Goal: Task Accomplishment & Management: Complete application form

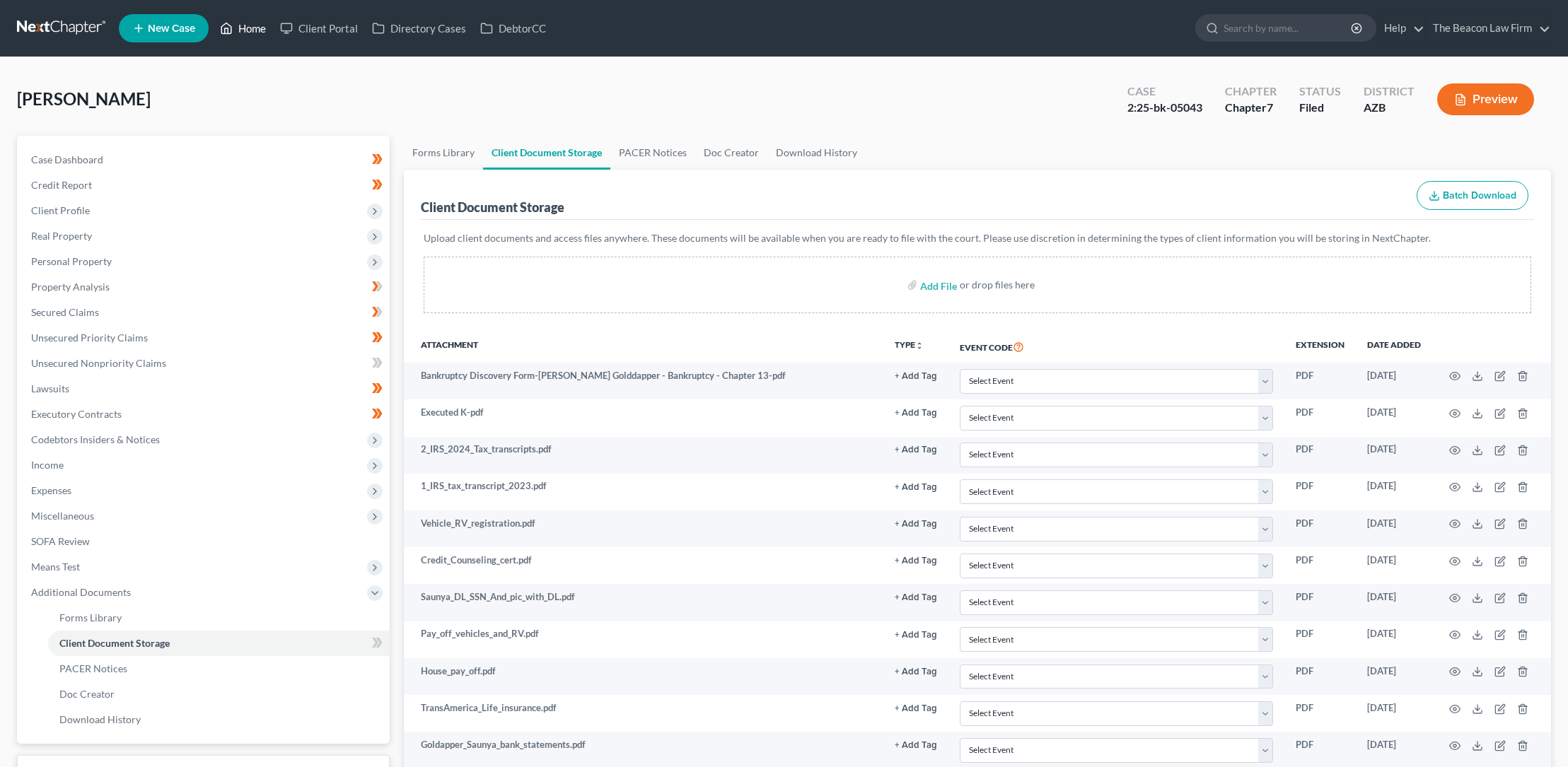
click at [254, 29] on link "Home" at bounding box center [243, 28] width 60 height 26
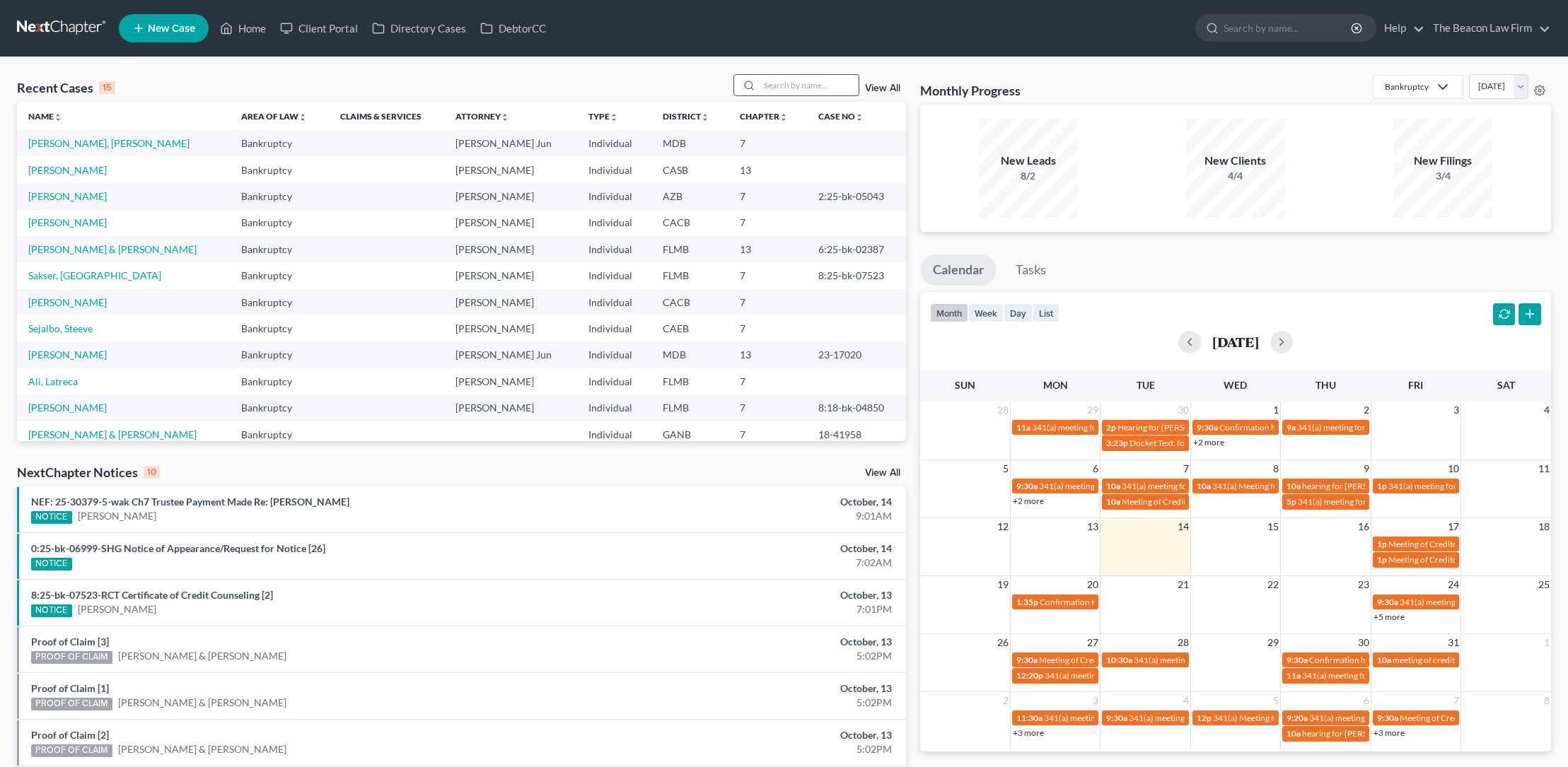
click at [770, 87] on input "search" at bounding box center [808, 85] width 99 height 21
type input "green"
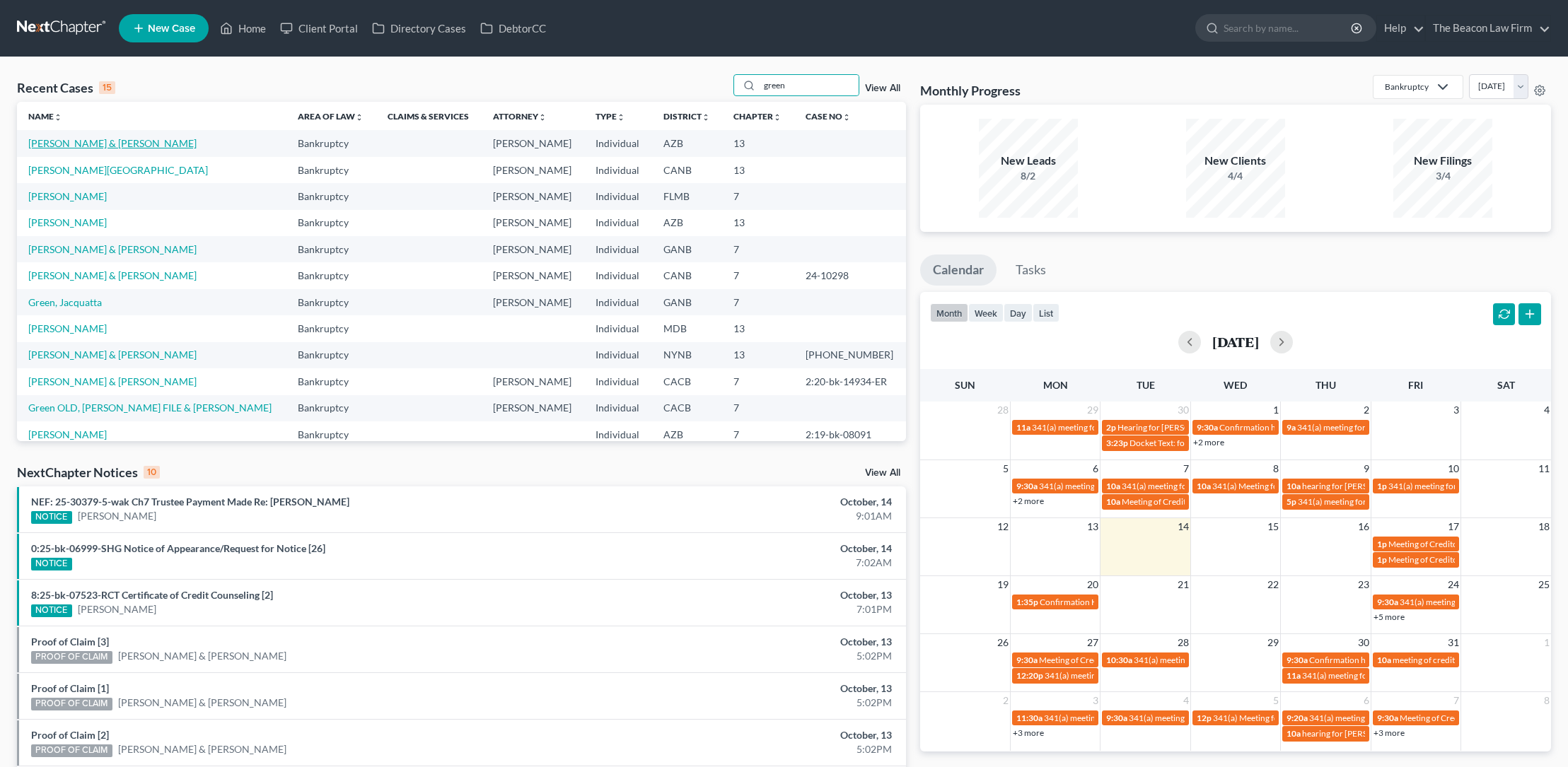
click at [77, 141] on link "[PERSON_NAME] & [PERSON_NAME]" at bounding box center [113, 143] width 169 height 12
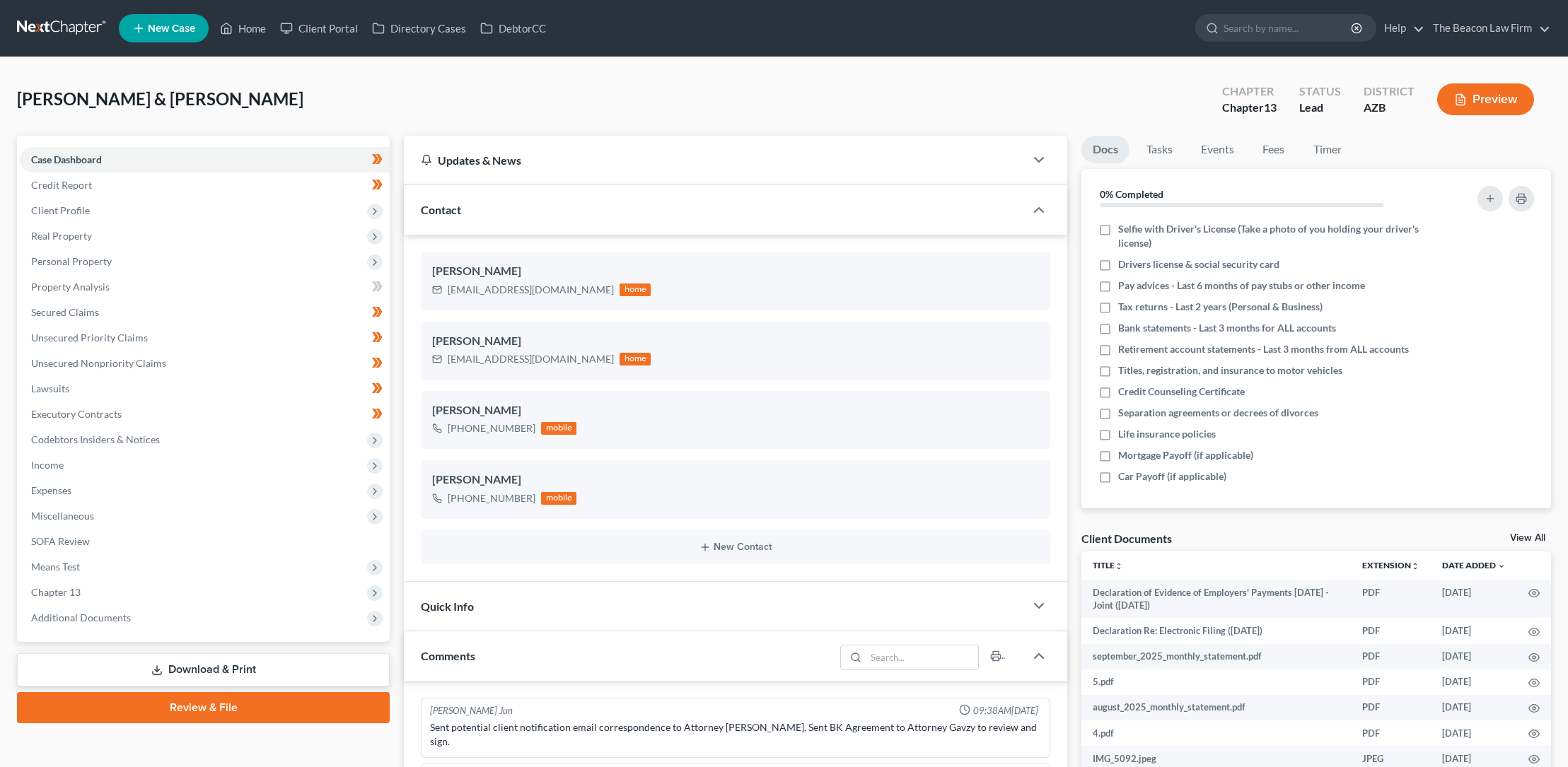
scroll to position [419, 0]
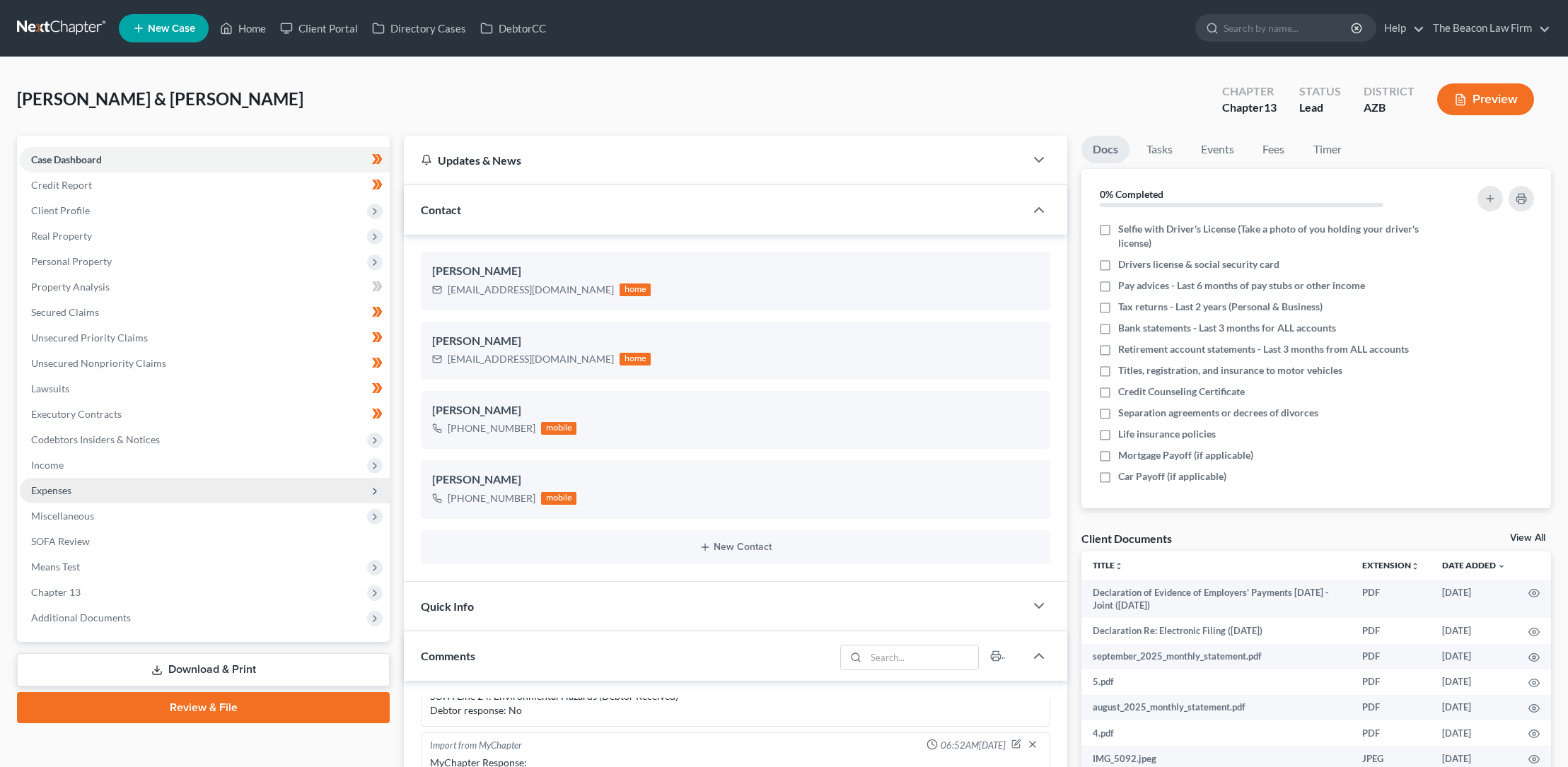
click at [65, 493] on span "Expenses" at bounding box center [51, 490] width 40 height 12
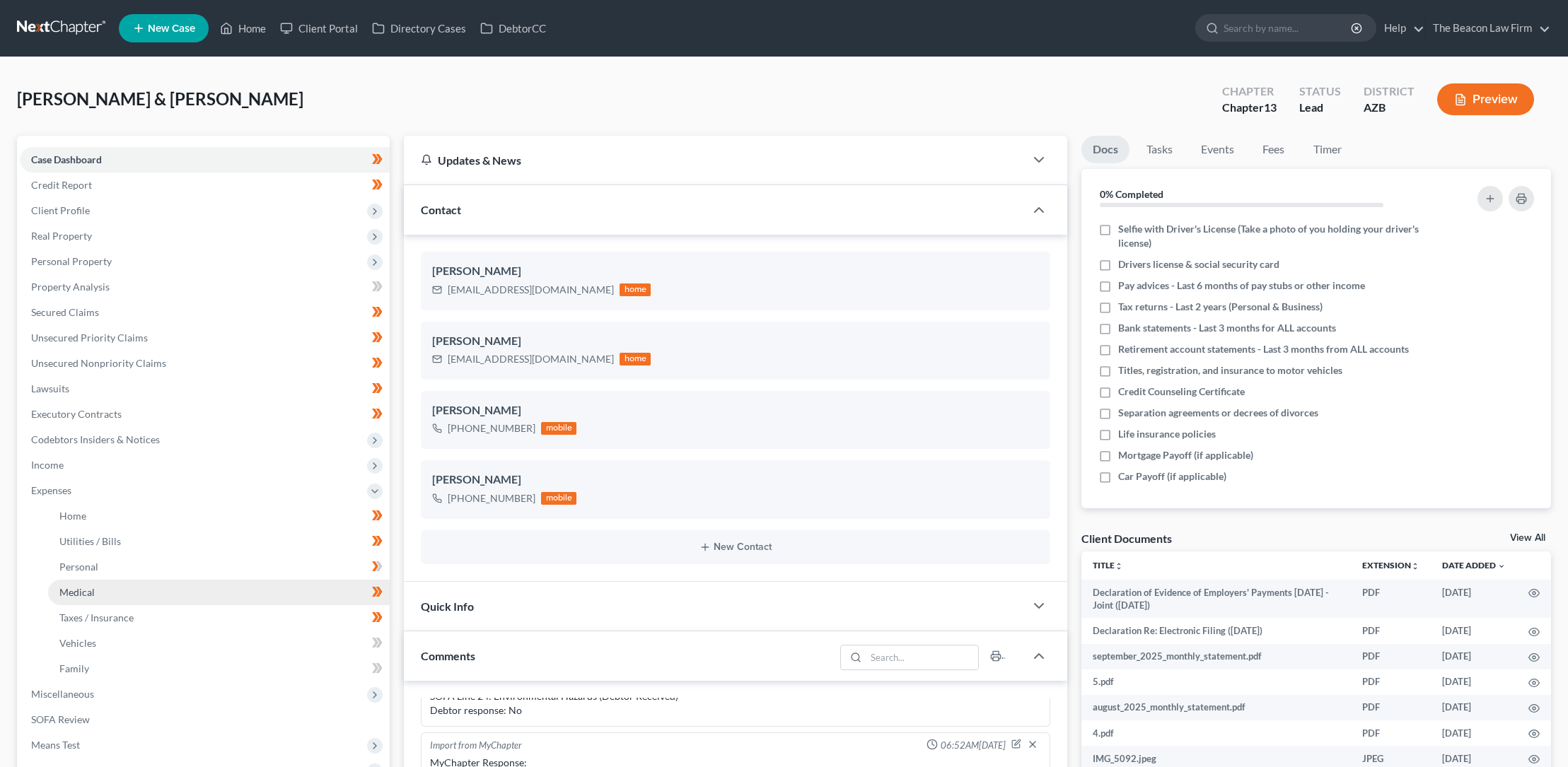
click at [90, 588] on span "Medical" at bounding box center [77, 592] width 35 height 12
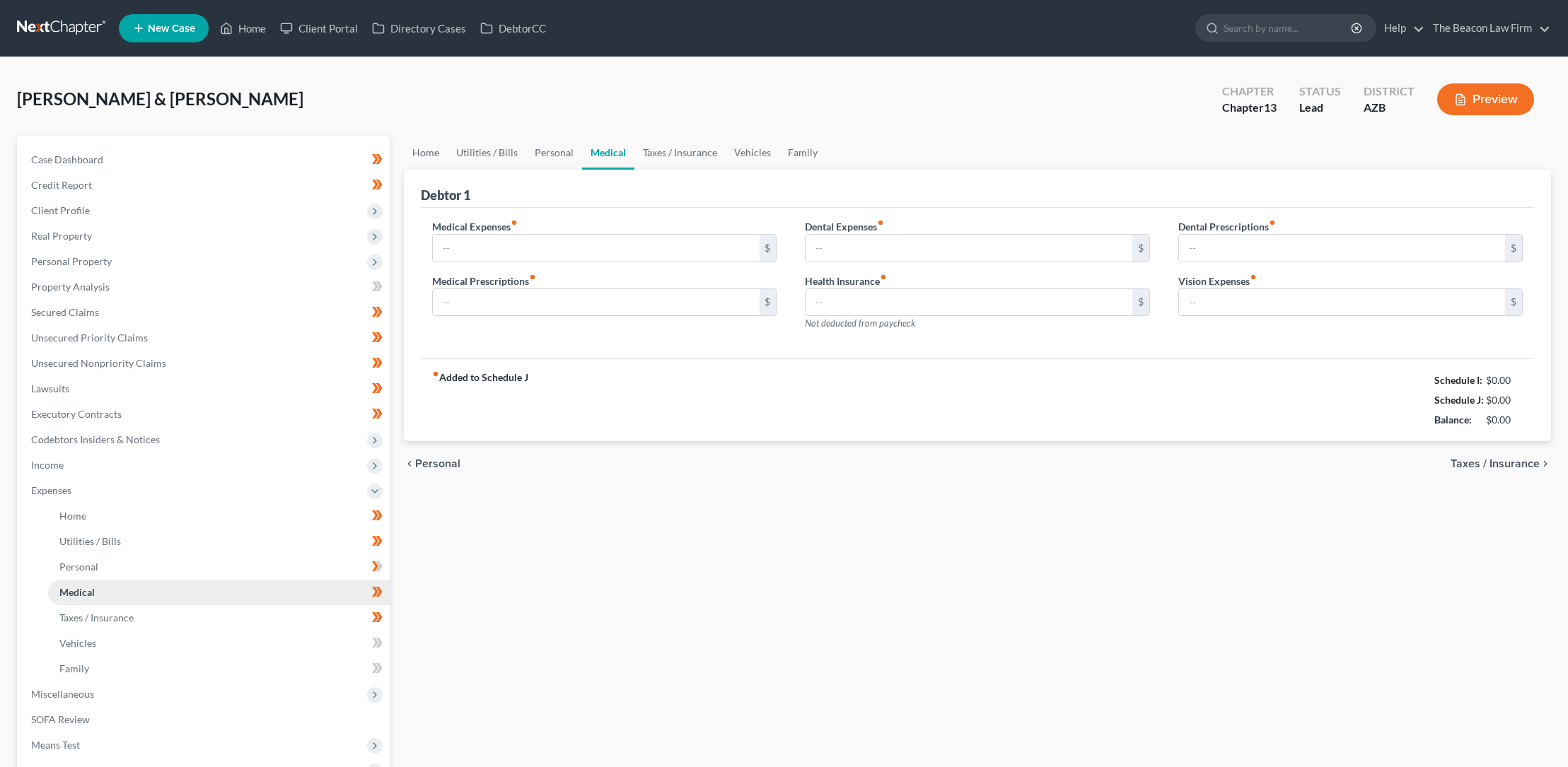
type input "365.00"
type input "0.00"
click at [478, 244] on input "text" at bounding box center [596, 248] width 326 height 27
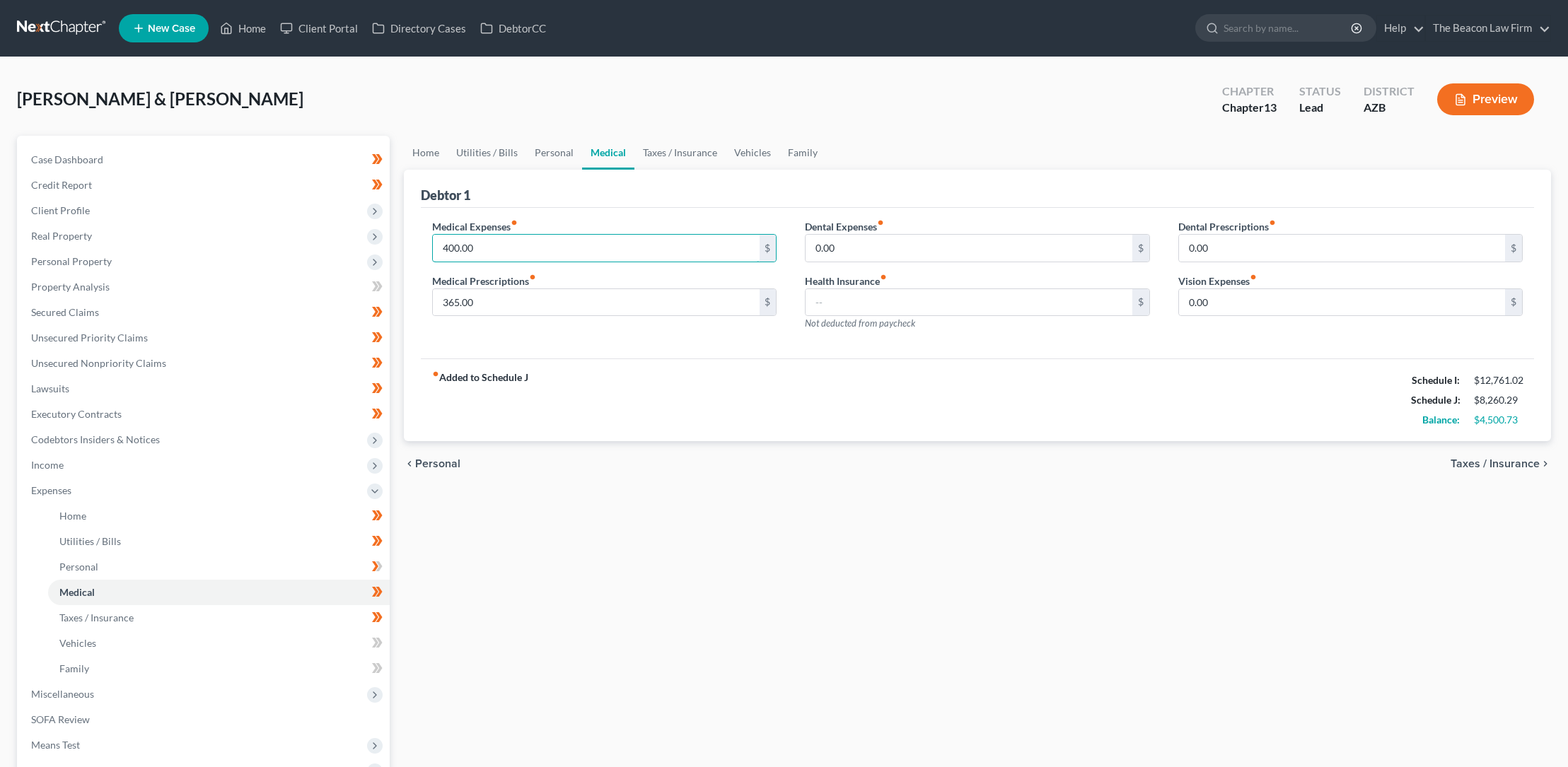
type input "400.00"
click at [613, 415] on div "fiber_manual_record Added to Schedule J Schedule I: $12,761.02 Schedule J: $8,2…" at bounding box center [977, 399] width 1113 height 83
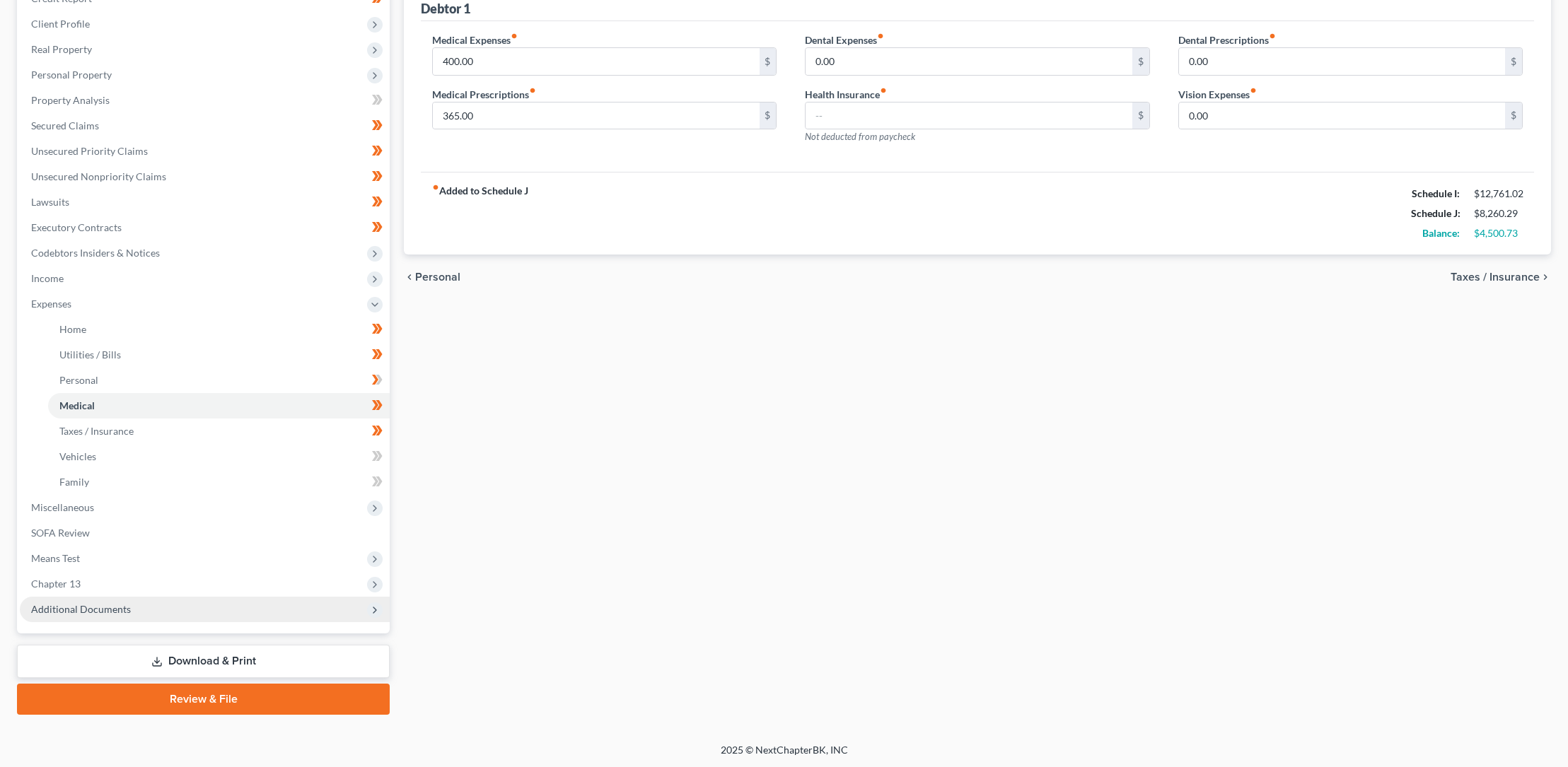
click at [93, 607] on span "Additional Documents" at bounding box center [81, 609] width 100 height 12
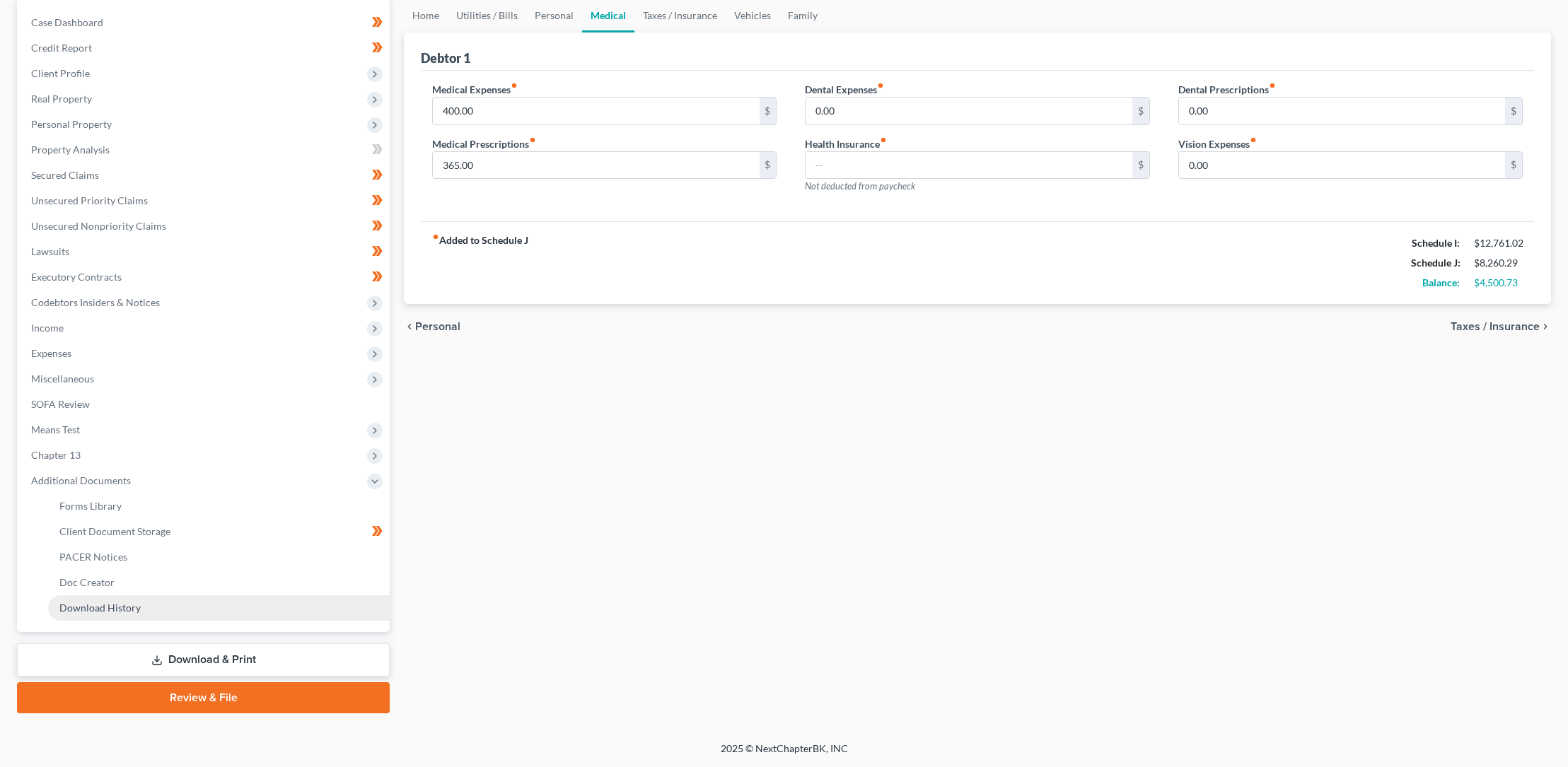
scroll to position [136, 0]
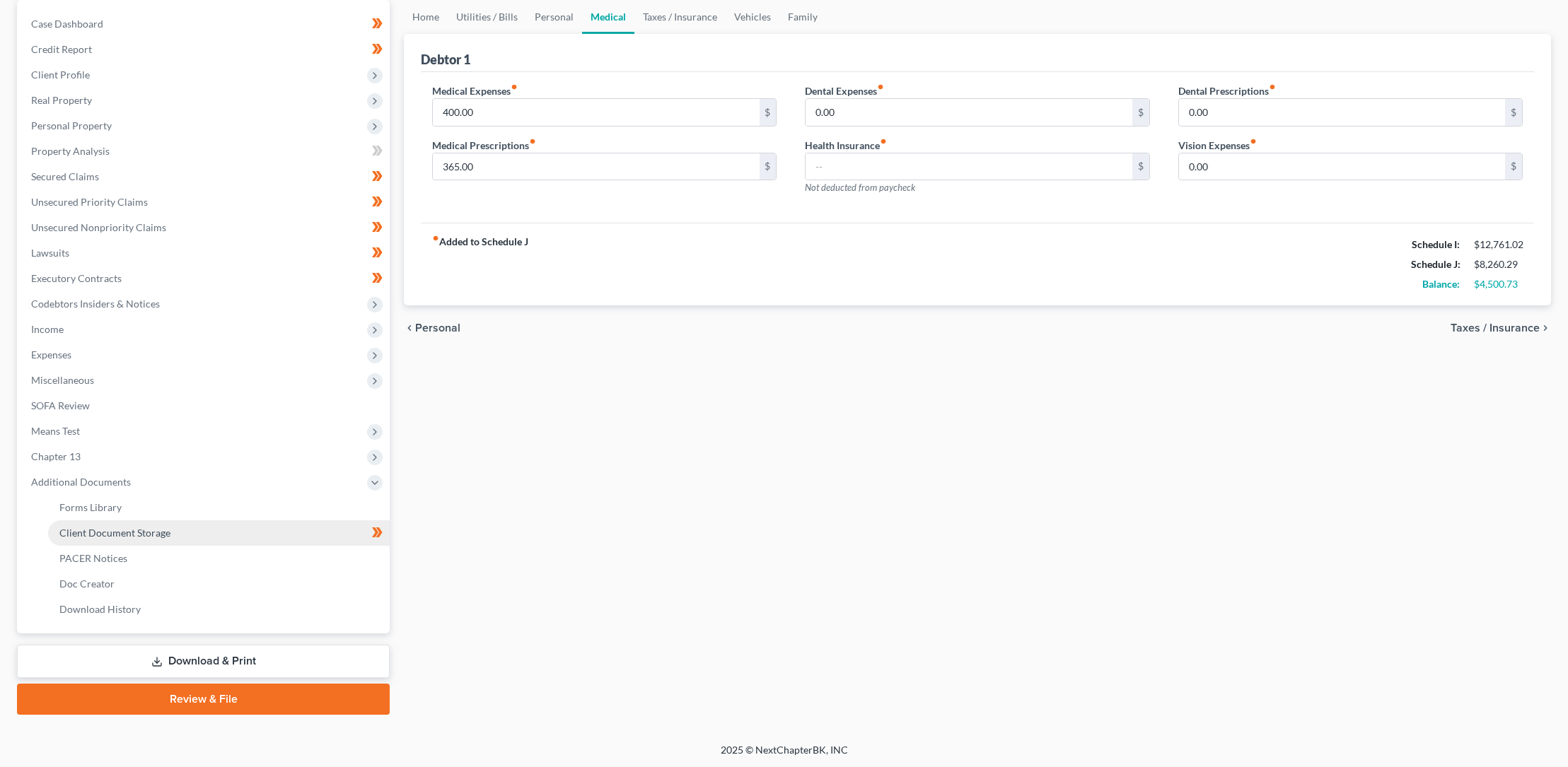
click at [107, 533] on span "Client Document Storage" at bounding box center [115, 533] width 111 height 12
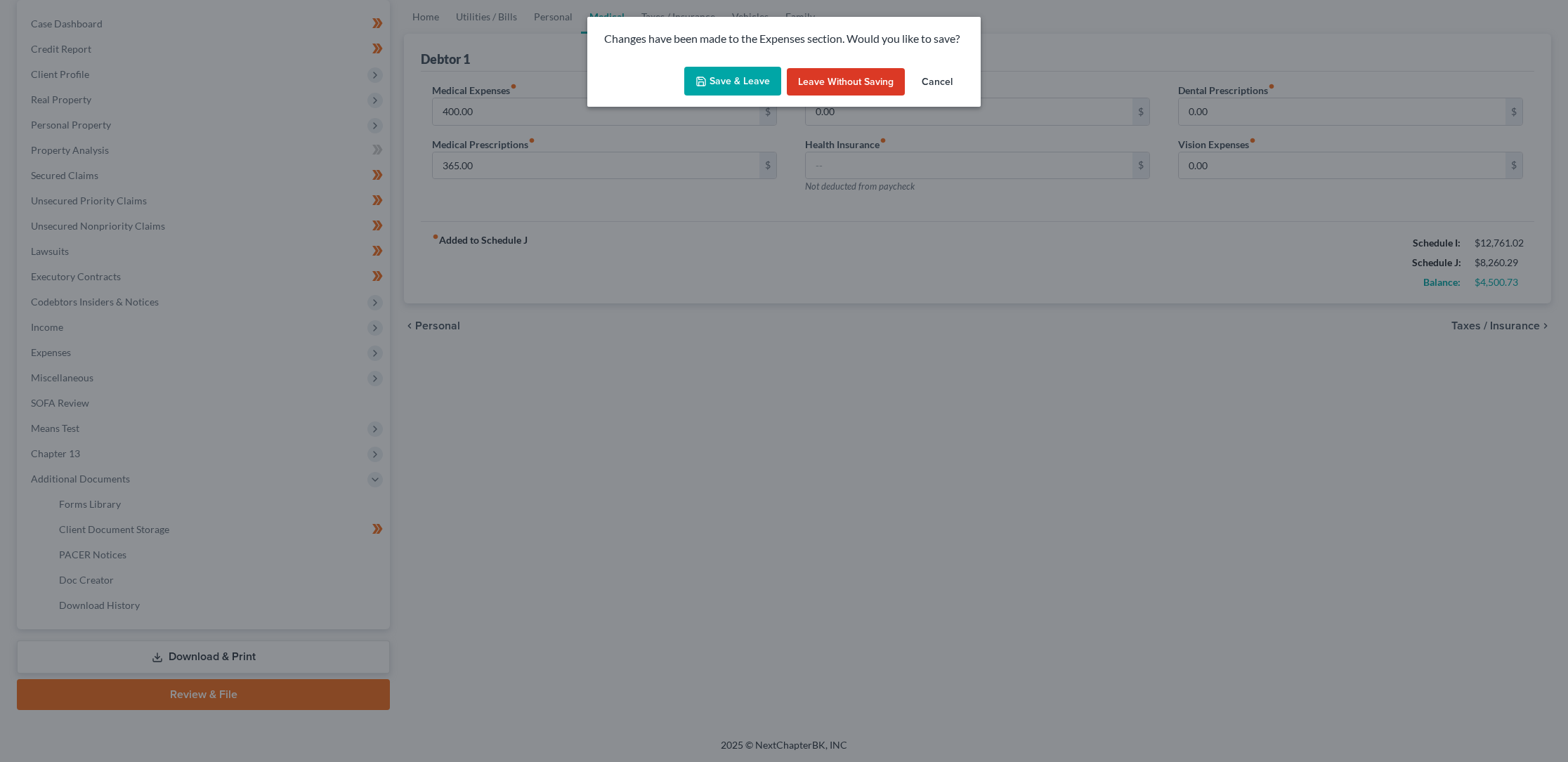
click at [727, 79] on button "Save & Leave" at bounding box center [732, 82] width 97 height 30
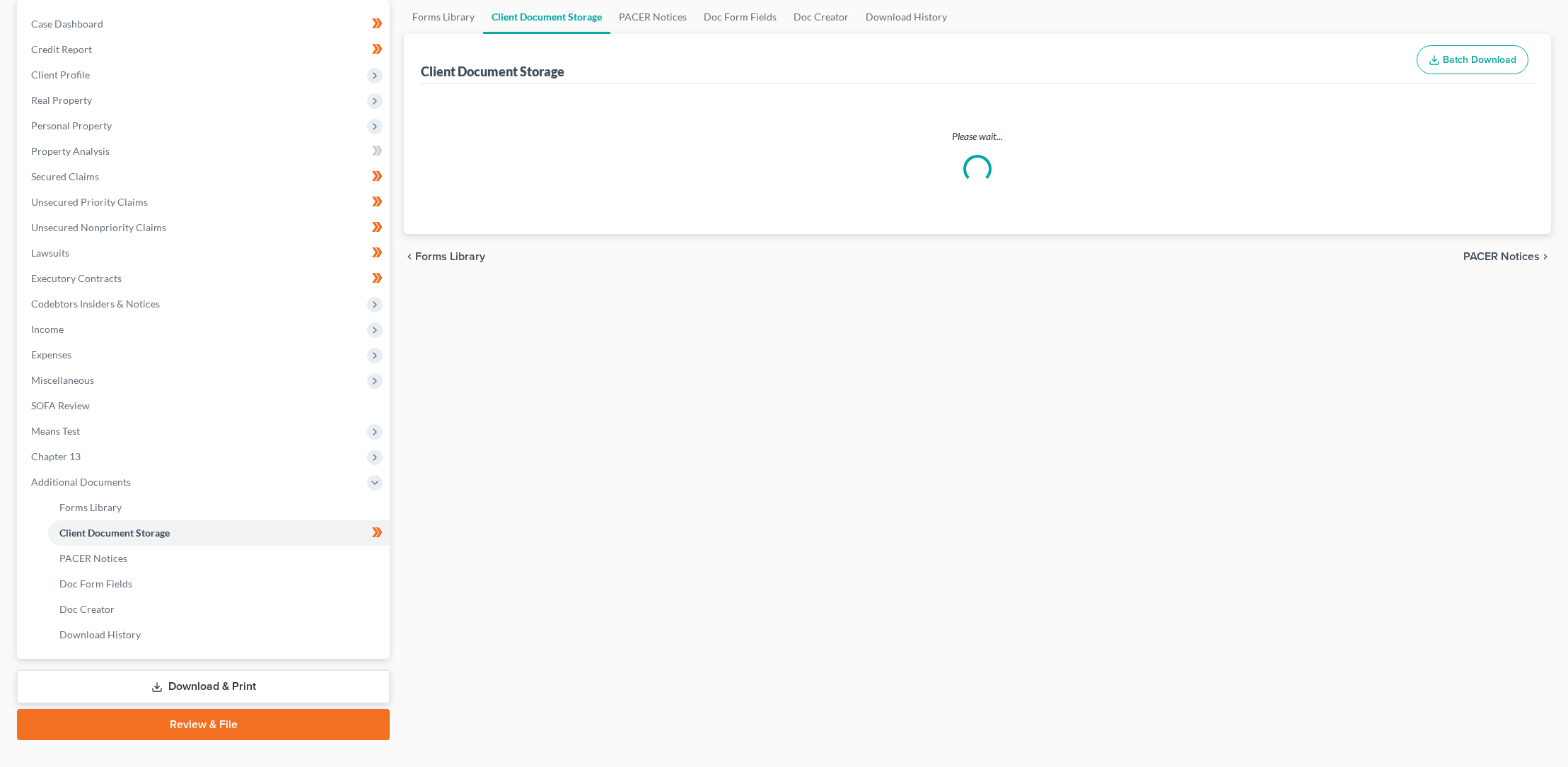
scroll to position [4, 0]
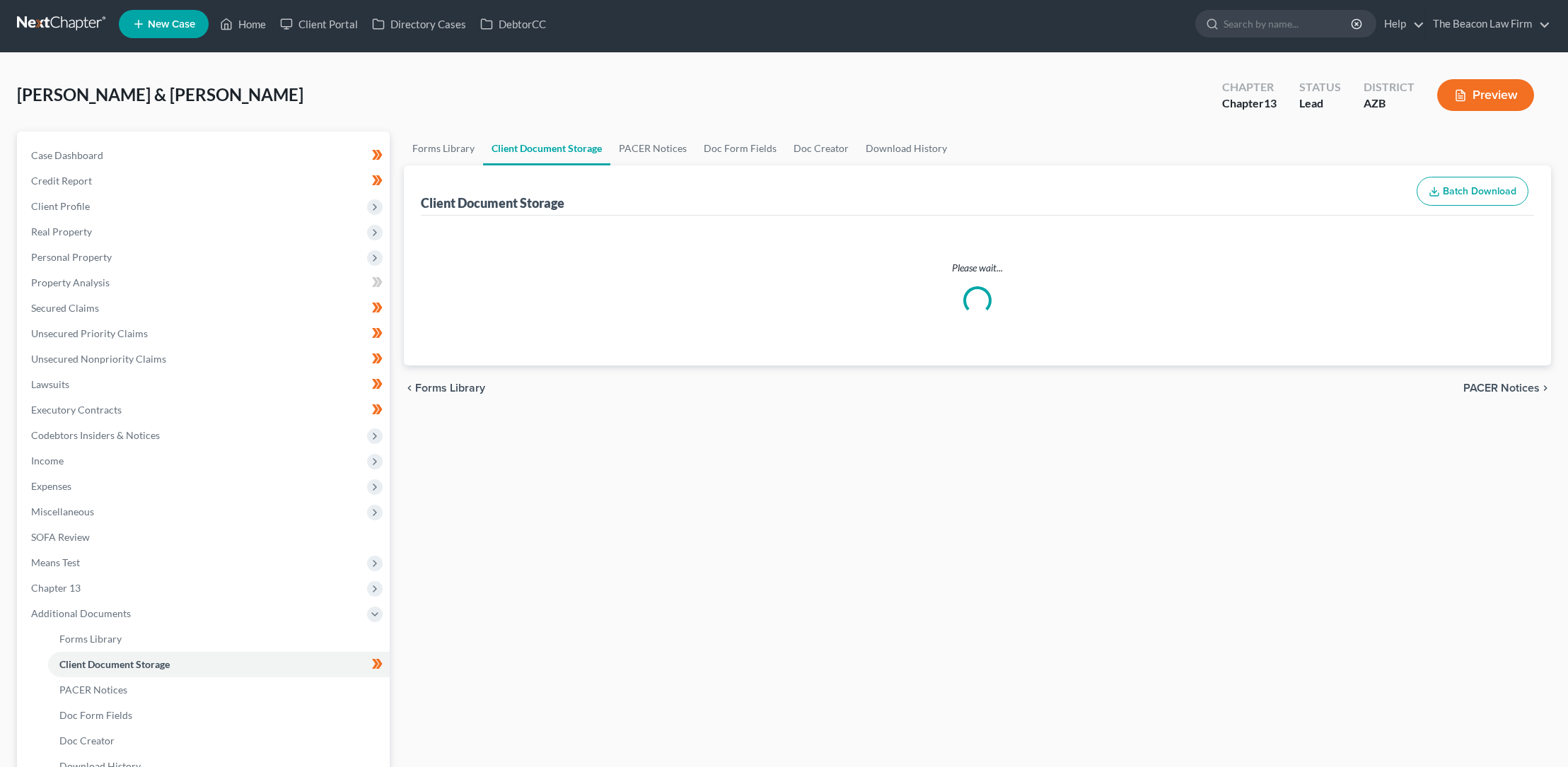
select select "14"
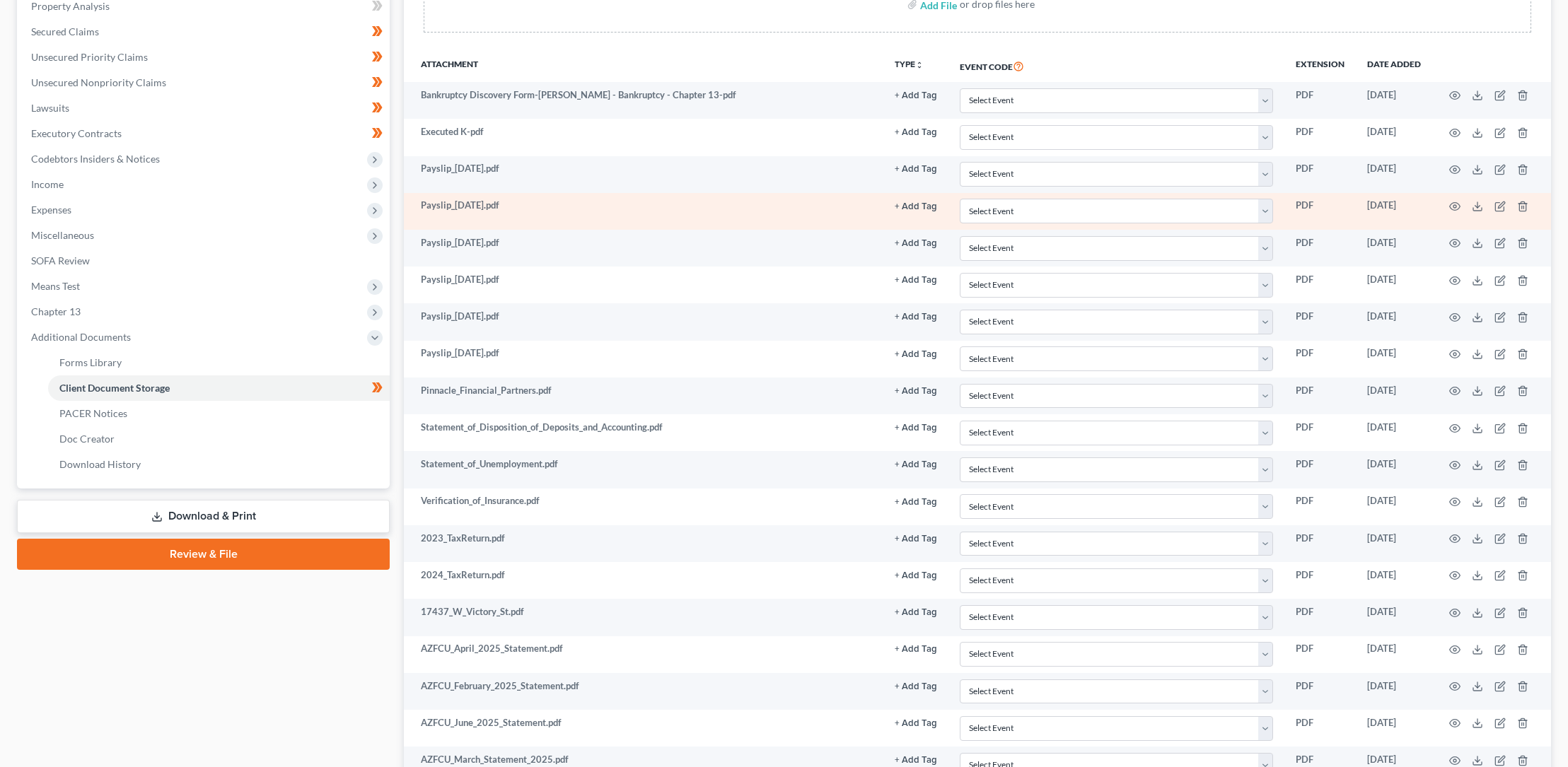
scroll to position [287, 0]
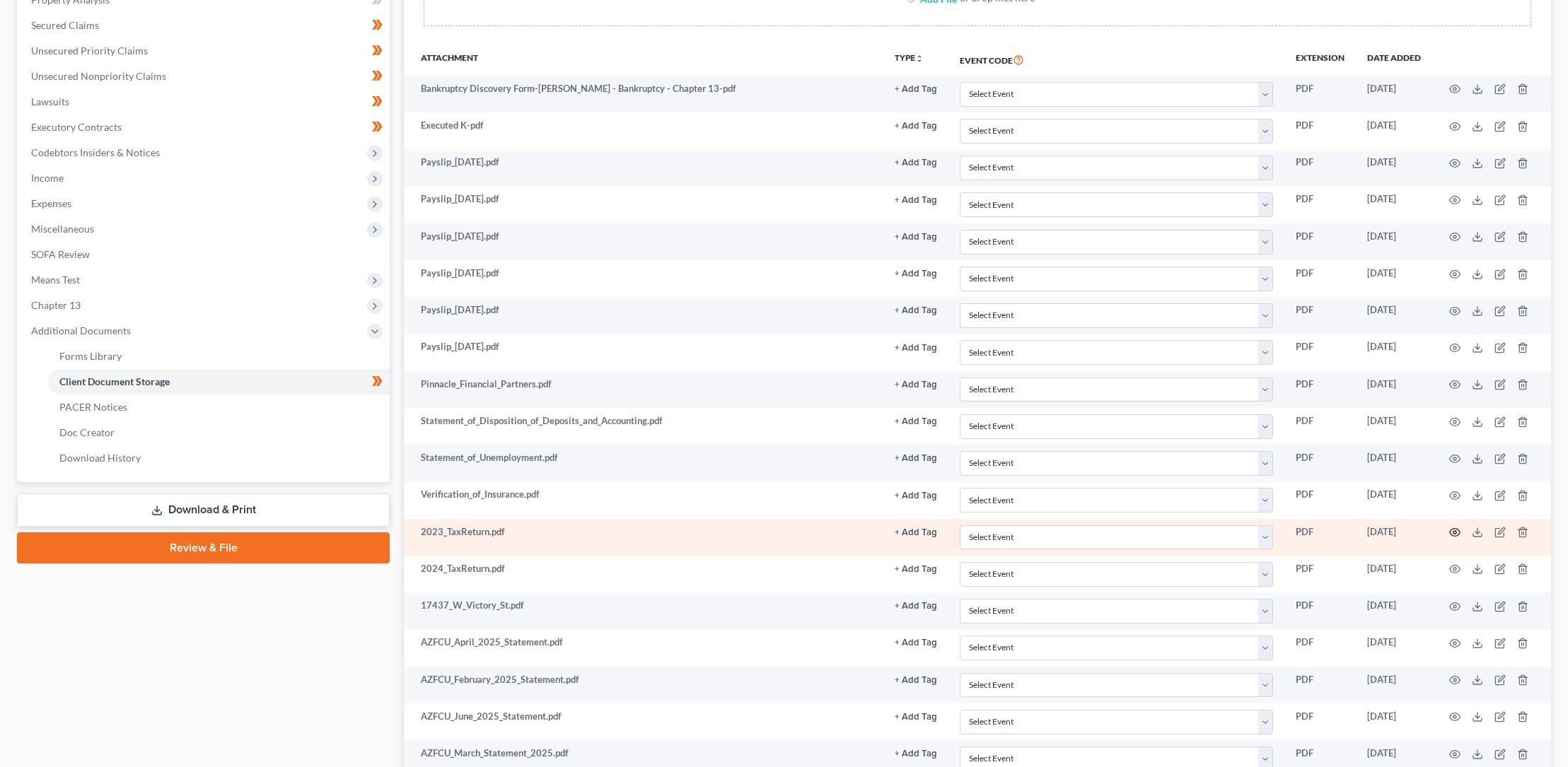
click at [1455, 531] on circle "button" at bounding box center [1454, 533] width 3 height 3
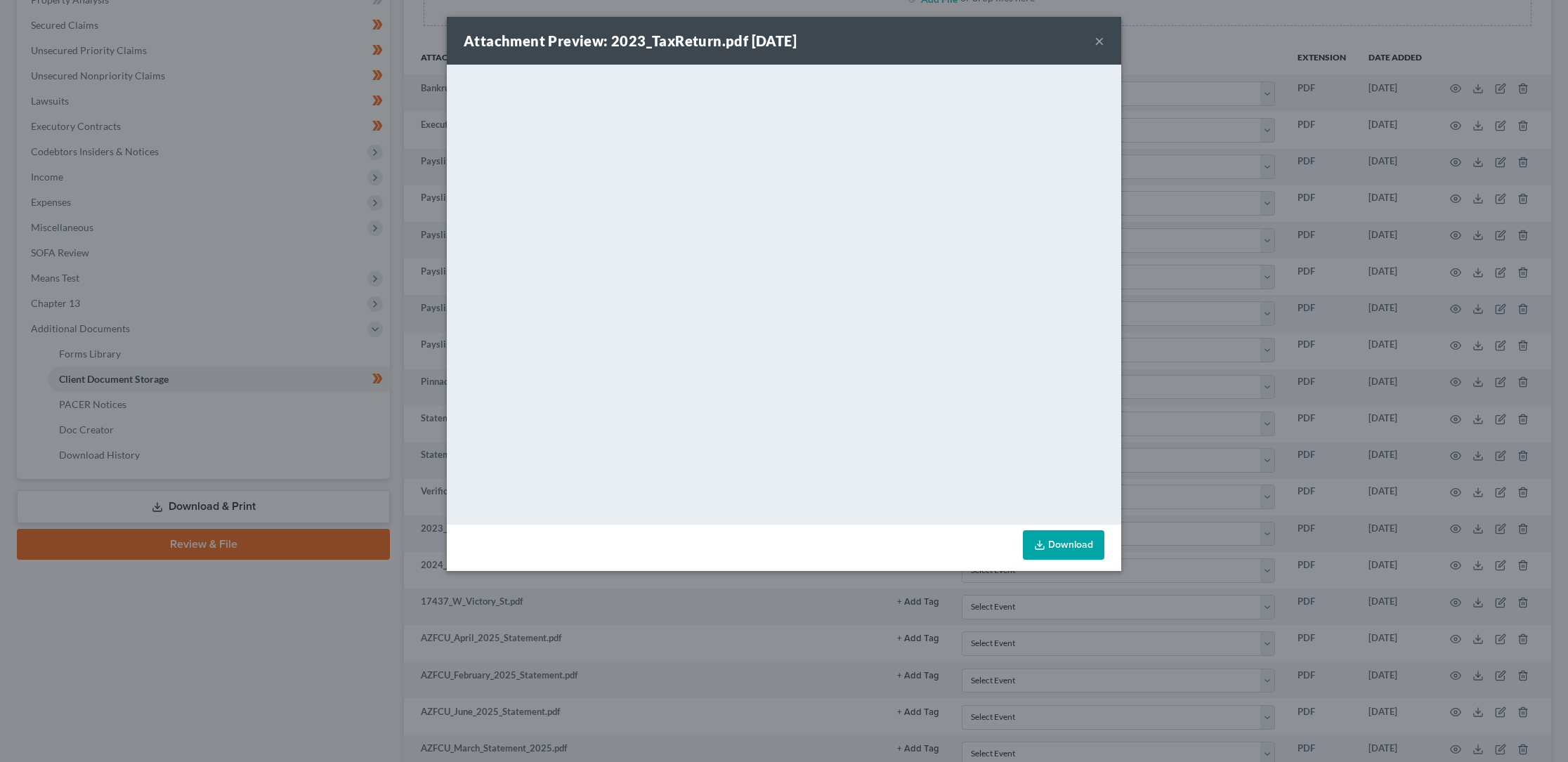
click at [1099, 37] on button "×" at bounding box center [1100, 40] width 10 height 17
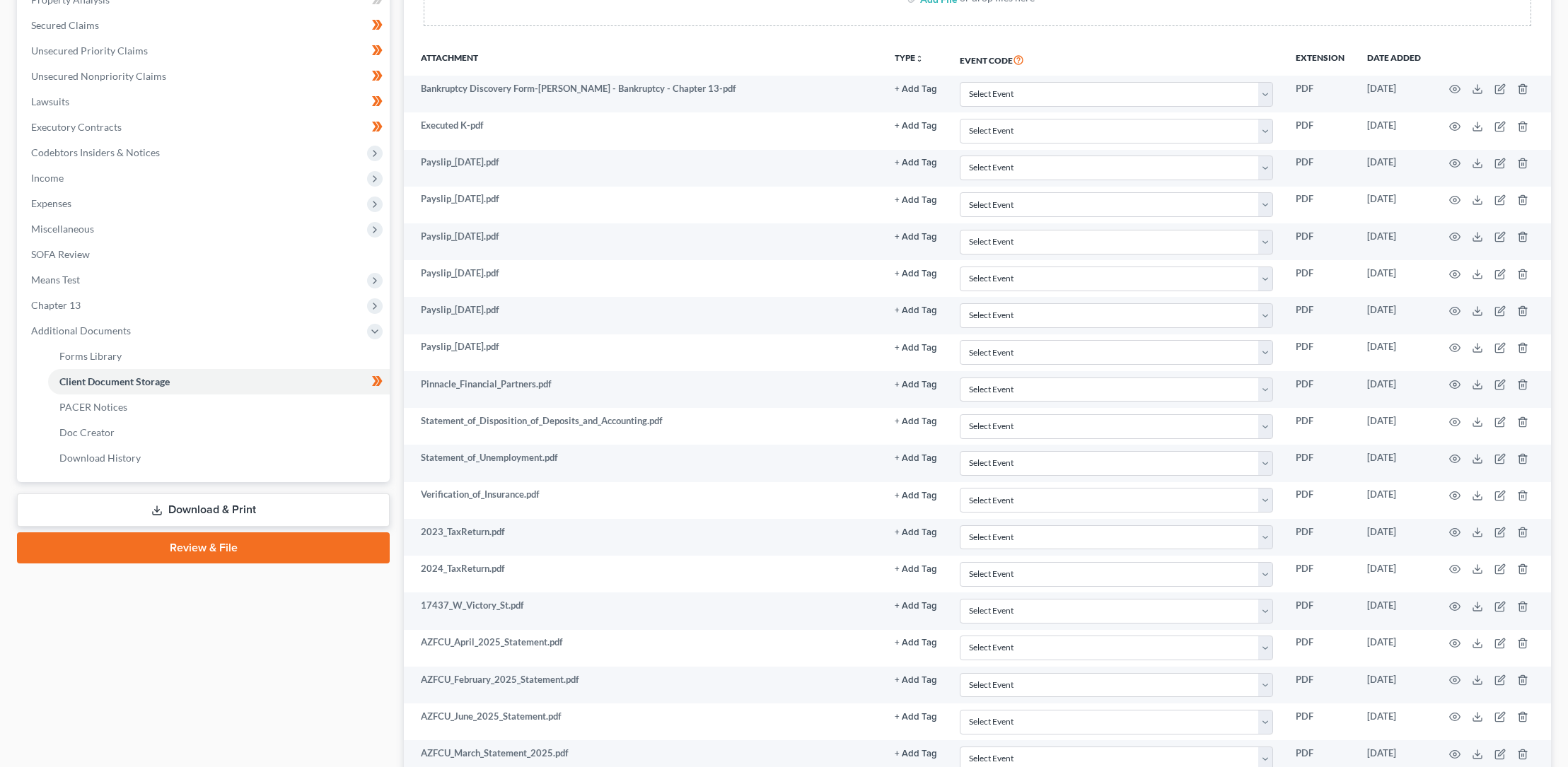
click at [200, 546] on link "Review & File" at bounding box center [203, 548] width 373 height 31
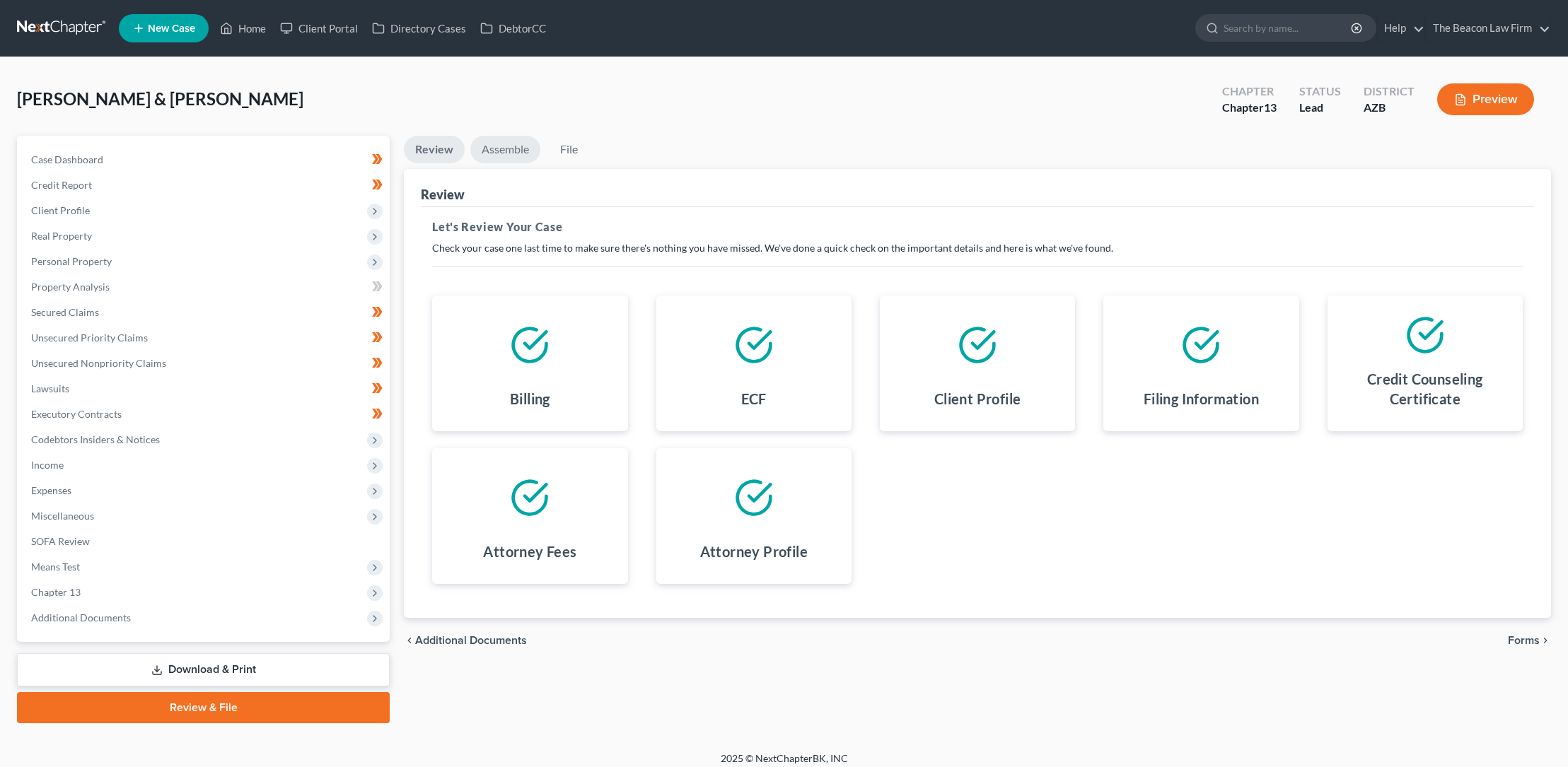
click at [507, 149] on link "Assemble" at bounding box center [506, 149] width 70 height 28
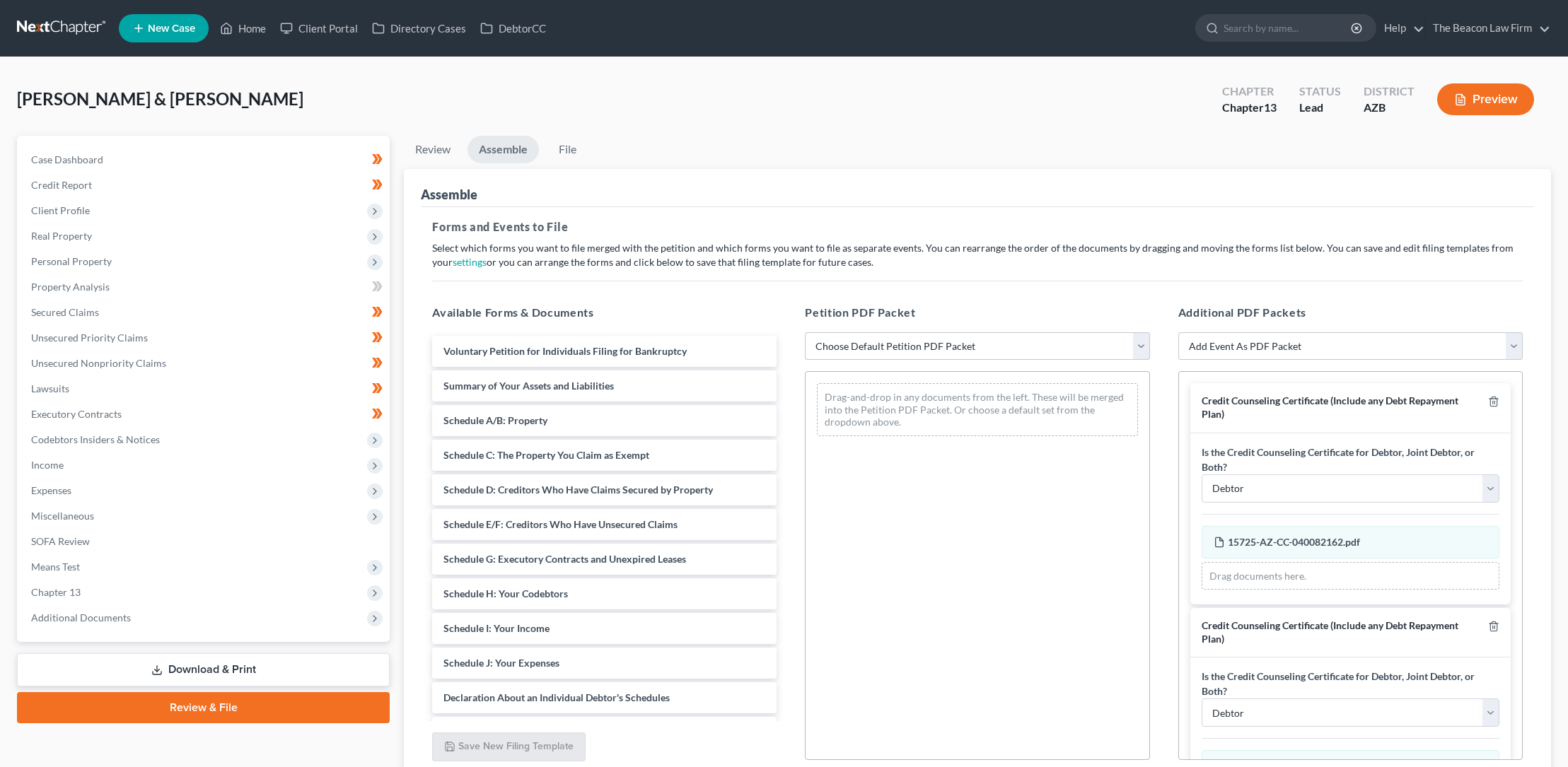
click at [838, 347] on select "Choose Default Petition PDF Packet Complete Bankruptcy Petition (all forms and …" at bounding box center [977, 347] width 344 height 29
select select "0"
click at [805, 333] on select "Choose Default Petition PDF Packet Complete Bankruptcy Petition (all forms and …" at bounding box center [977, 347] width 344 height 29
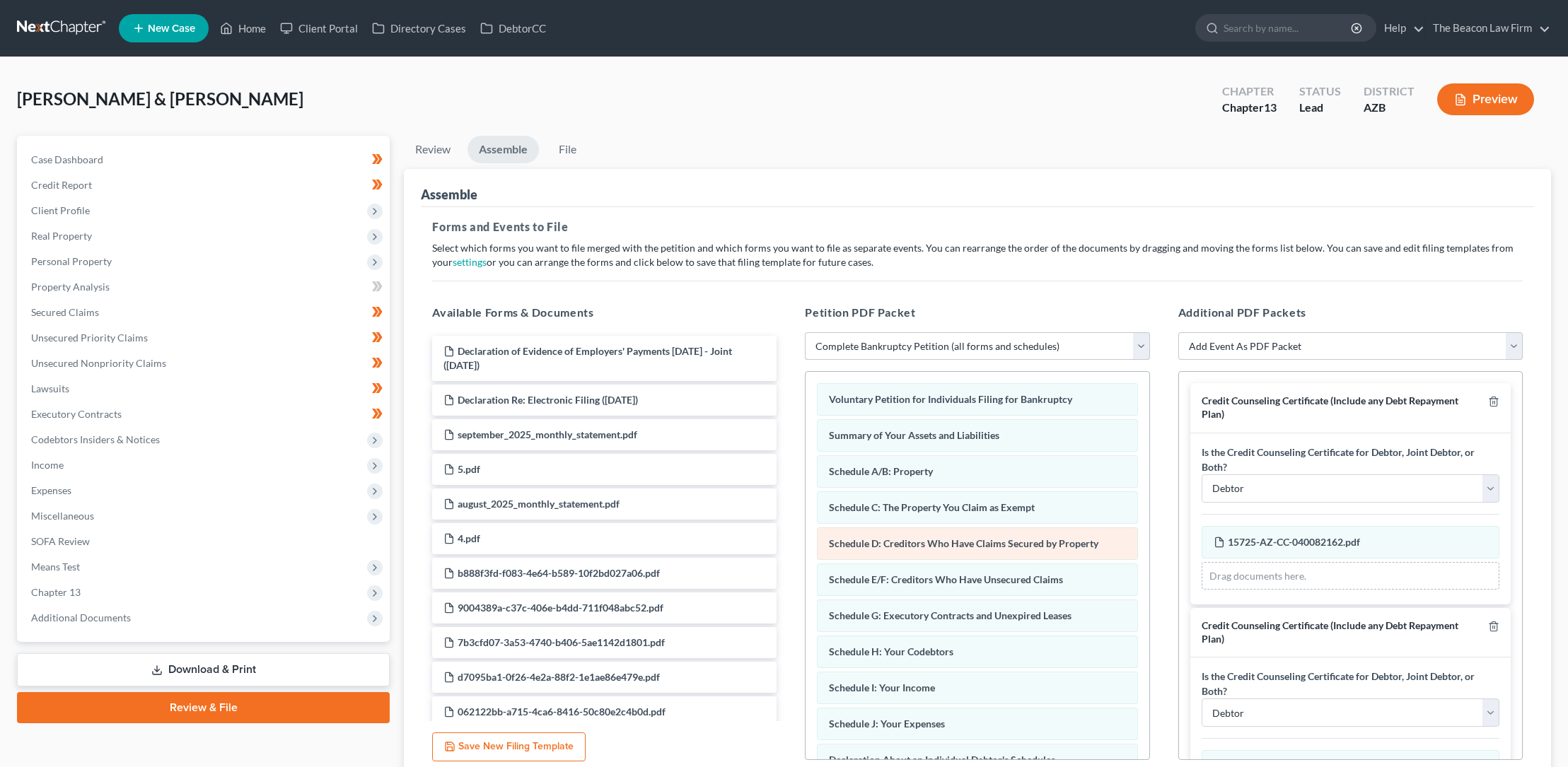
scroll to position [365, 0]
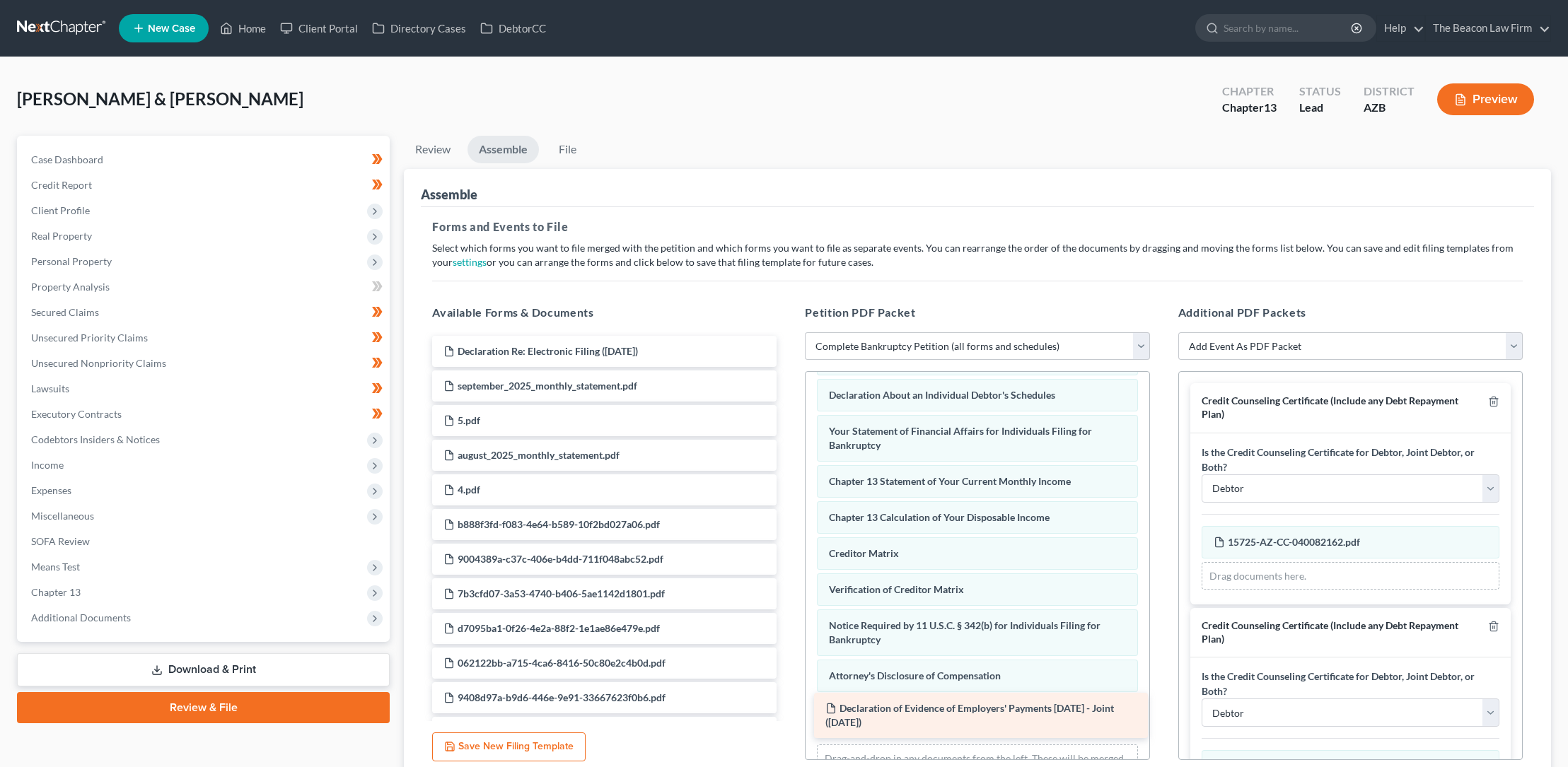
drag, startPoint x: 617, startPoint y: 358, endPoint x: 1012, endPoint y: 716, distance: 533.1
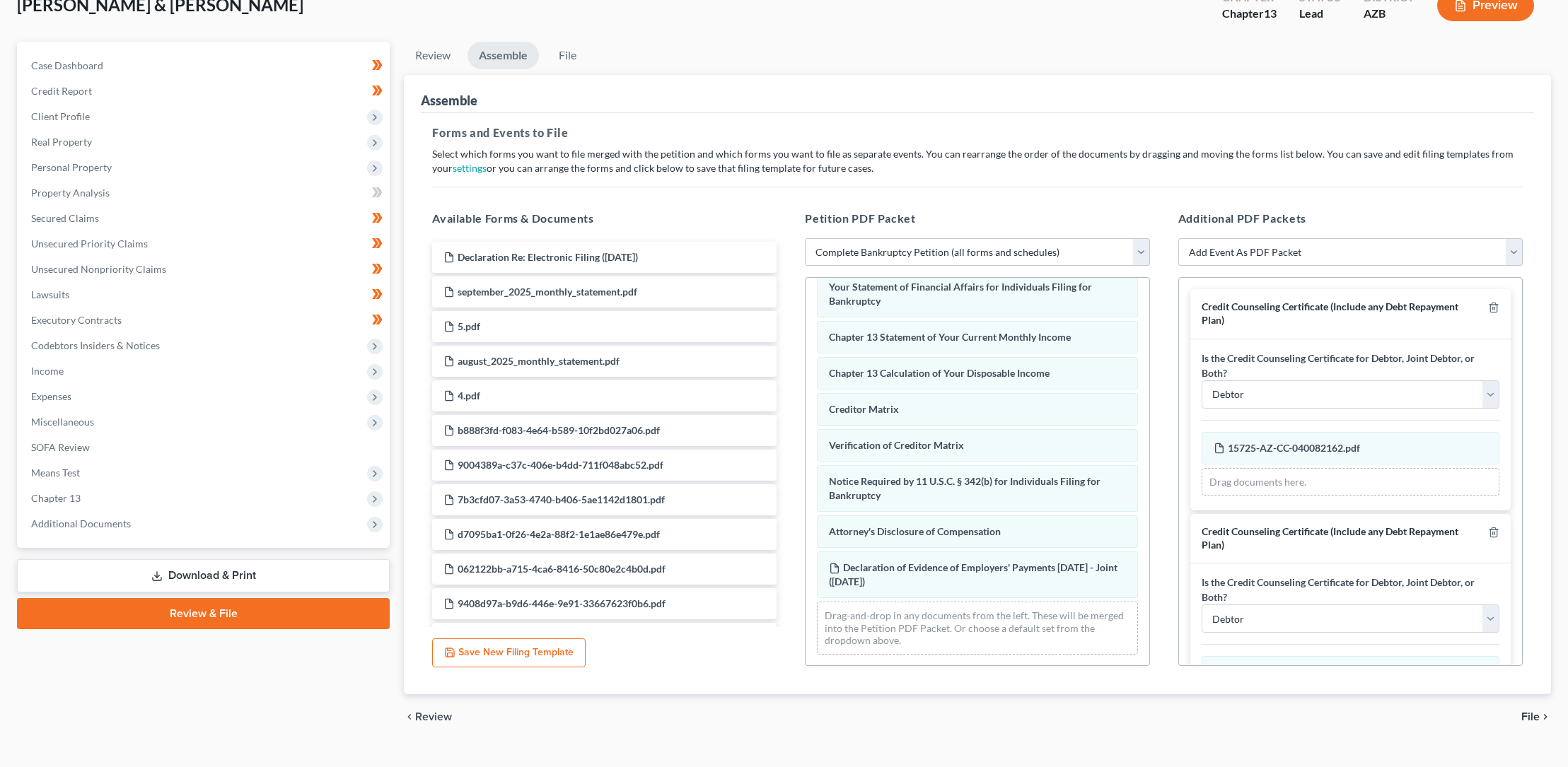
scroll to position [95, 0]
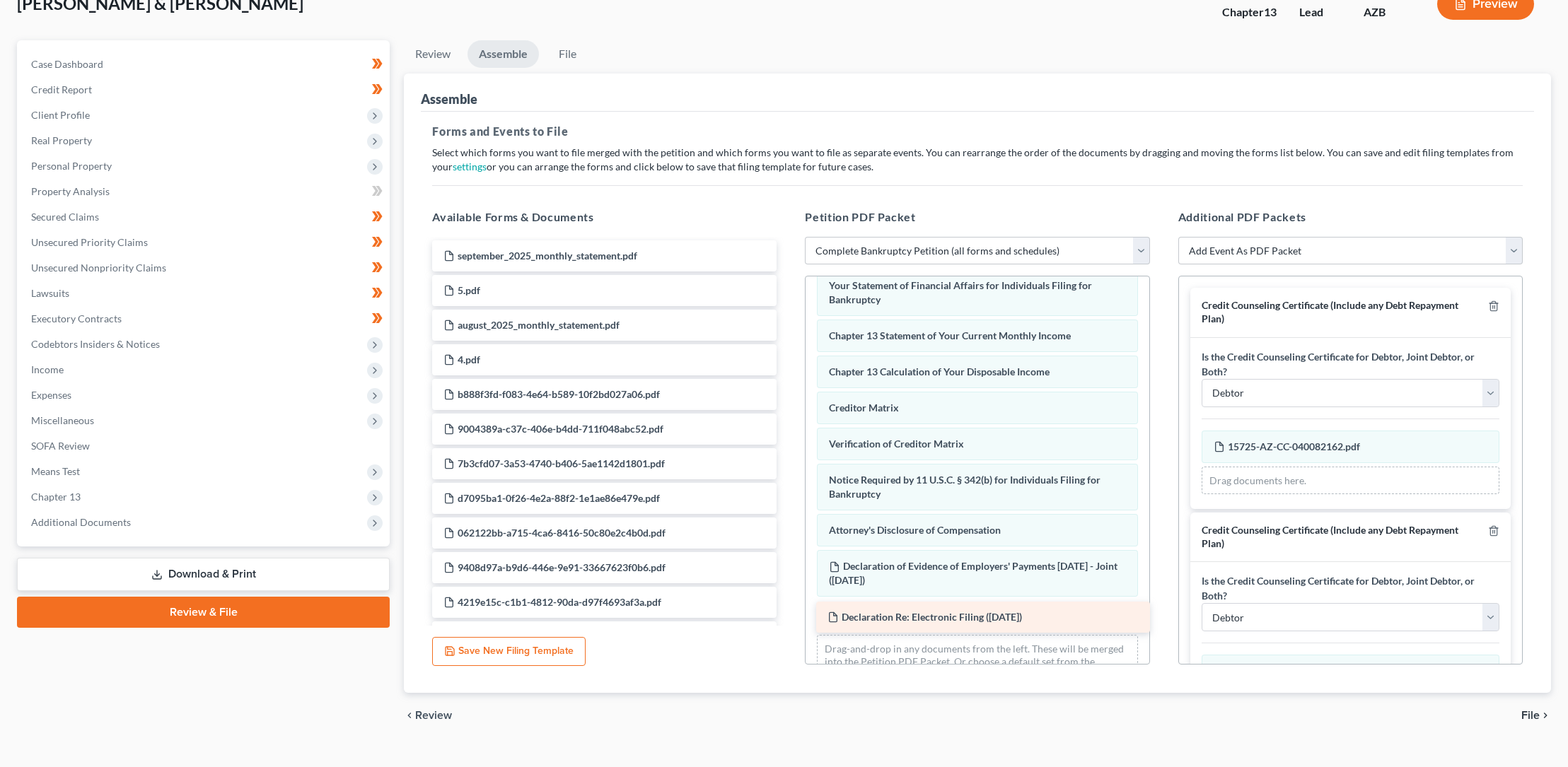
drag, startPoint x: 582, startPoint y: 255, endPoint x: 962, endPoint y: 617, distance: 524.8
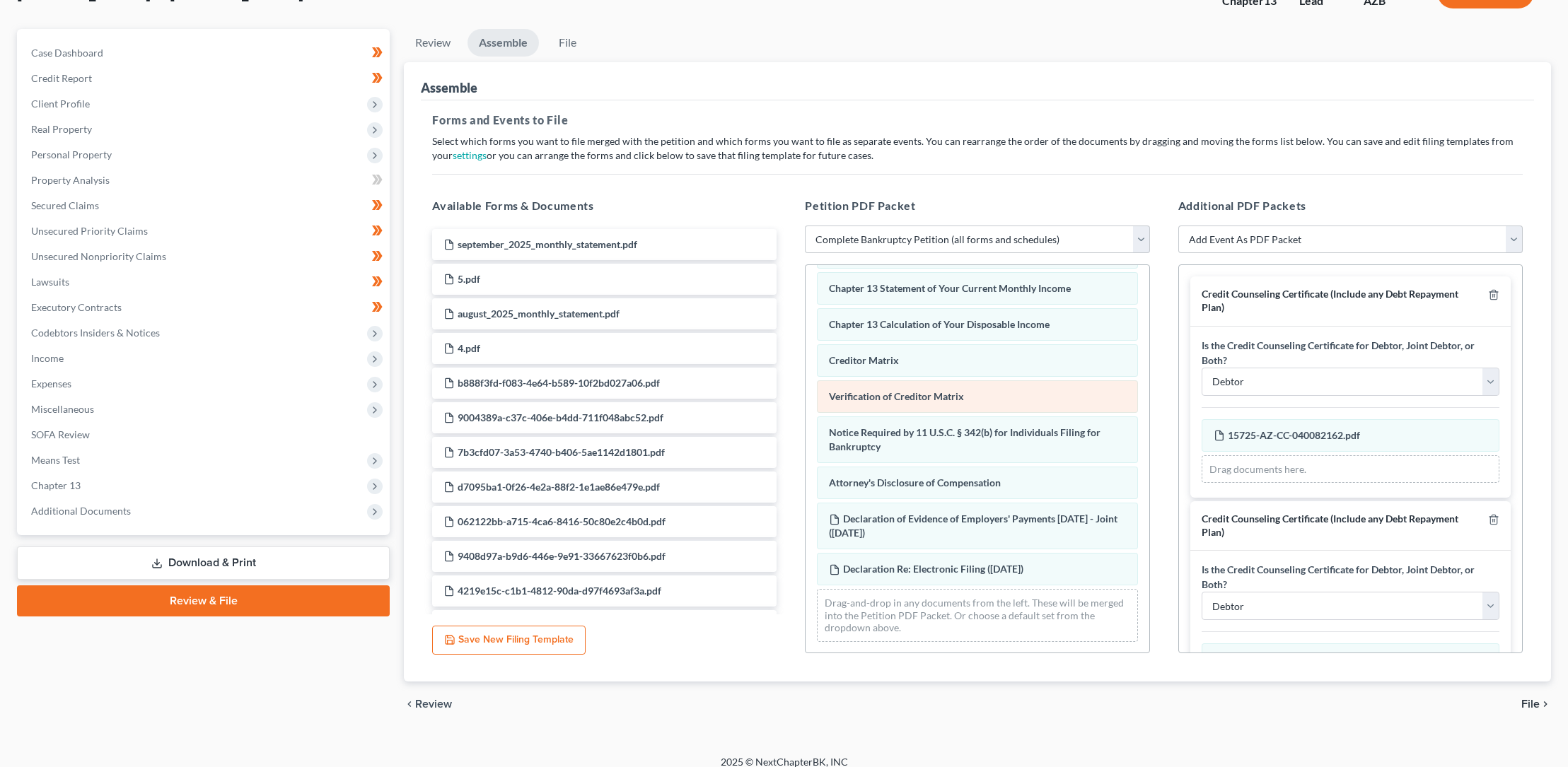
scroll to position [119, 0]
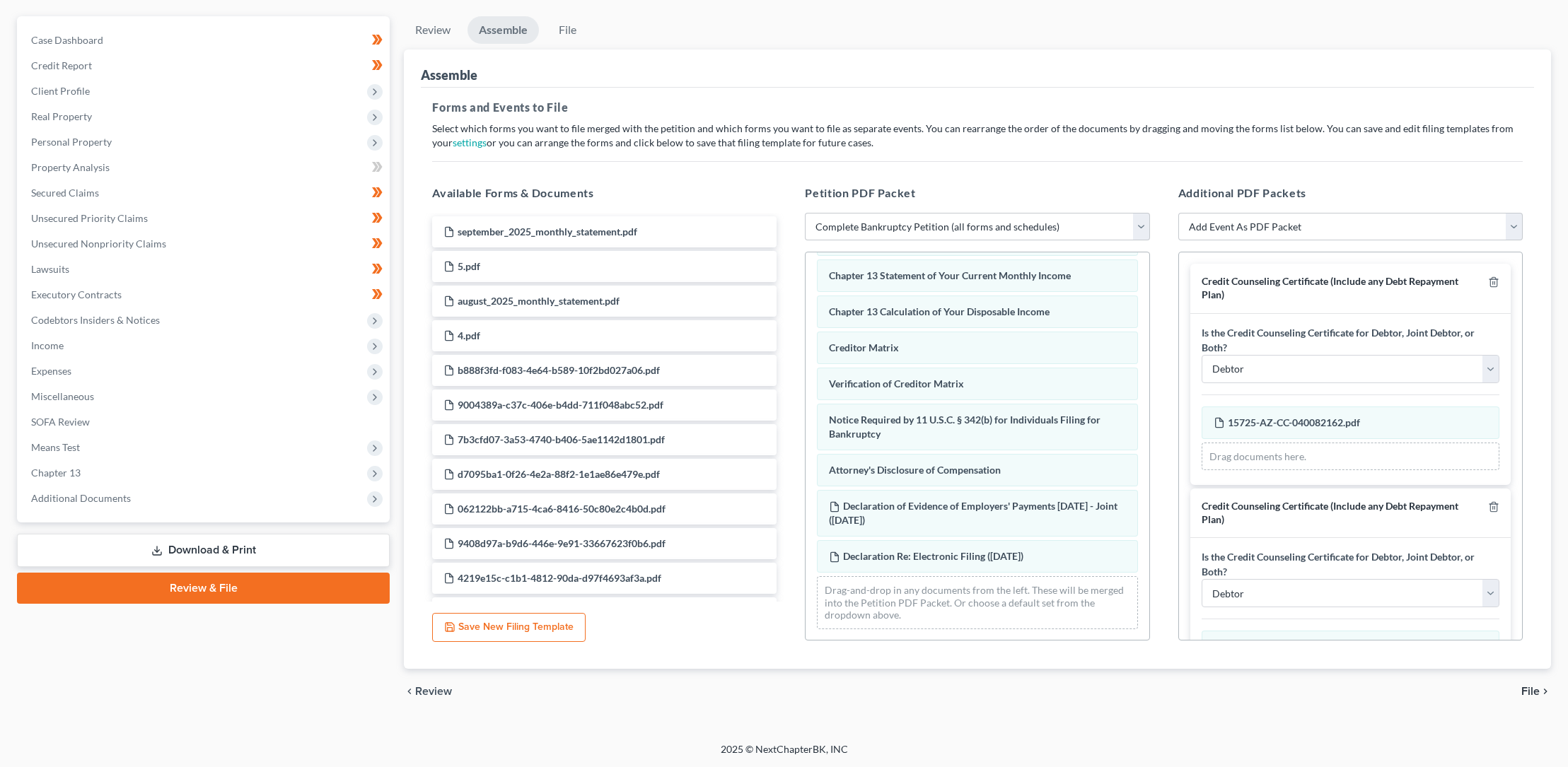
click at [1534, 691] on span "File" at bounding box center [1530, 691] width 18 height 11
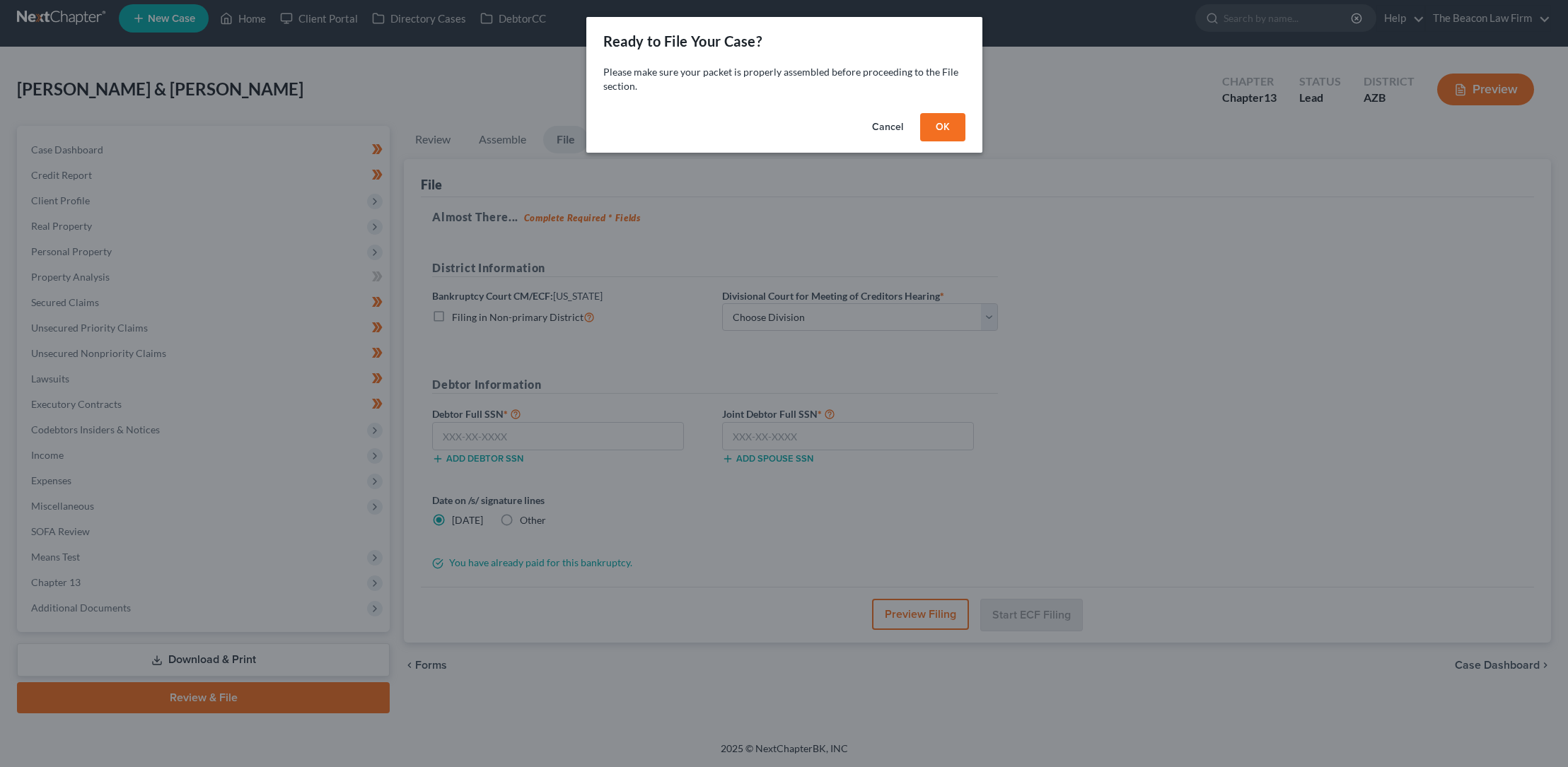
scroll to position [9, 0]
click at [947, 124] on button "OK" at bounding box center [947, 127] width 45 height 29
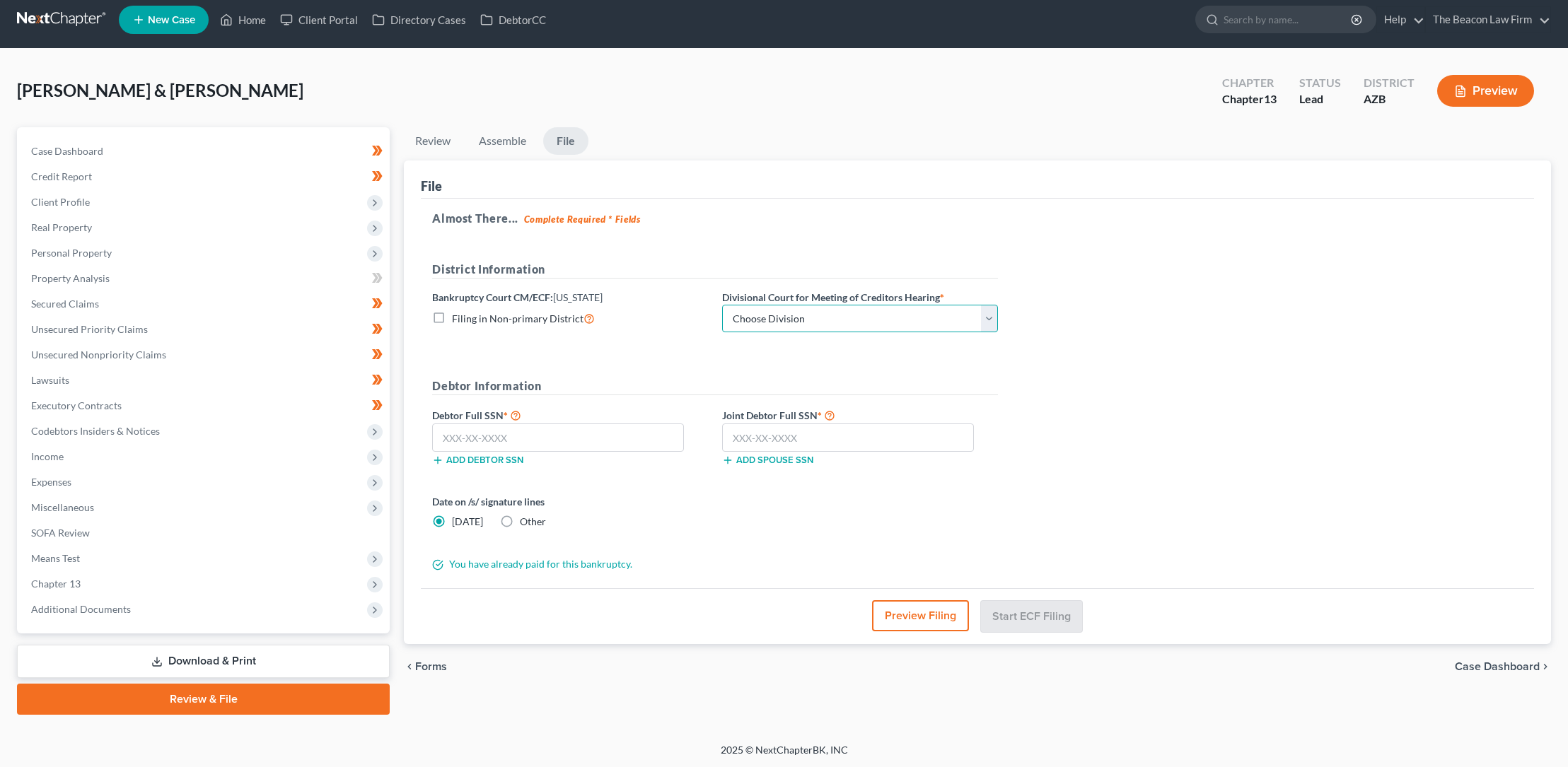
click at [781, 314] on select "Choose Division Phoenix [GEOGRAPHIC_DATA] [PERSON_NAME]" at bounding box center [859, 319] width 275 height 29
select select "0"
click at [722, 305] on select "Choose Division Phoenix [GEOGRAPHIC_DATA] [PERSON_NAME]" at bounding box center [859, 319] width 275 height 29
click at [446, 435] on input "text" at bounding box center [558, 437] width 252 height 29
type input "549-75-2075"
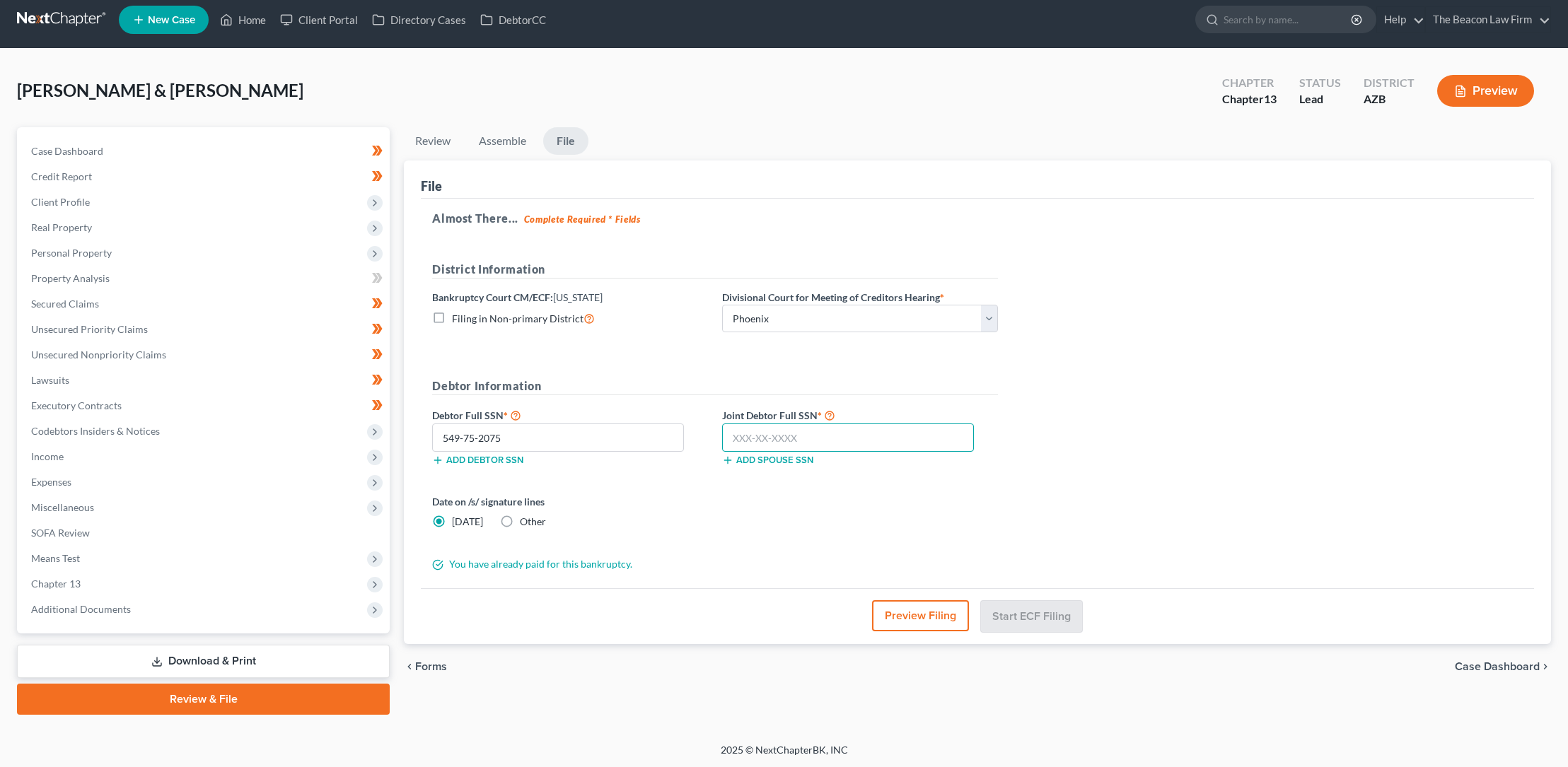
click at [732, 434] on input "text" at bounding box center [848, 437] width 252 height 29
type input "249-71-9899"
click at [1023, 612] on button "Start ECF Filing" at bounding box center [1032, 615] width 101 height 31
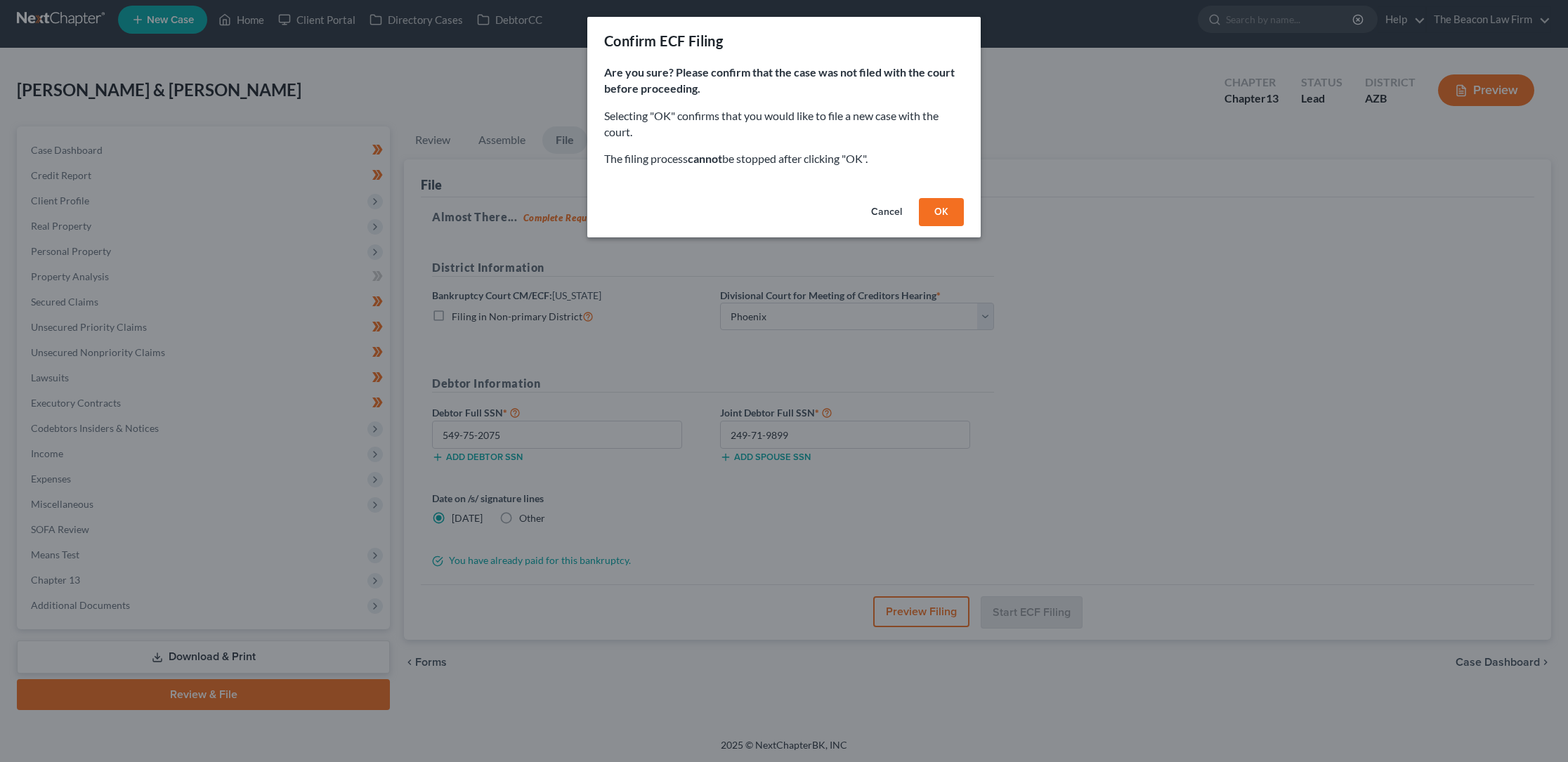
click at [939, 209] on button "OK" at bounding box center [941, 212] width 45 height 28
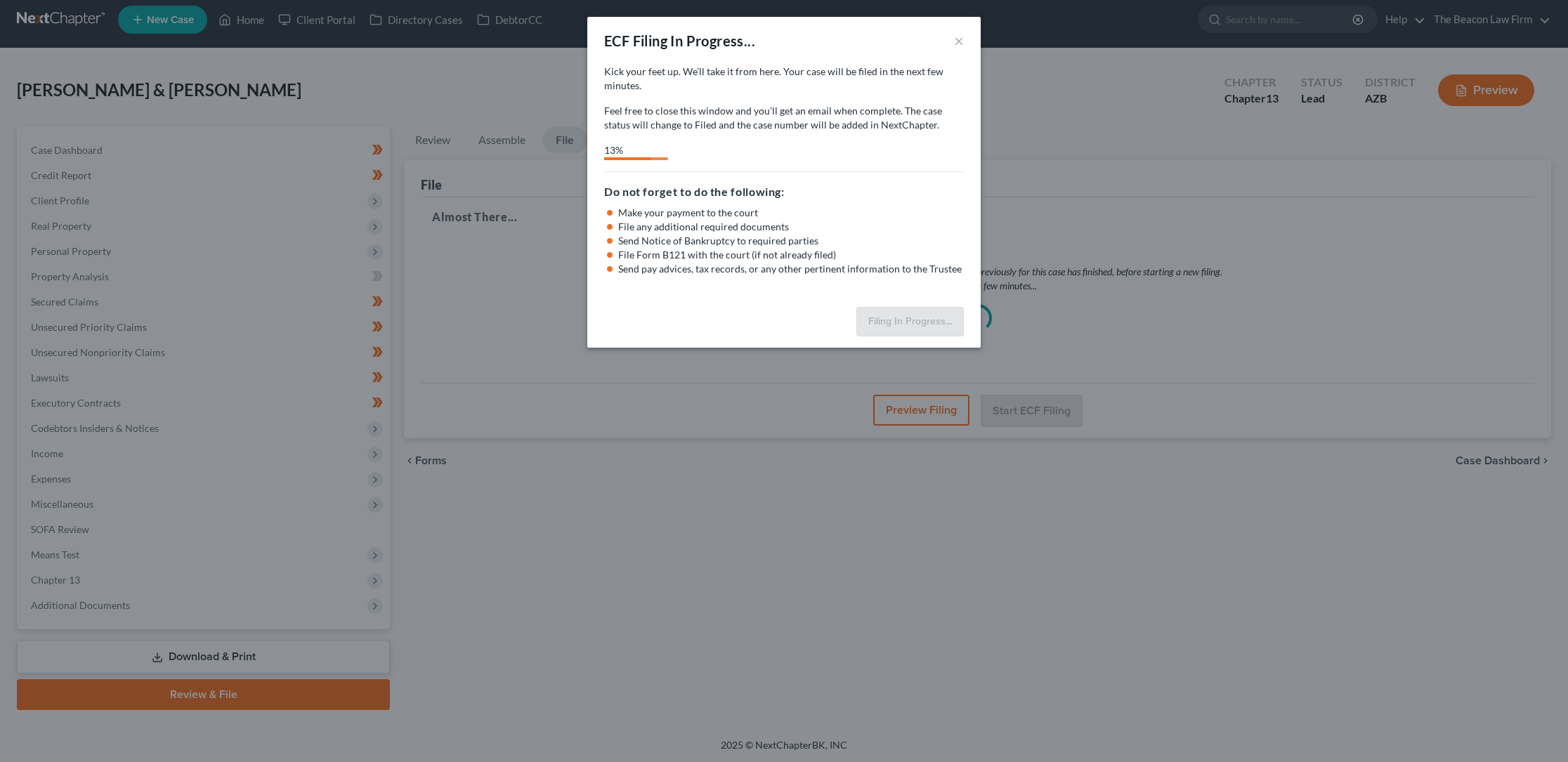
select select "0"
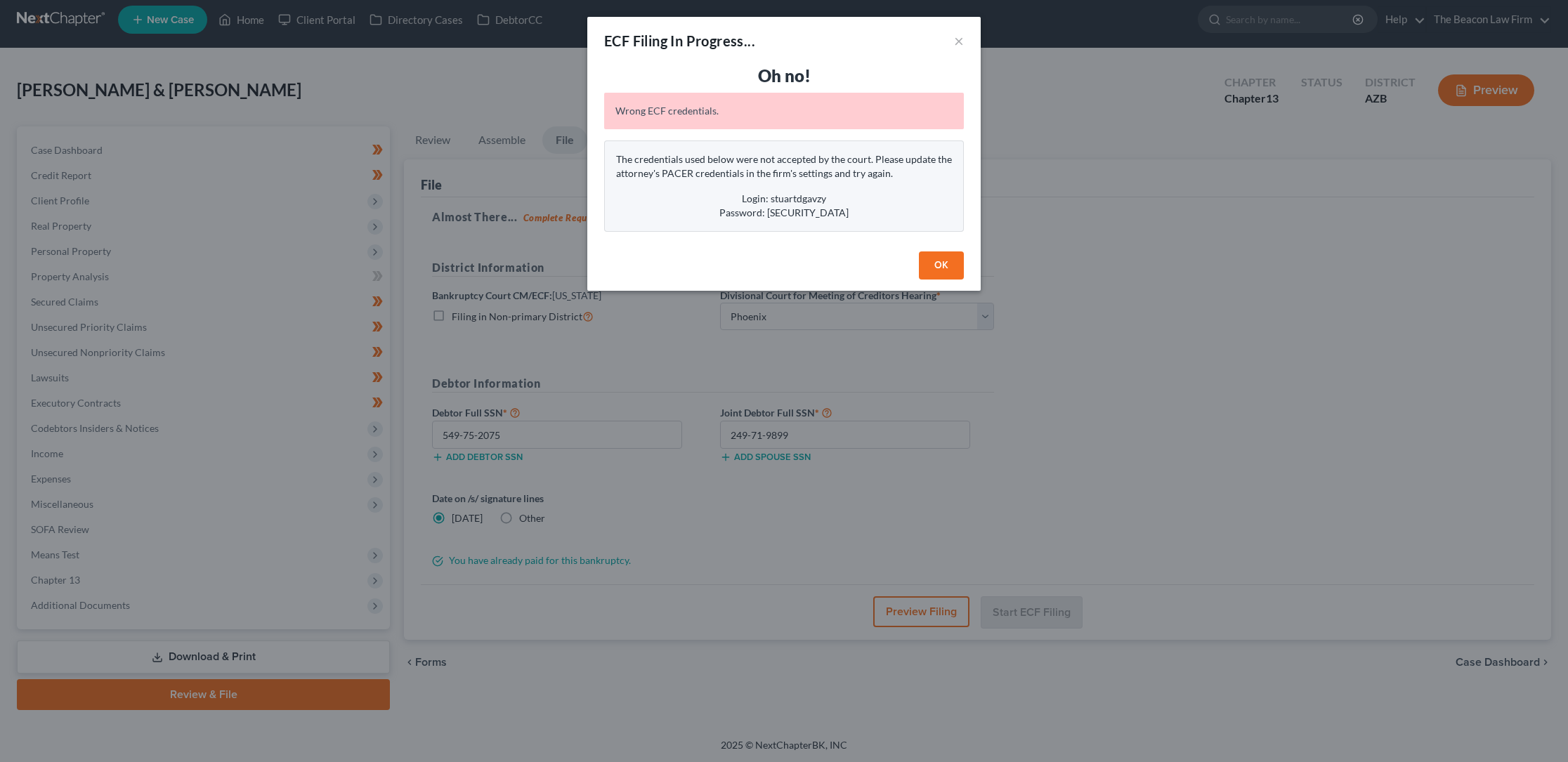
click at [943, 263] on button "OK" at bounding box center [941, 265] width 45 height 28
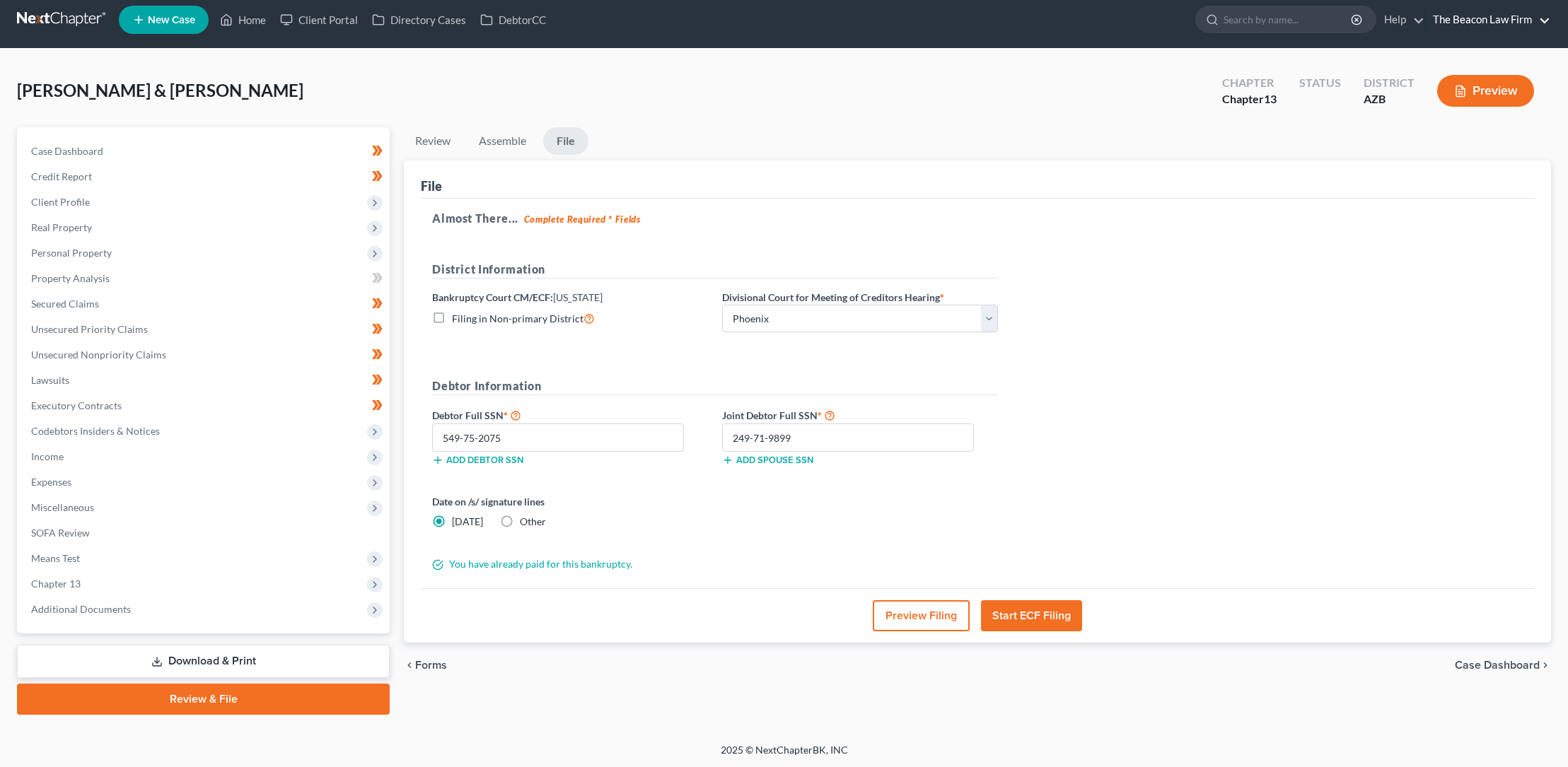
click at [1487, 22] on link "The Beacon Law Firm" at bounding box center [1488, 20] width 125 height 26
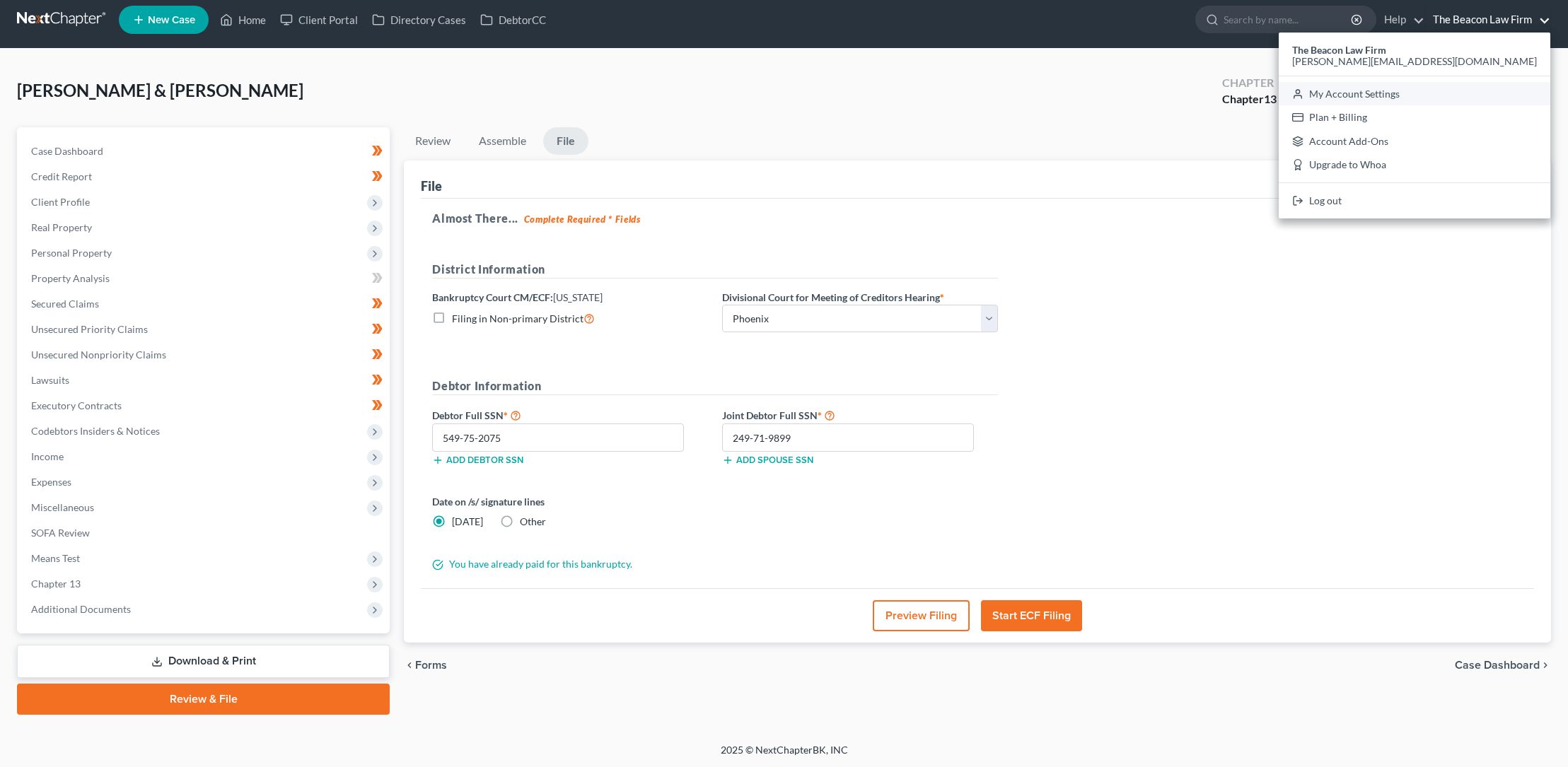
click at [1457, 93] on link "My Account Settings" at bounding box center [1414, 94] width 272 height 24
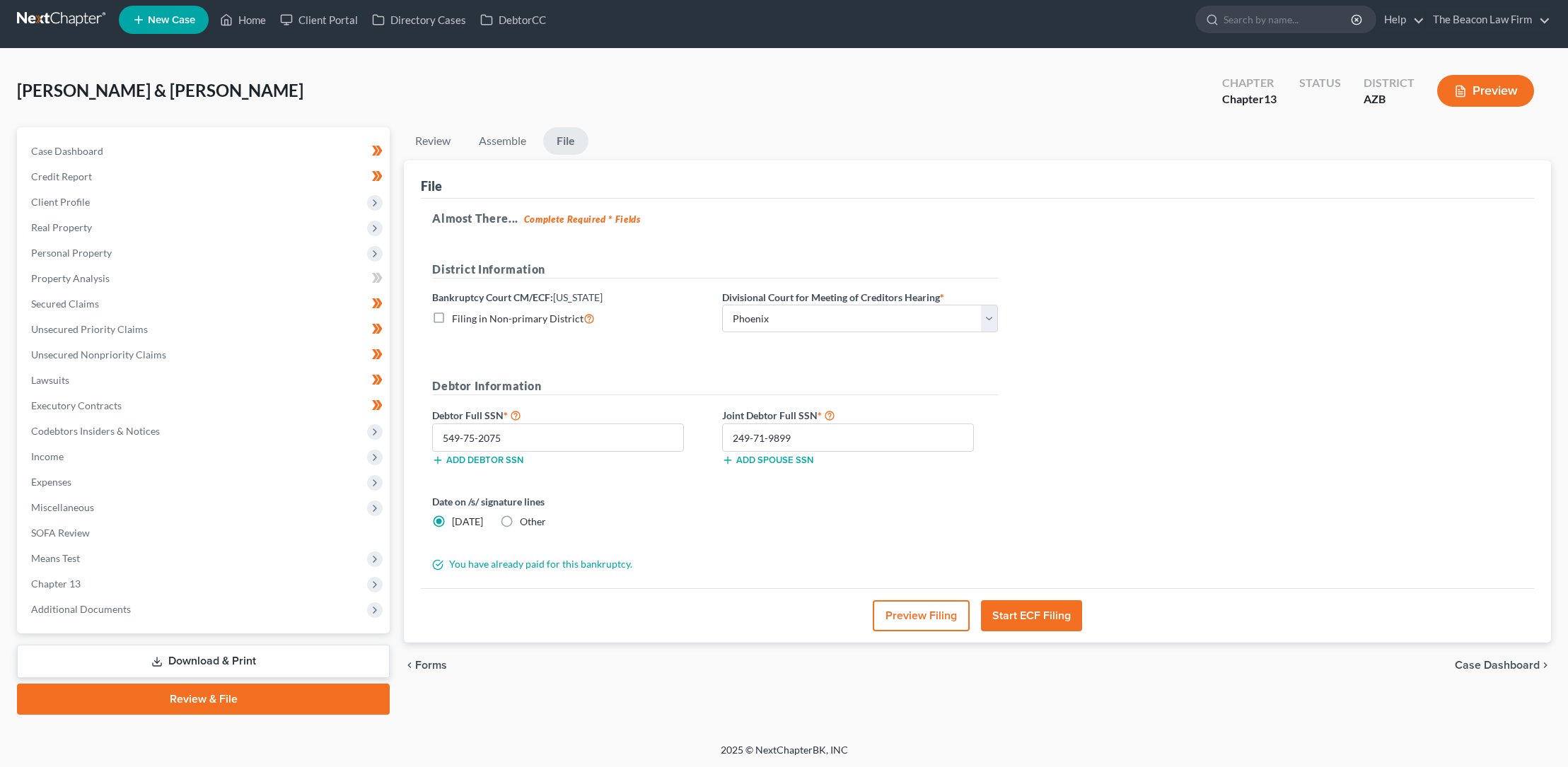
select select "24"
select select "9"
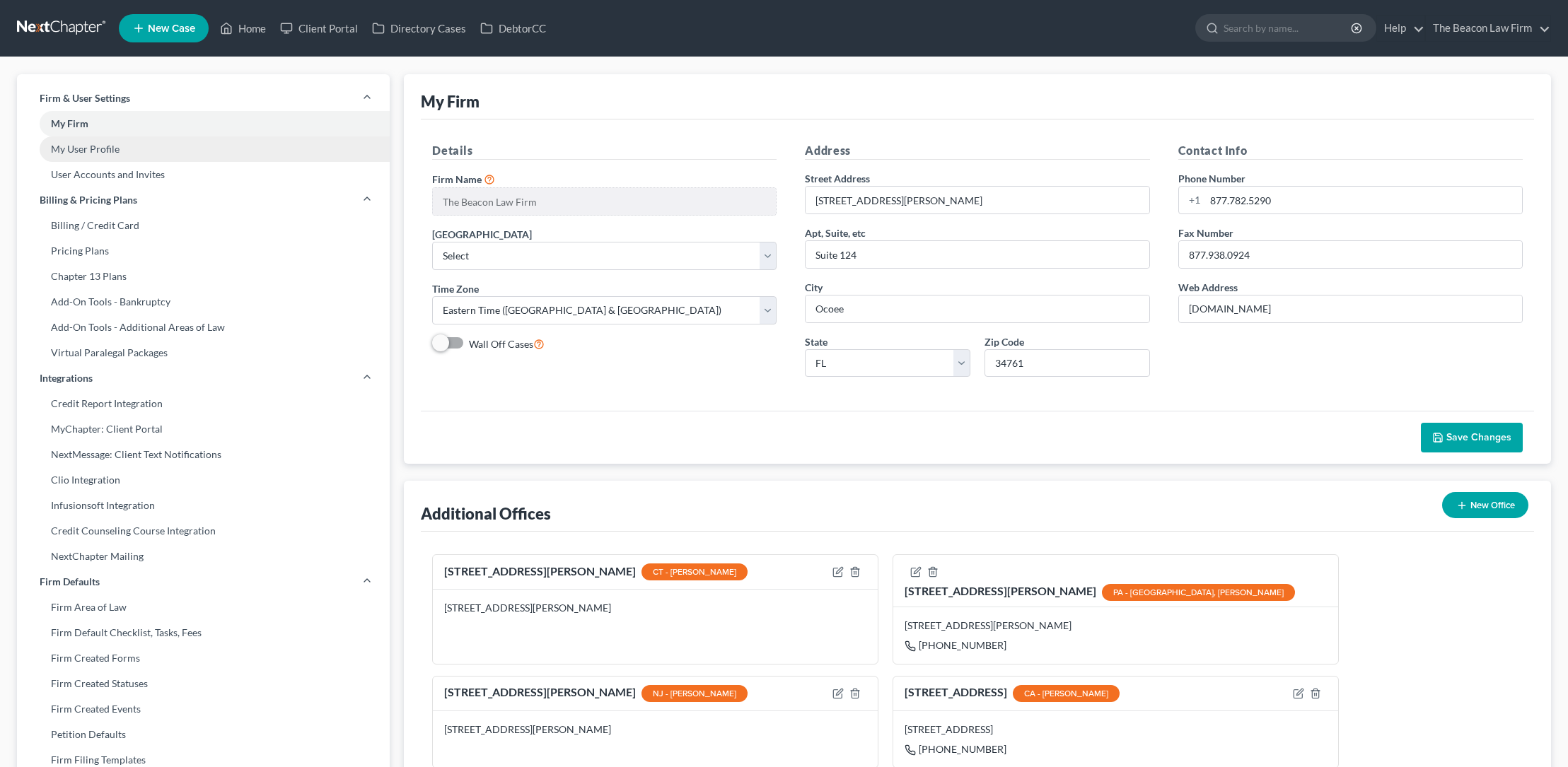
click at [107, 151] on link "My User Profile" at bounding box center [203, 149] width 373 height 26
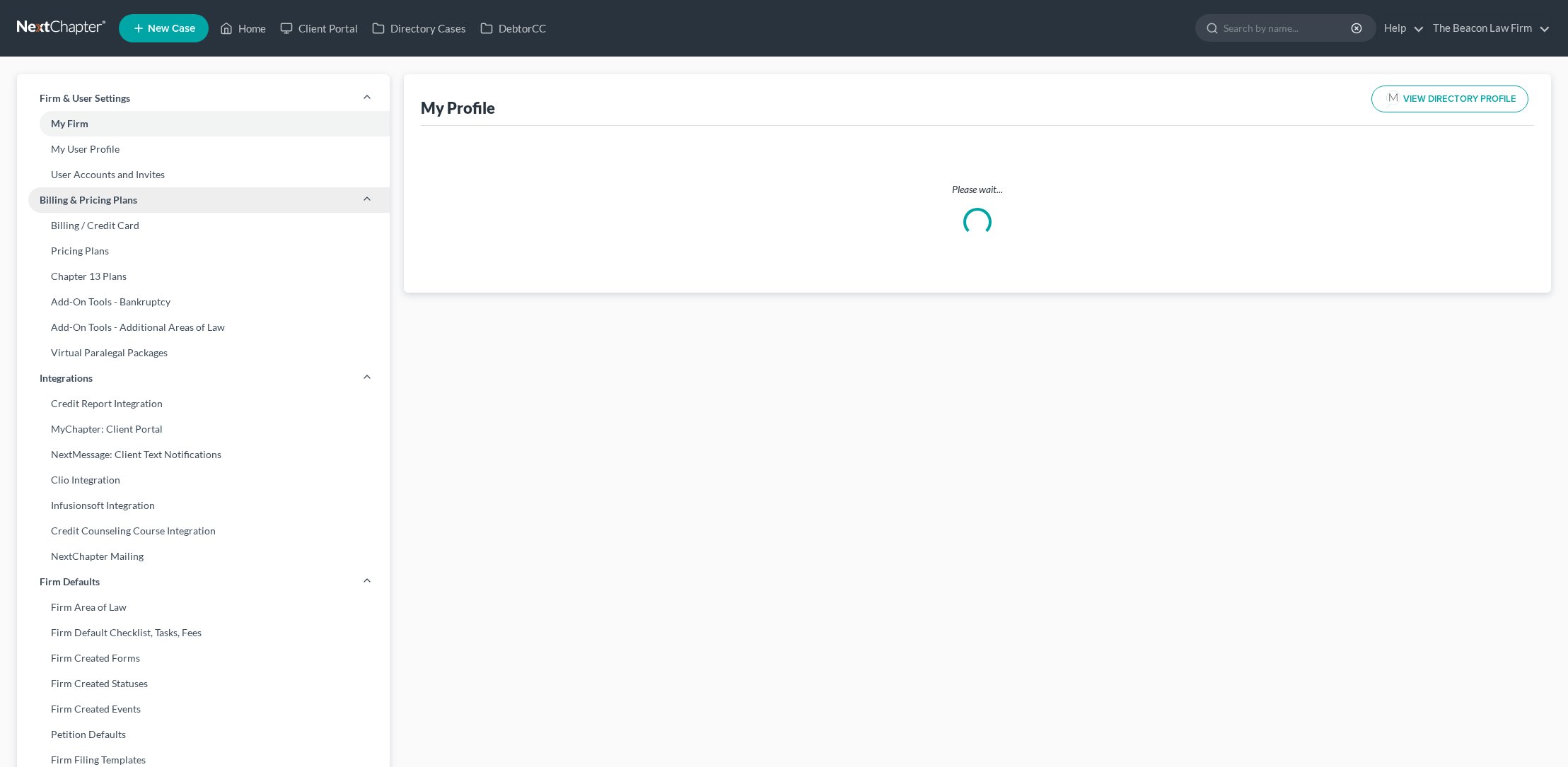
select select "3"
select select "4"
select select "attorney"
select select "1"
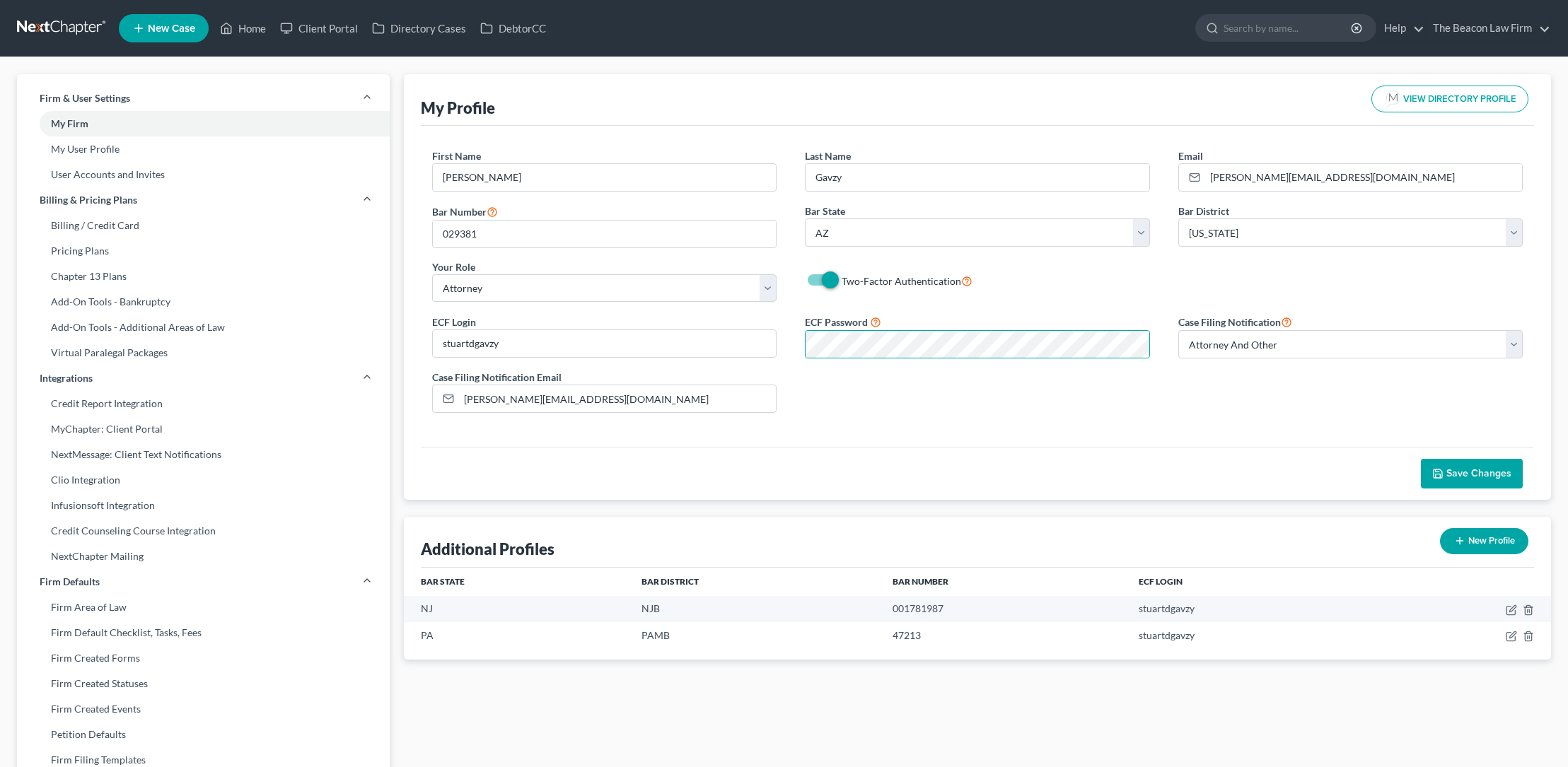
click at [1446, 471] on span "Save Changes" at bounding box center [1471, 473] width 79 height 12
click at [1445, 469] on span "Save Changes" at bounding box center [1471, 473] width 79 height 12
click at [254, 29] on link "Home" at bounding box center [243, 28] width 60 height 26
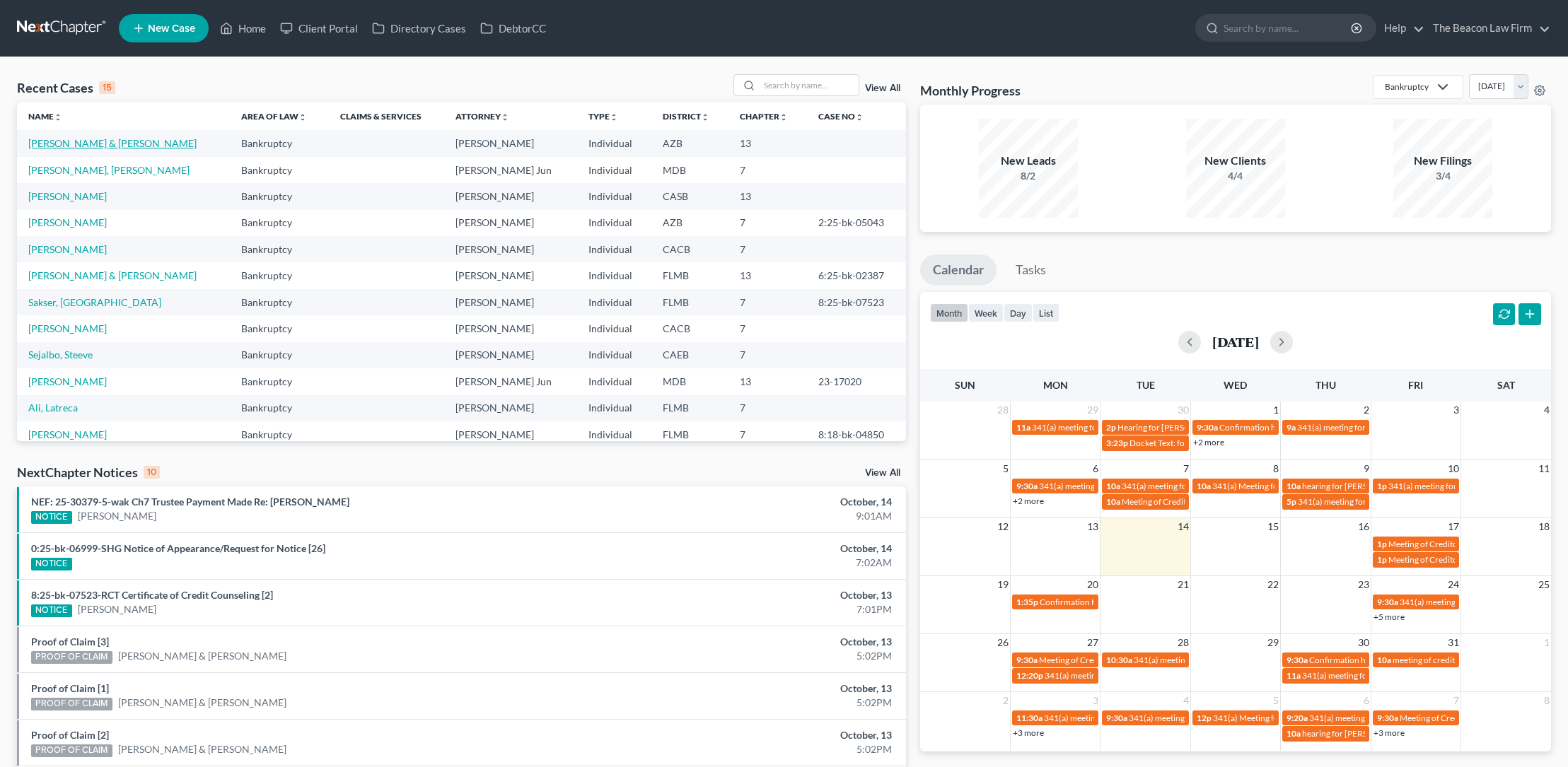
click at [108, 142] on link "[PERSON_NAME] & [PERSON_NAME]" at bounding box center [113, 143] width 169 height 12
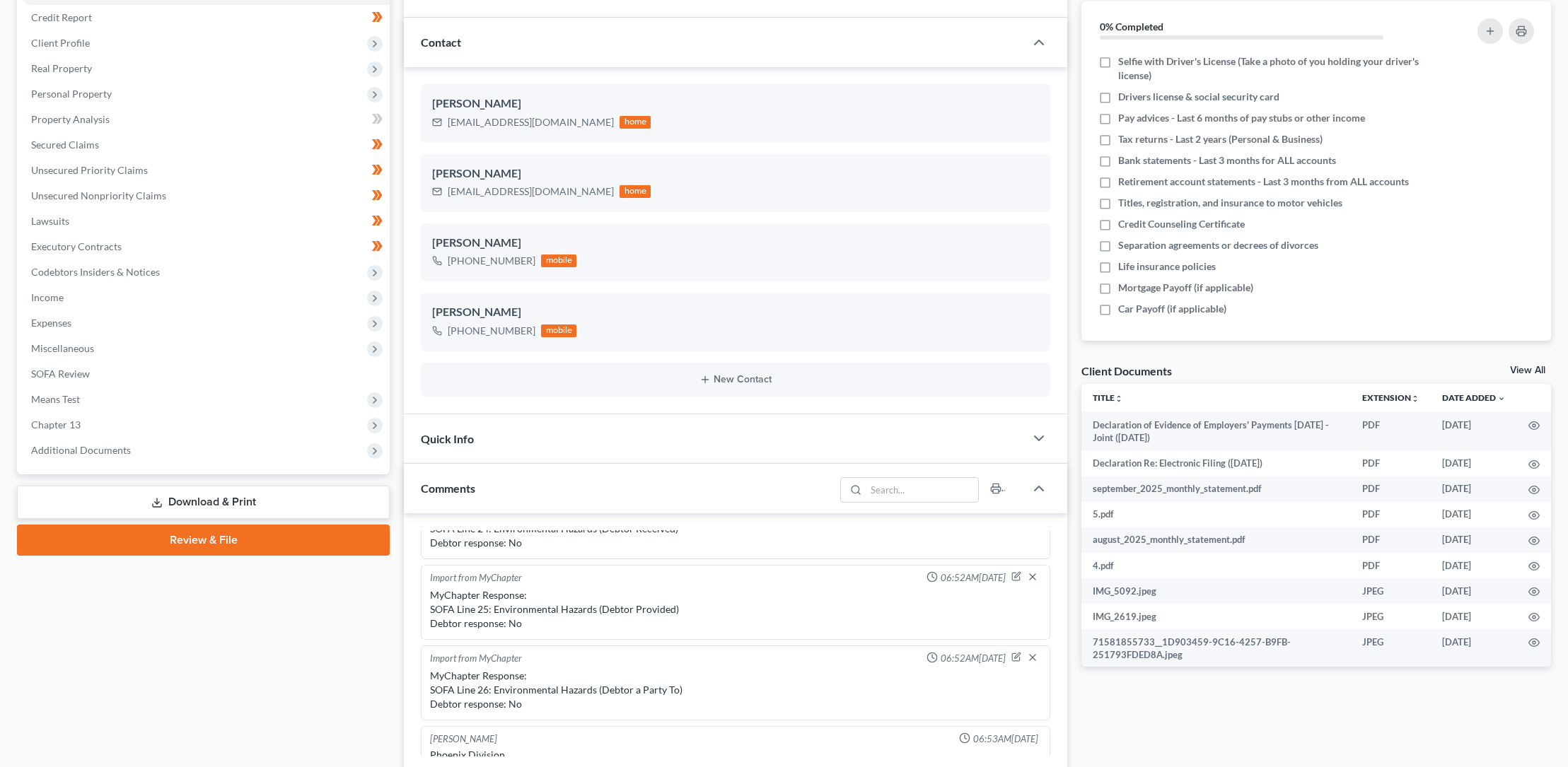
scroll to position [619, 0]
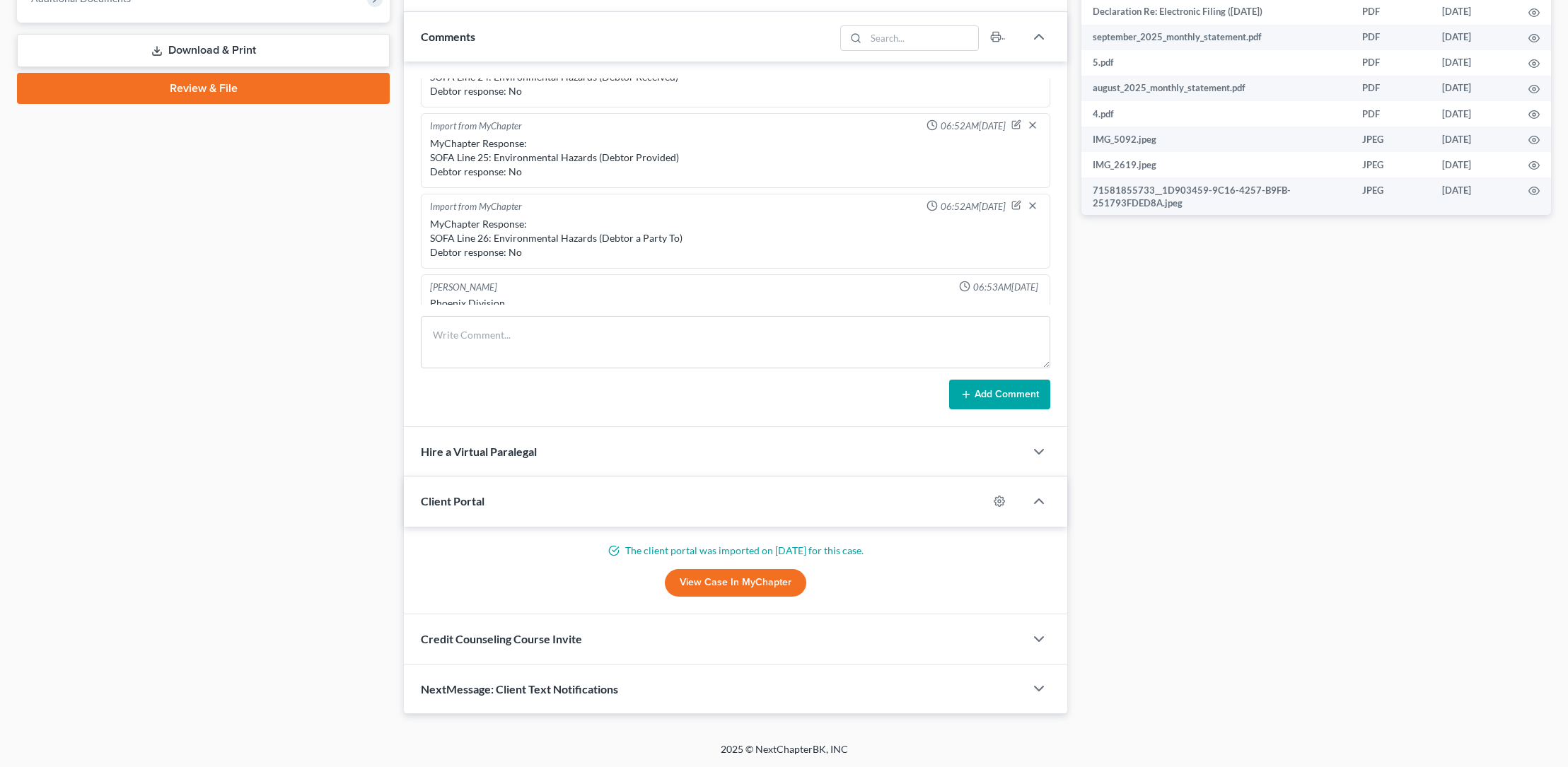
click at [196, 85] on link "Review & File" at bounding box center [203, 88] width 373 height 31
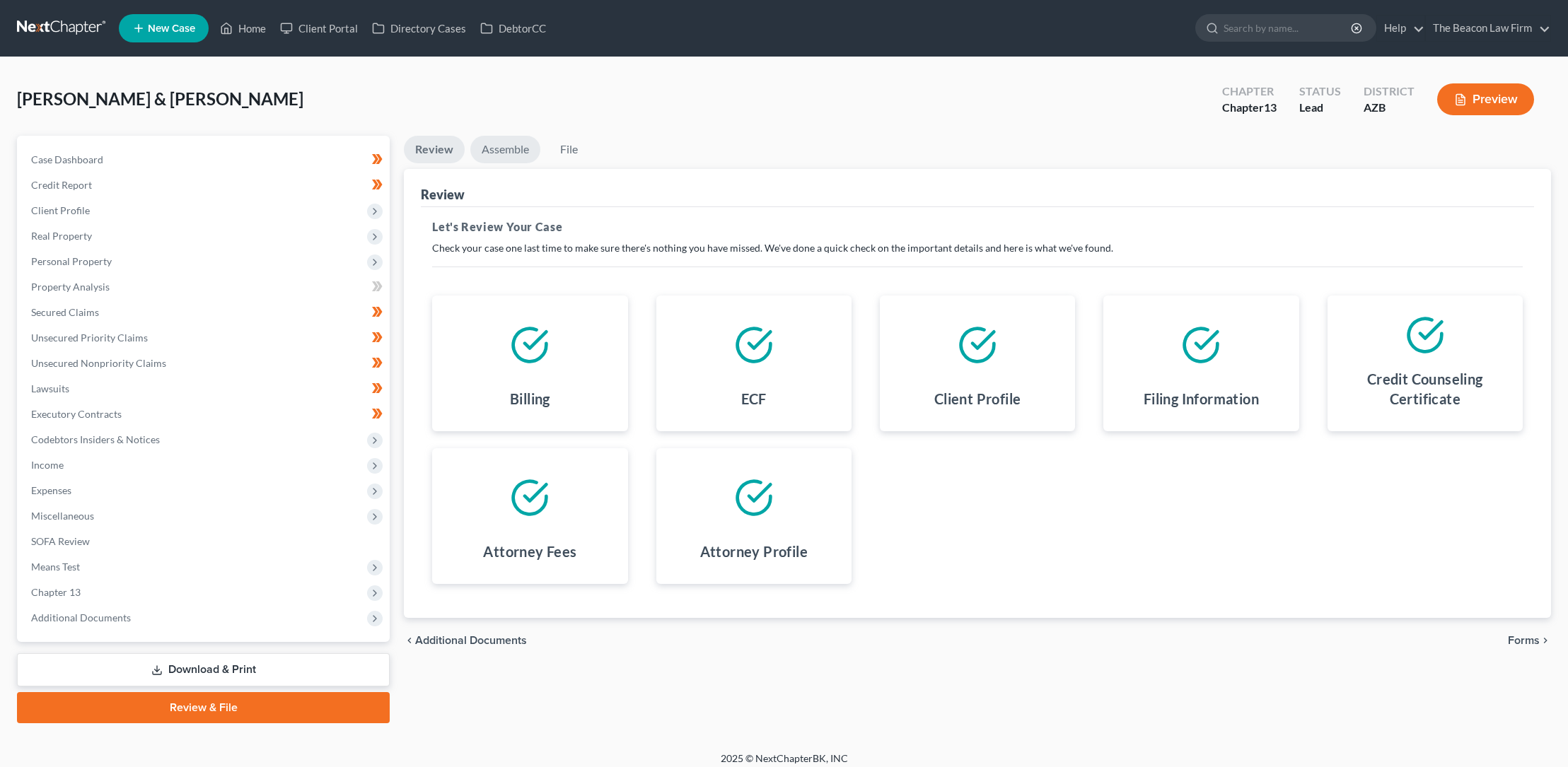
click at [509, 146] on link "Assemble" at bounding box center [506, 149] width 70 height 28
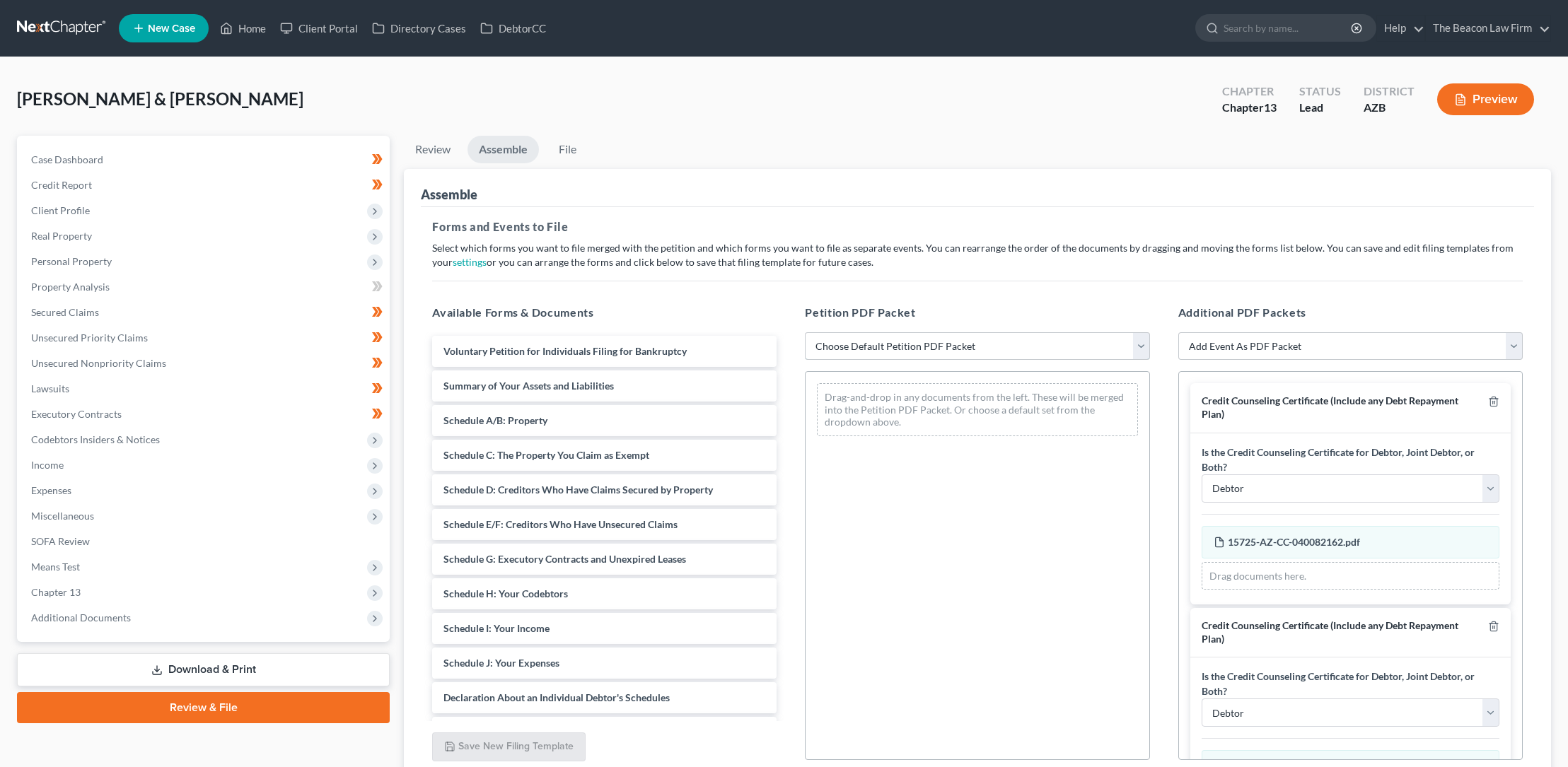
click at [835, 343] on select "Choose Default Petition PDF Packet Complete Bankruptcy Petition (all forms and …" at bounding box center [977, 347] width 344 height 29
select select "0"
click at [805, 333] on select "Choose Default Petition PDF Packet Complete Bankruptcy Petition (all forms and …" at bounding box center [977, 347] width 344 height 29
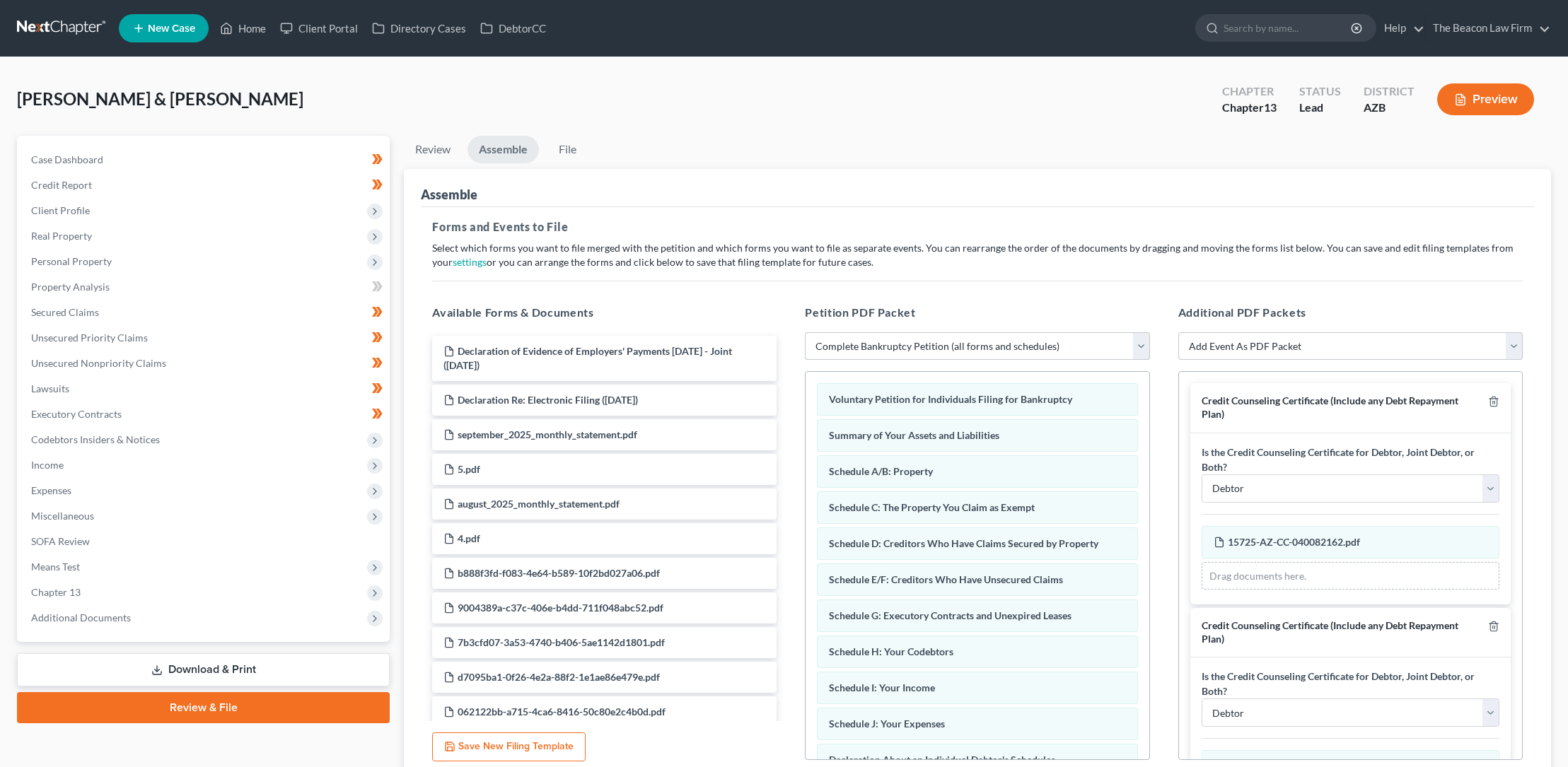
scroll to position [365, 0]
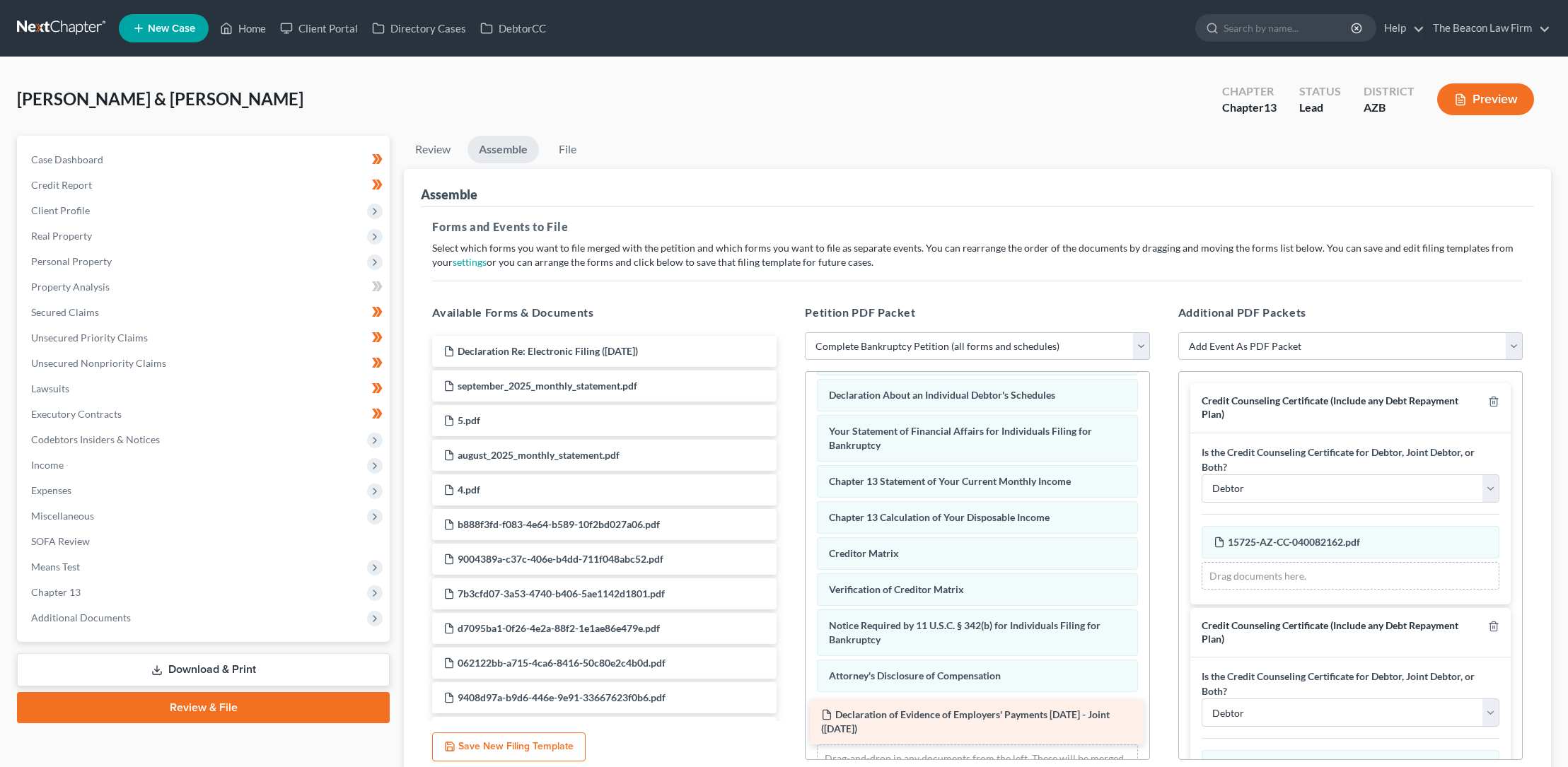
drag, startPoint x: 558, startPoint y: 357, endPoint x: 936, endPoint y: 722, distance: 525.5
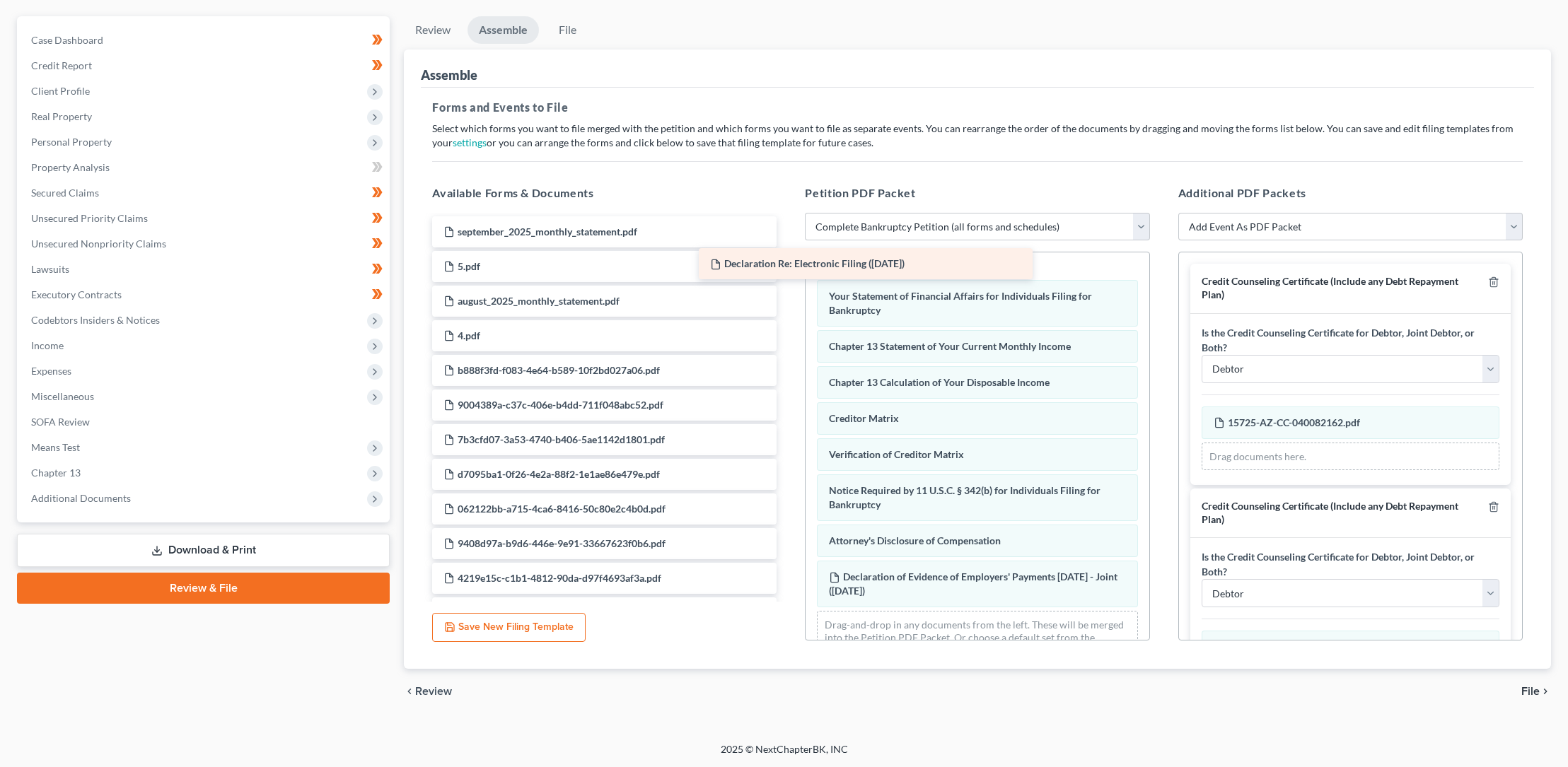
scroll to position [415, 0]
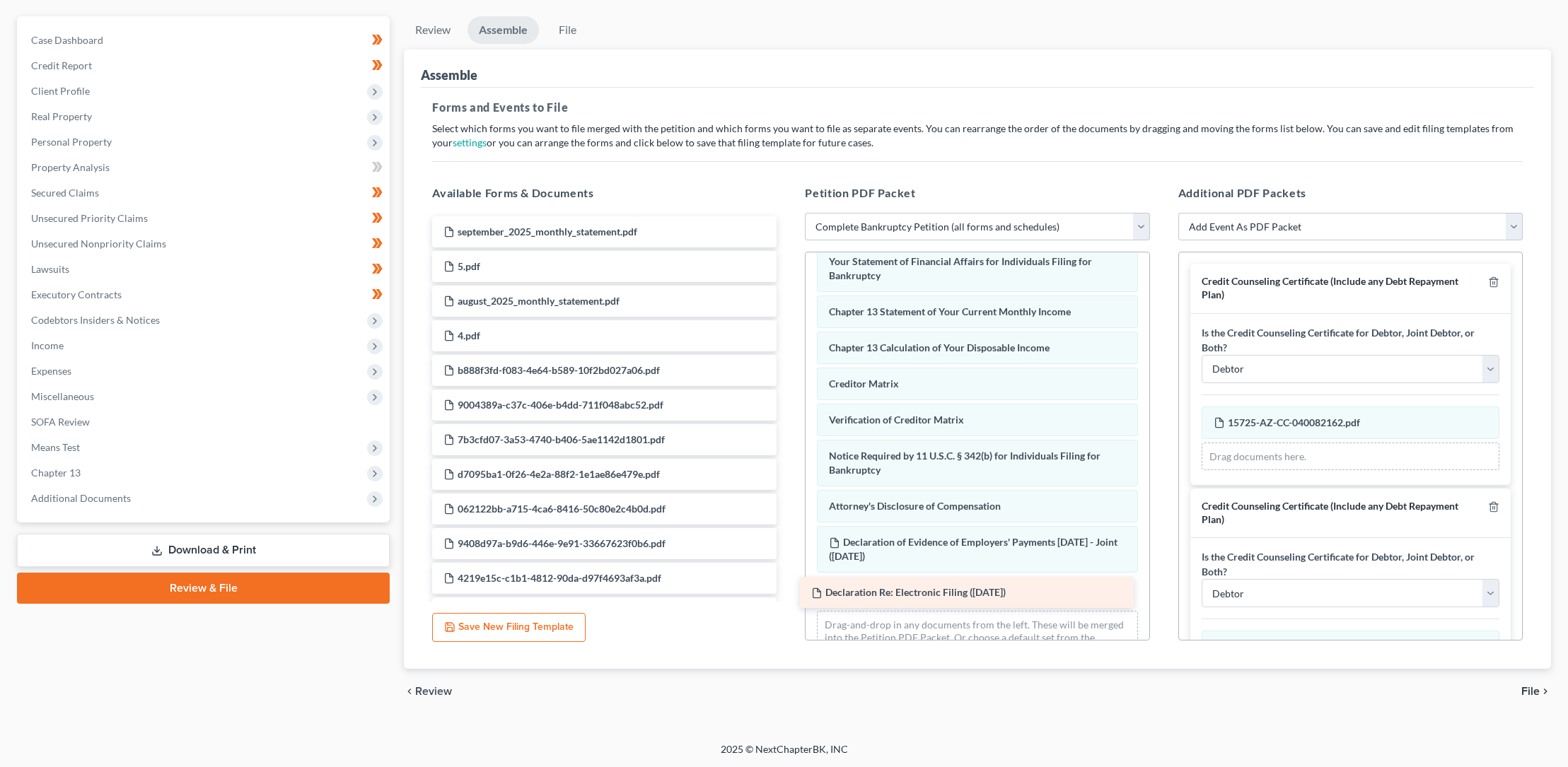
drag, startPoint x: 536, startPoint y: 226, endPoint x: 906, endPoint y: 587, distance: 516.9
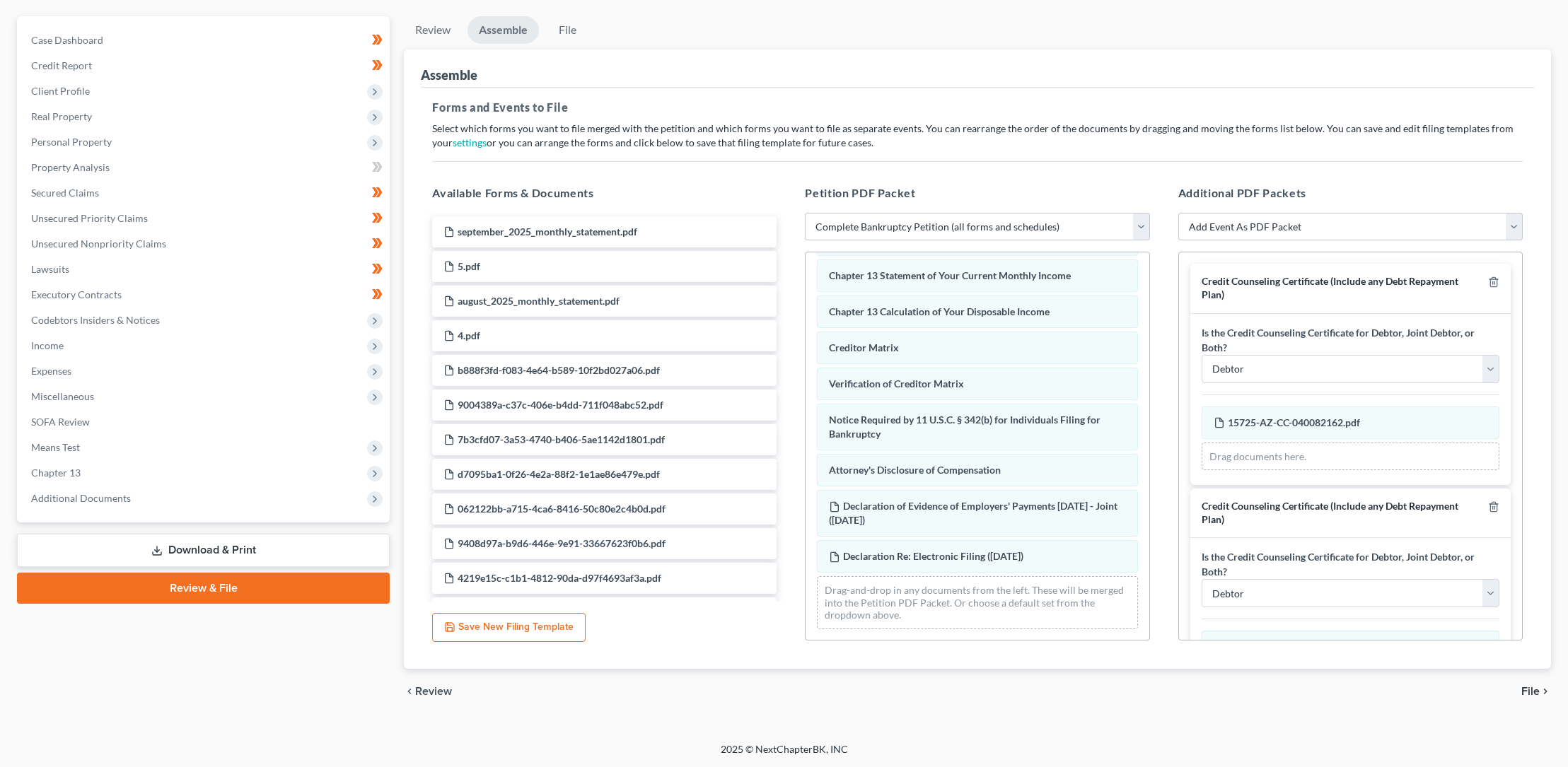
scroll to position [81, 0]
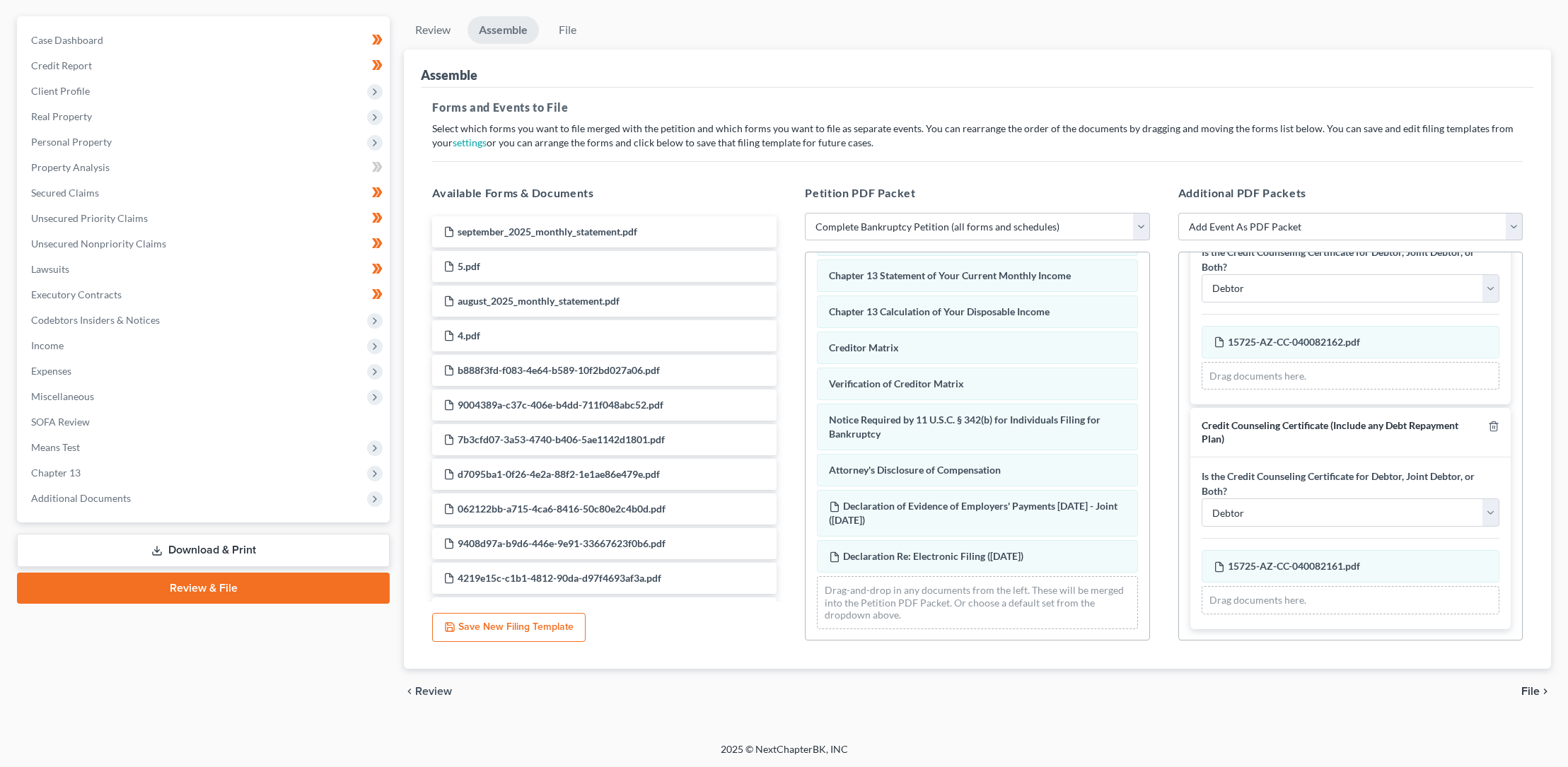
click at [1534, 689] on span "File" at bounding box center [1530, 691] width 18 height 11
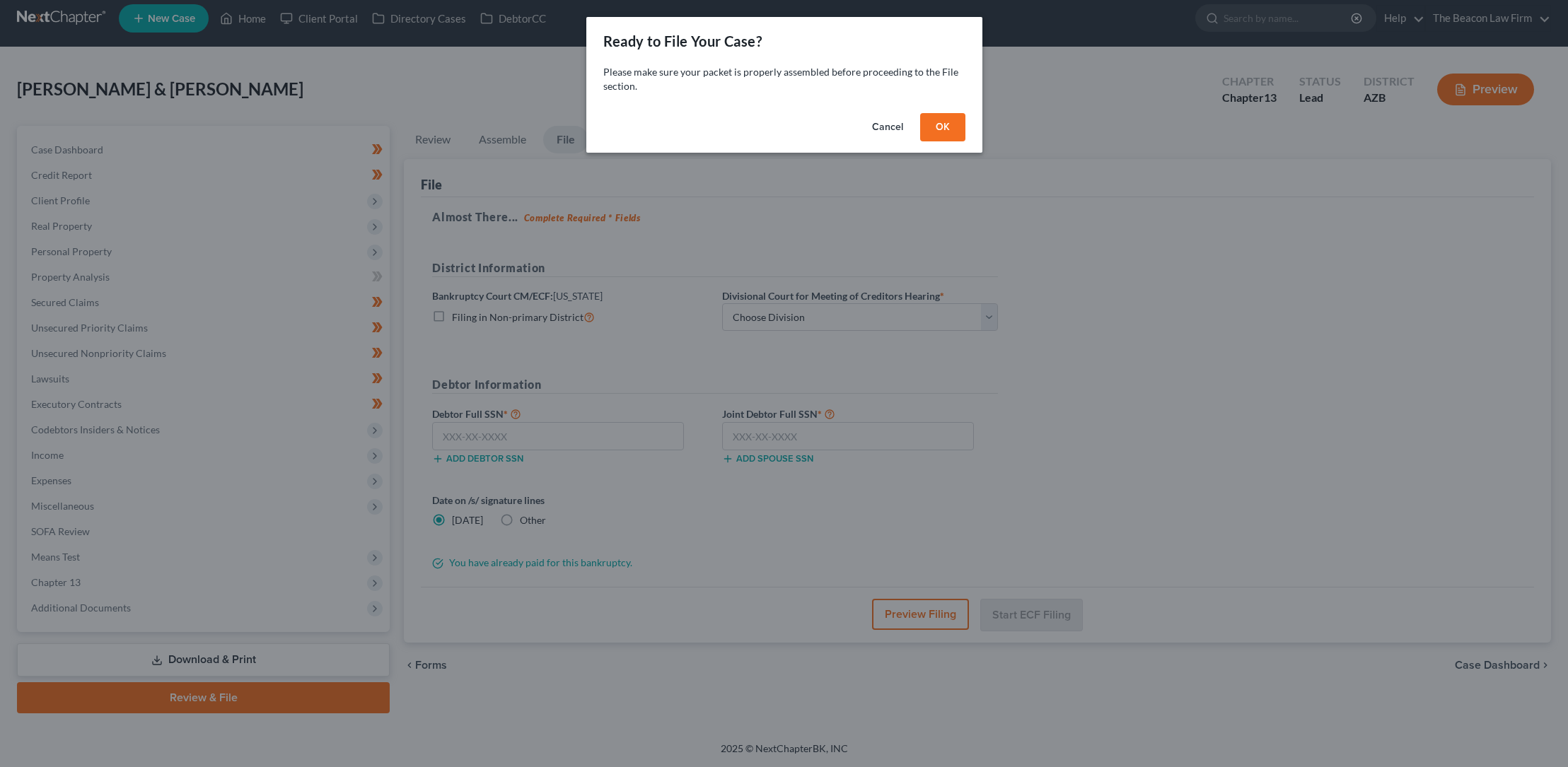
scroll to position [9, 0]
click at [953, 126] on button "OK" at bounding box center [947, 127] width 45 height 29
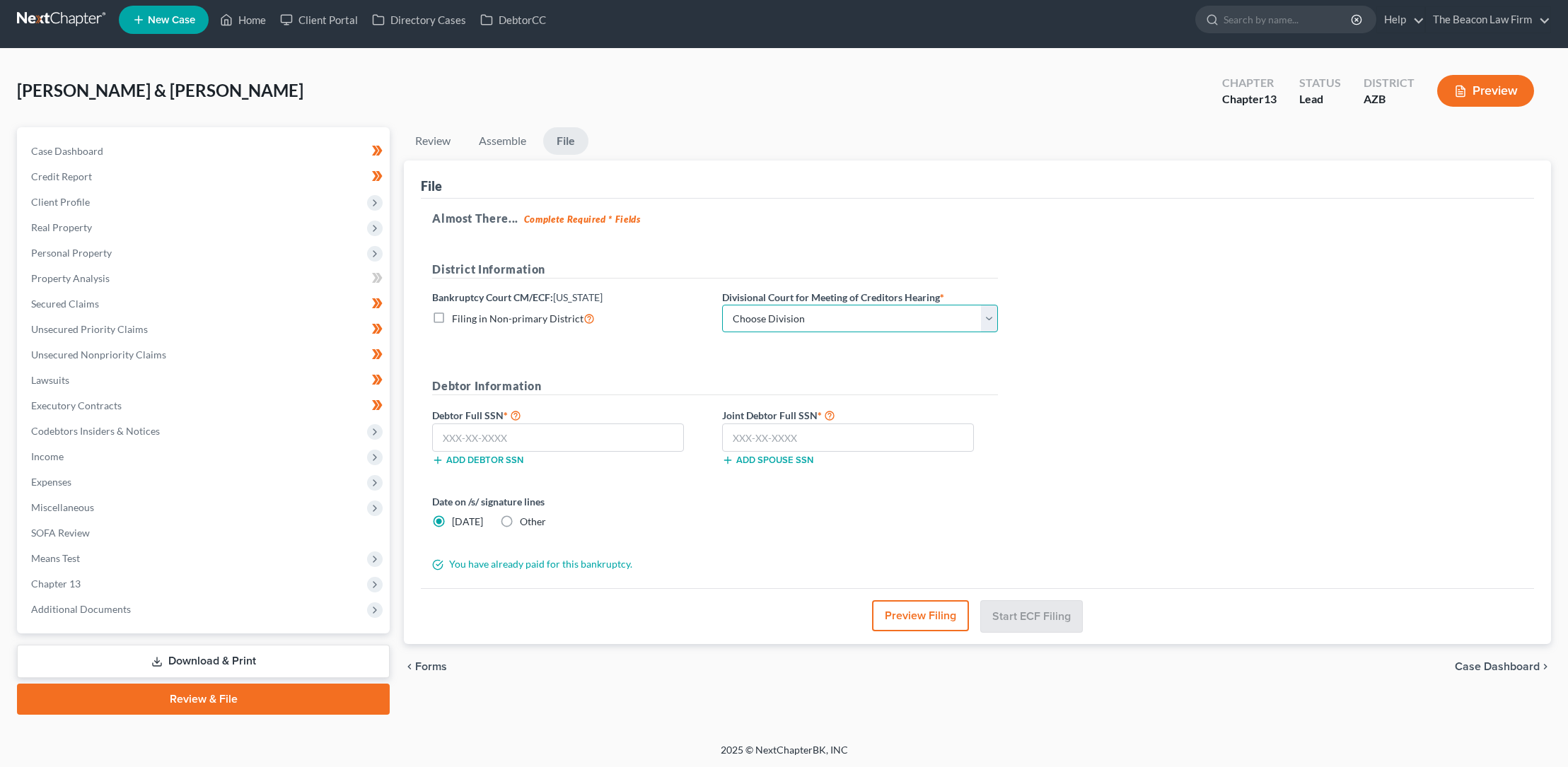
click at [848, 318] on select "Choose Division Phoenix [GEOGRAPHIC_DATA] [PERSON_NAME]" at bounding box center [859, 319] width 275 height 29
select select "0"
click at [722, 305] on select "Choose Division Phoenix [GEOGRAPHIC_DATA] [PERSON_NAME]" at bounding box center [859, 319] width 275 height 29
click at [477, 439] on input "text" at bounding box center [558, 437] width 252 height 29
type input "549-75-2075"
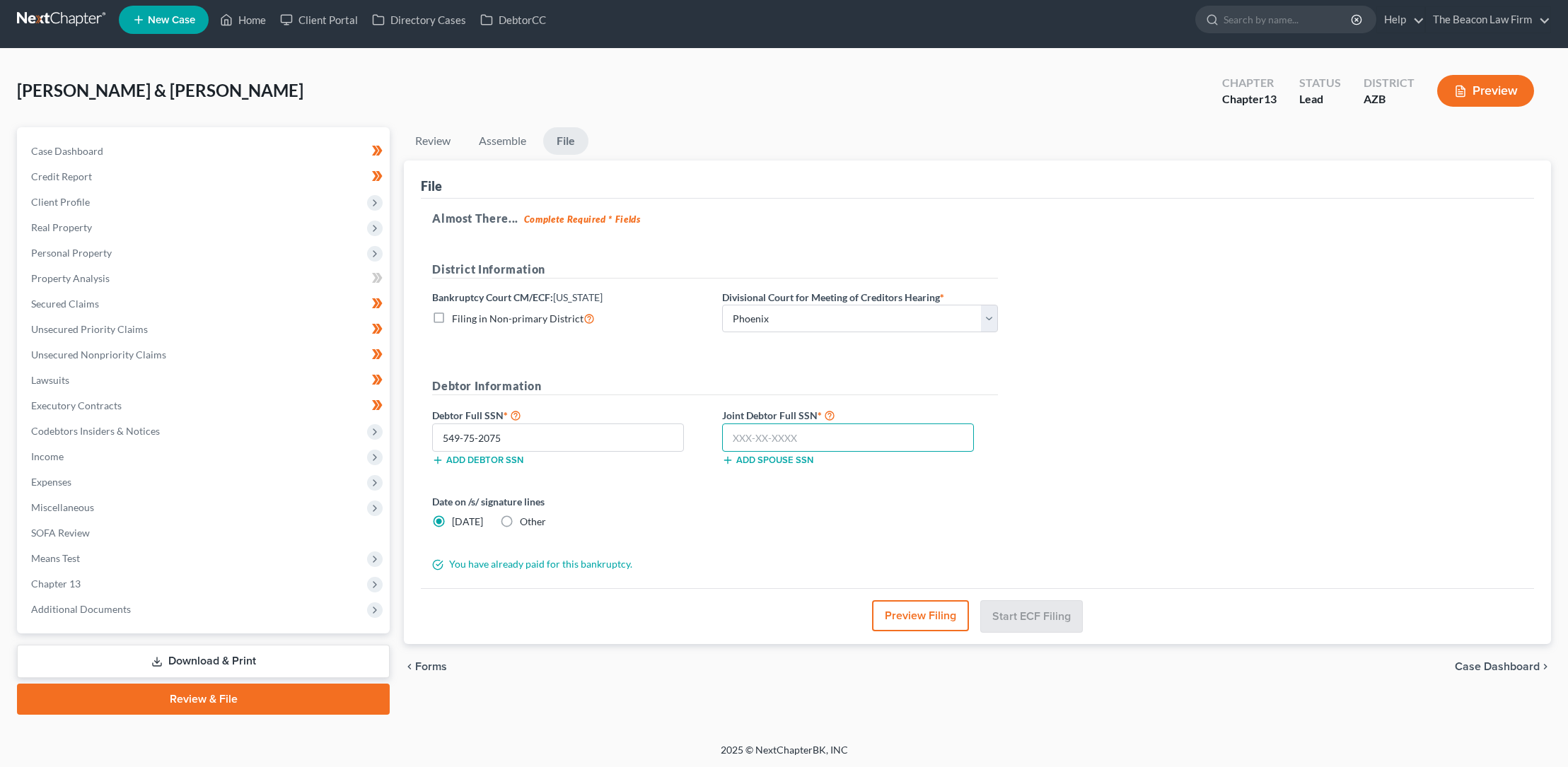
drag, startPoint x: 731, startPoint y: 433, endPoint x: 767, endPoint y: 437, distance: 36.2
click at [731, 433] on input "text" at bounding box center [848, 437] width 252 height 29
type input "249-71-9897"
click at [1010, 613] on button "Start ECF Filing" at bounding box center [1032, 615] width 101 height 31
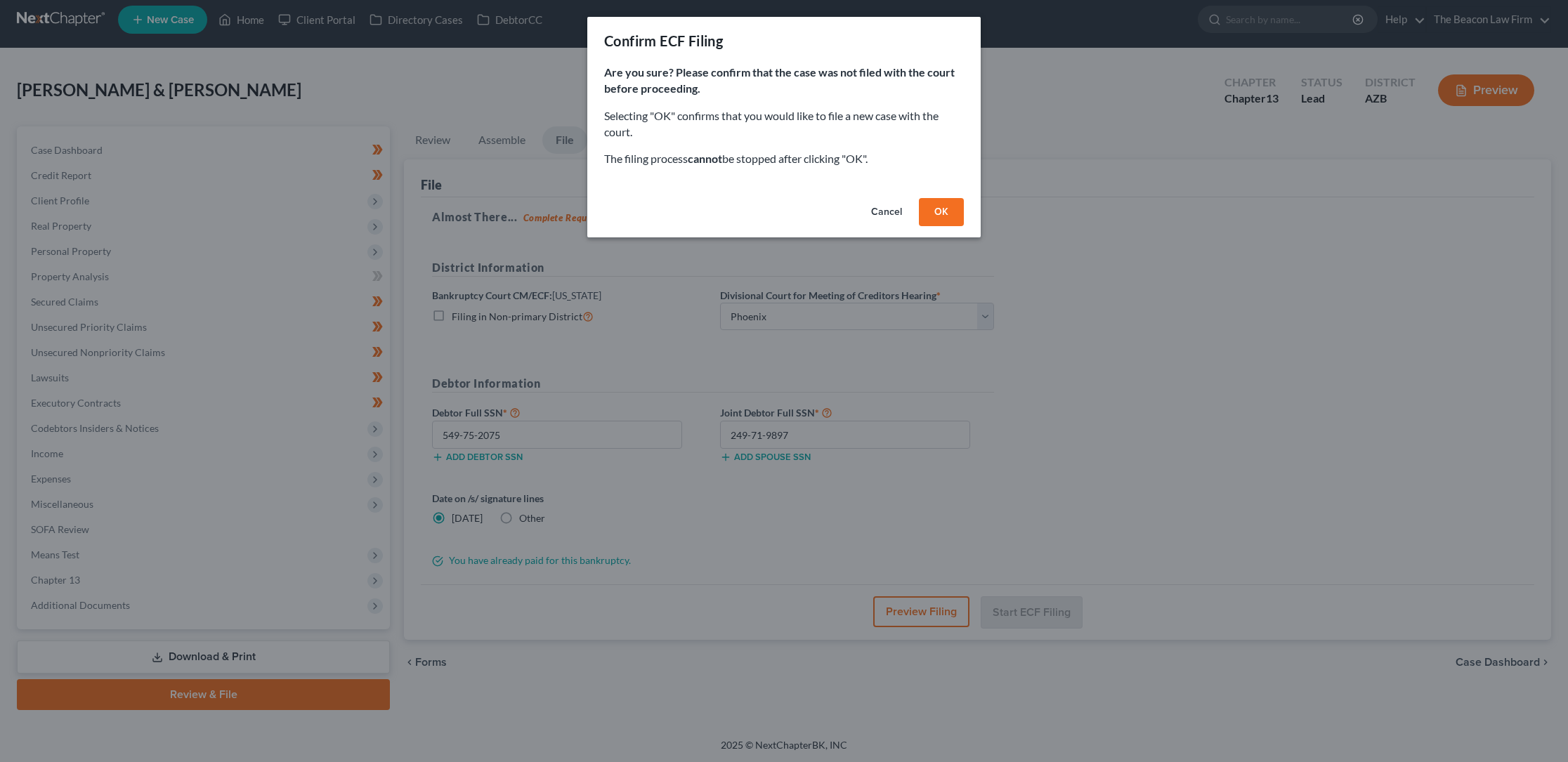
click at [941, 210] on button "OK" at bounding box center [941, 212] width 45 height 28
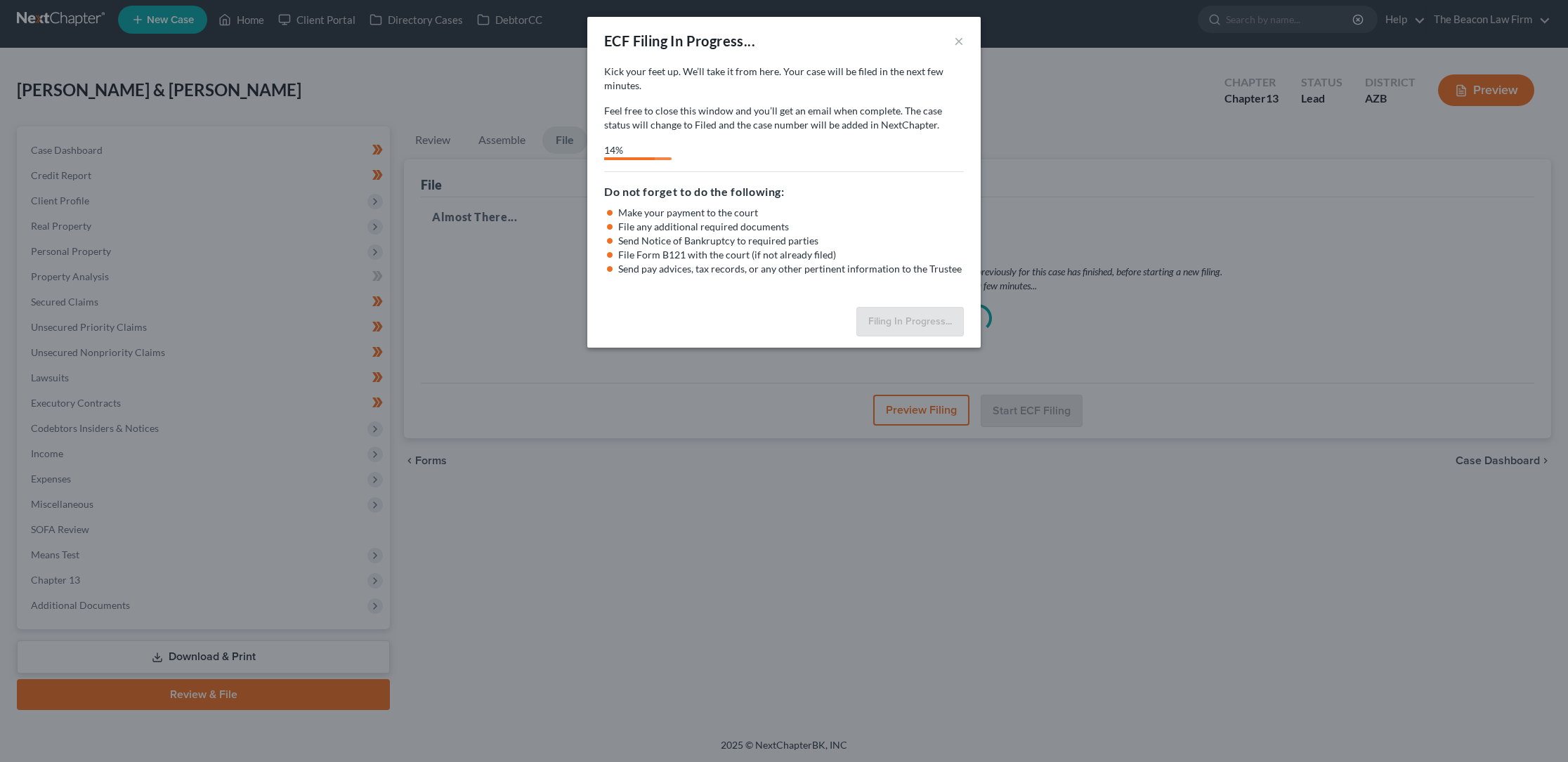
select select "0"
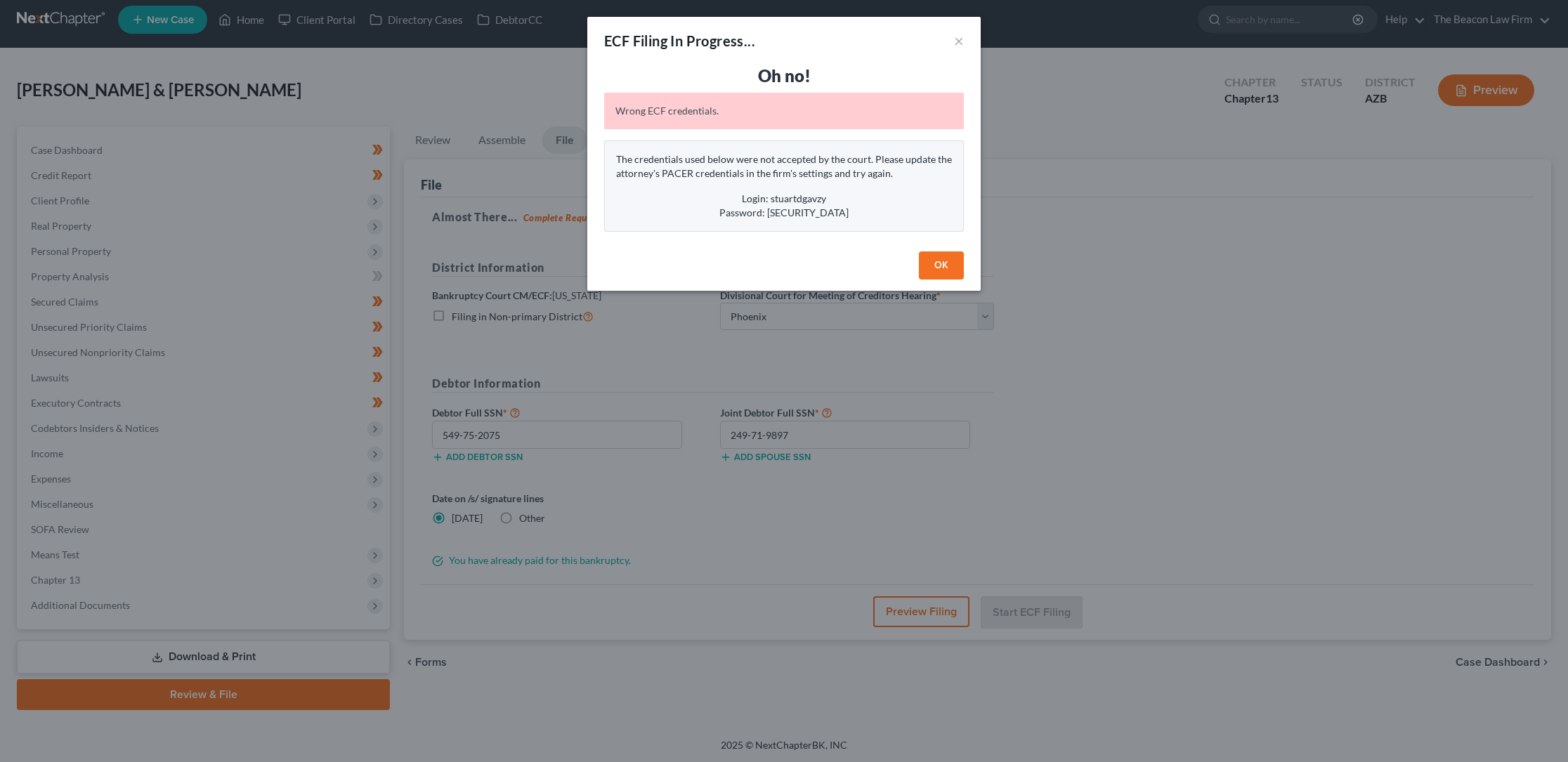
click at [941, 264] on button "OK" at bounding box center [941, 265] width 45 height 28
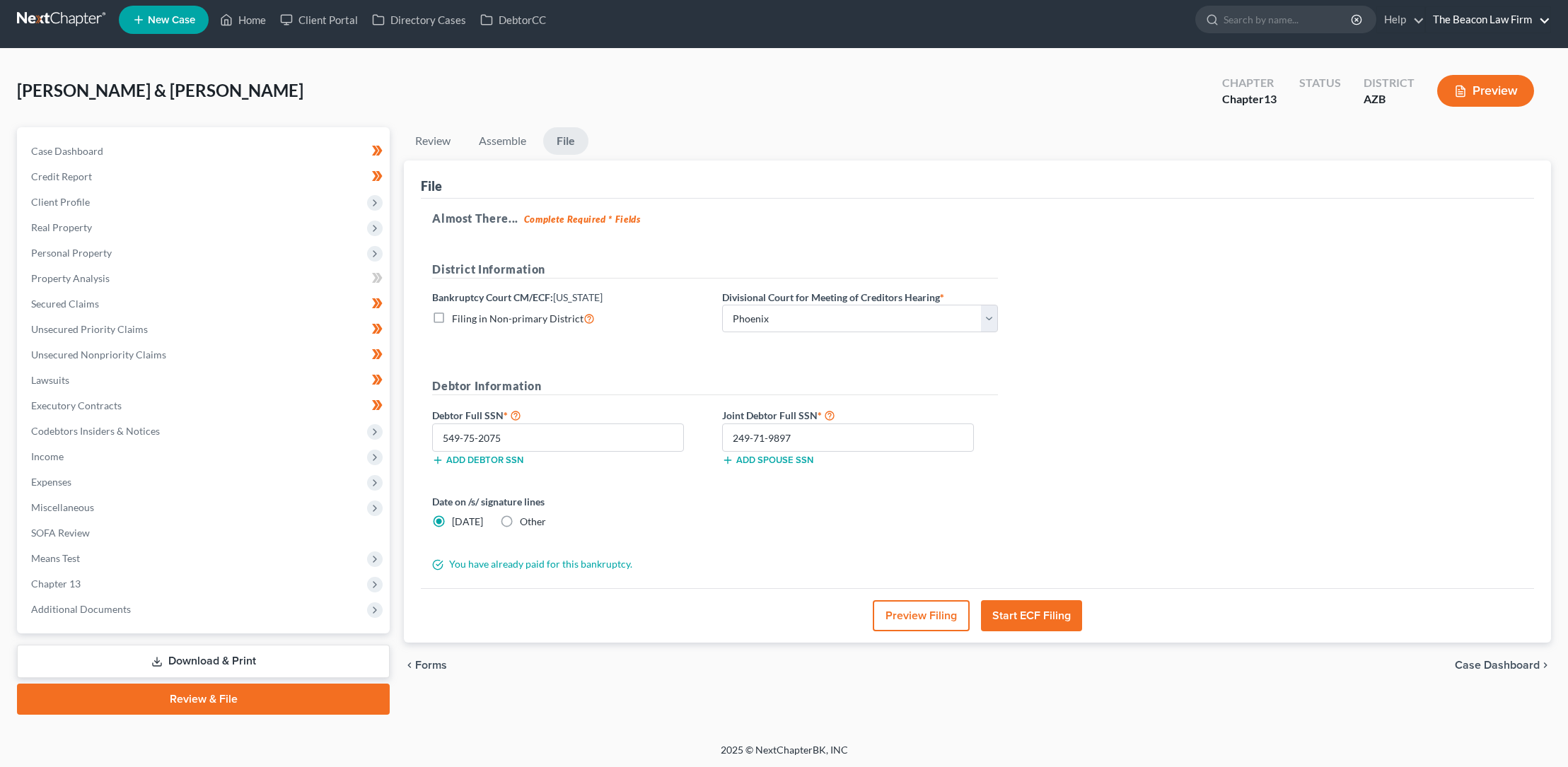
click at [1515, 23] on link "The Beacon Law Firm" at bounding box center [1488, 20] width 125 height 26
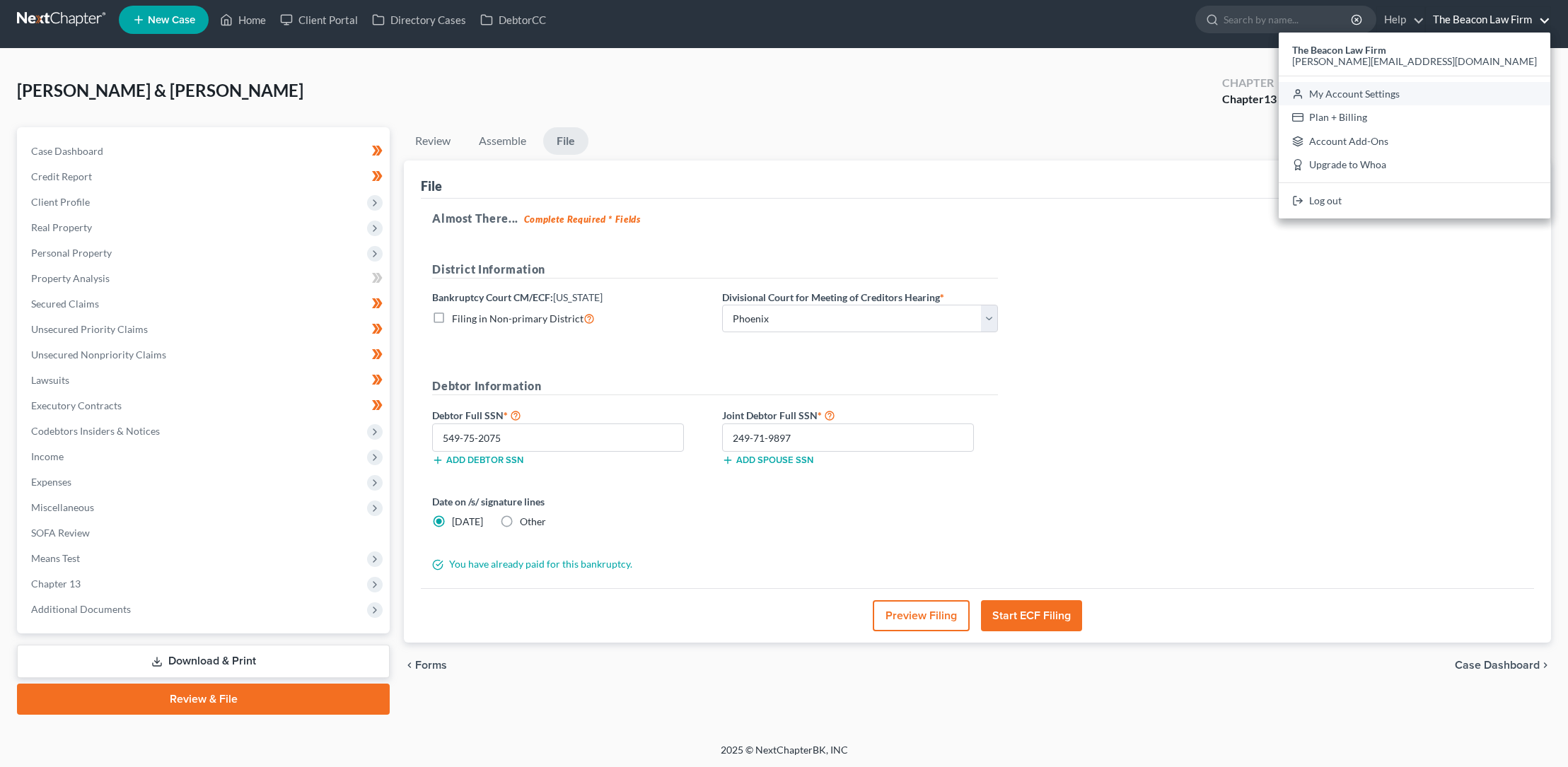
click at [1457, 91] on link "My Account Settings" at bounding box center [1414, 94] width 272 height 24
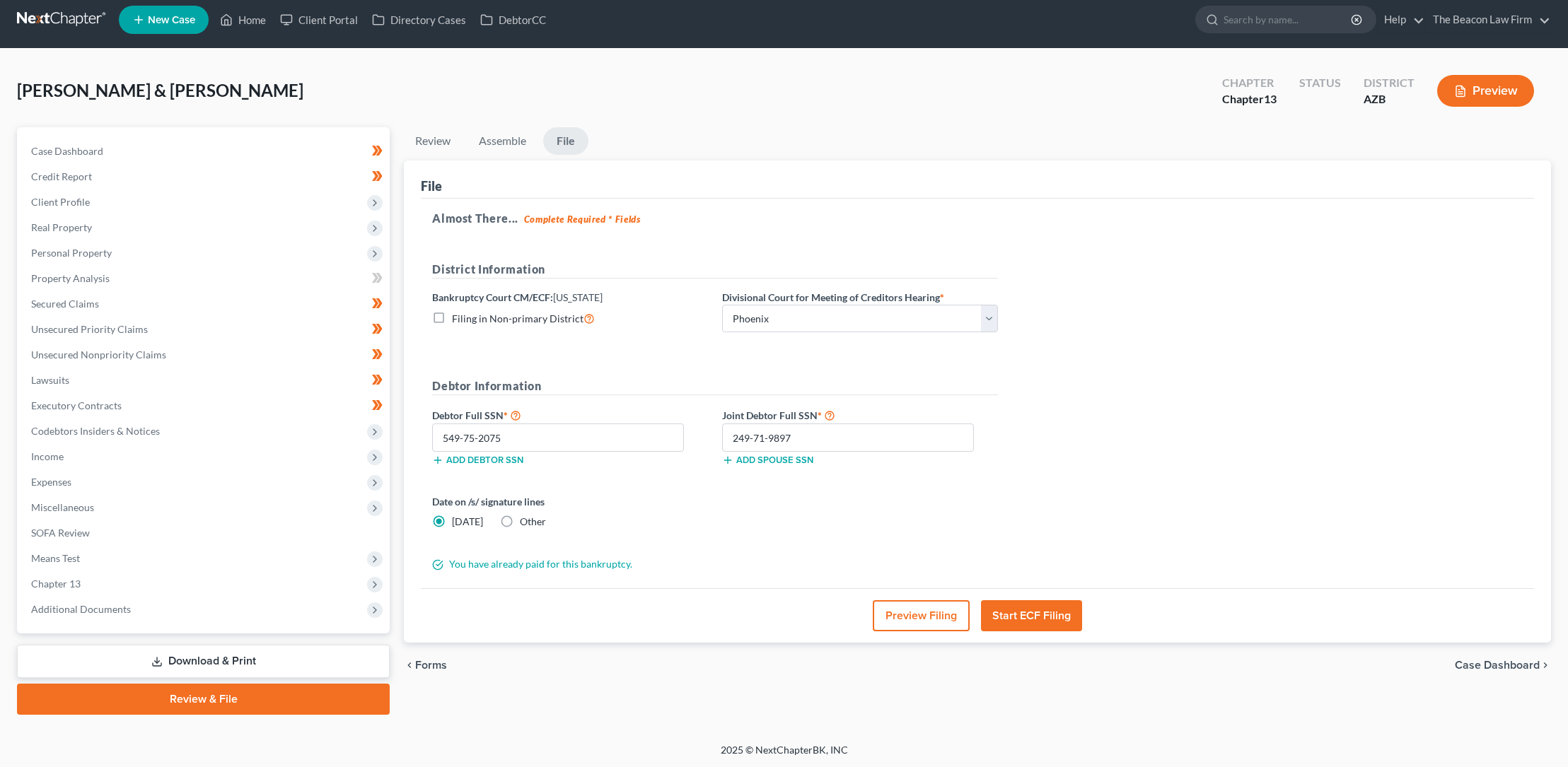
select select "15"
select select "24"
select select "9"
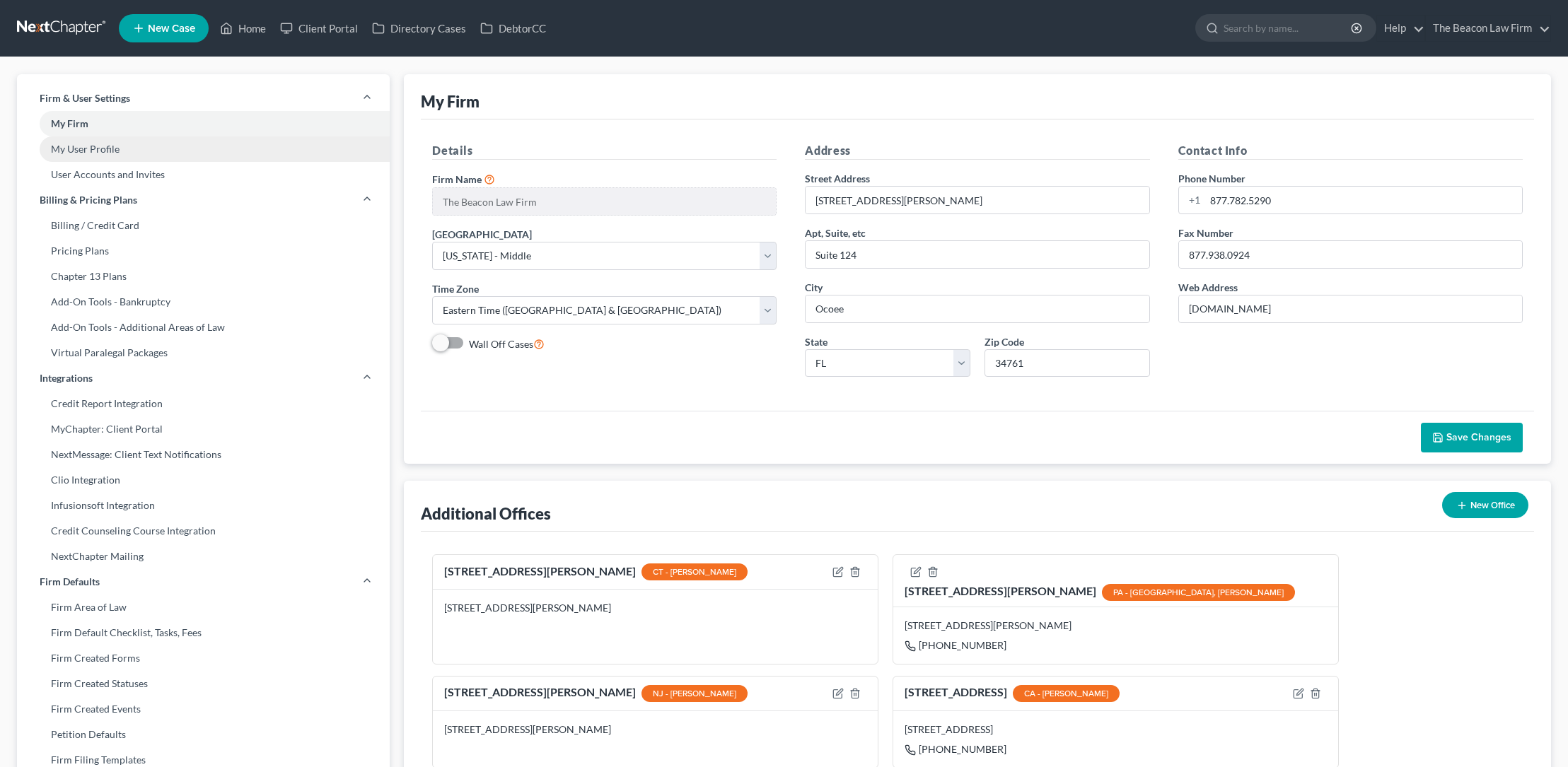
click at [83, 148] on link "My User Profile" at bounding box center [203, 149] width 373 height 26
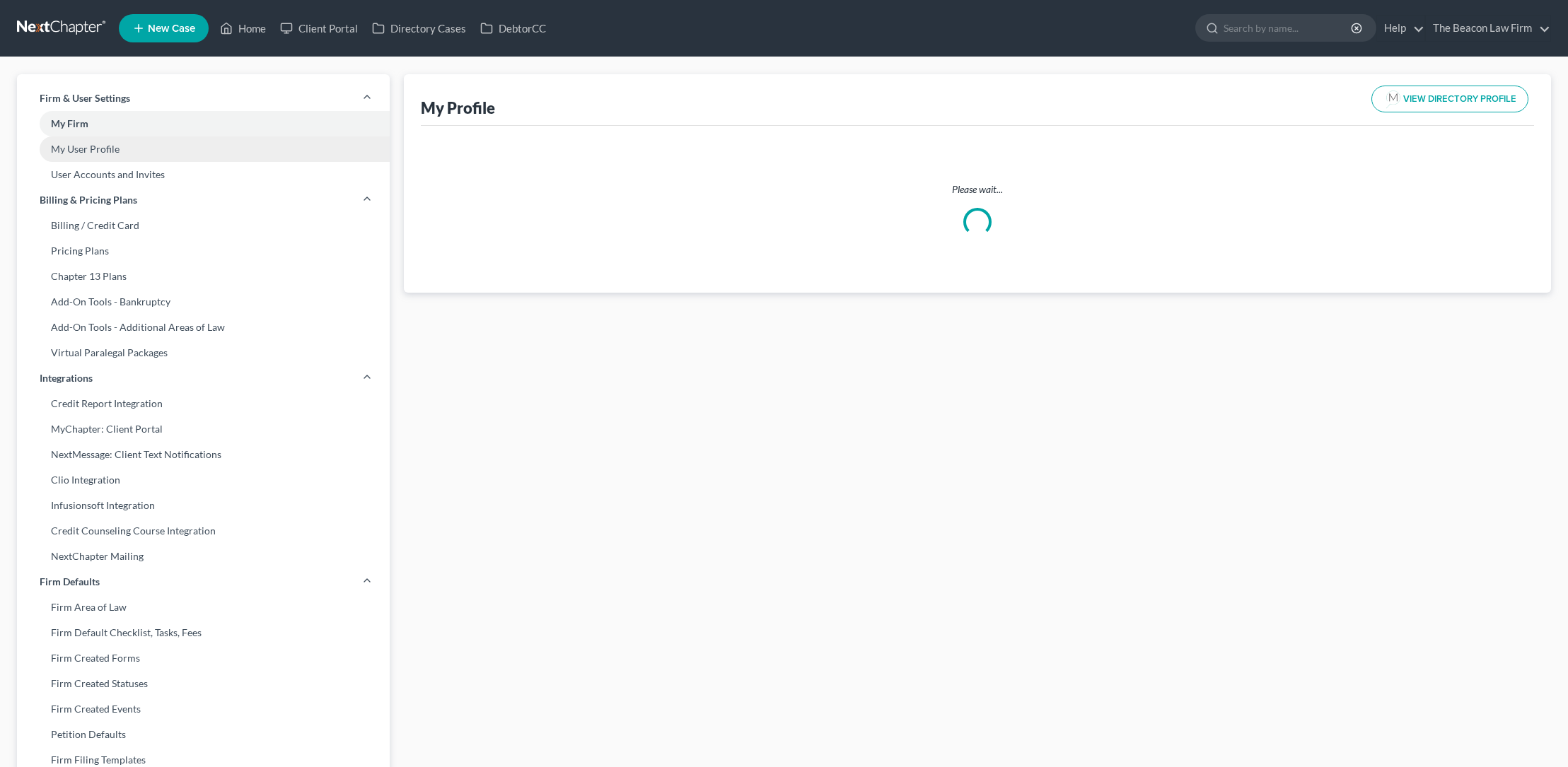
select select "3"
select select "4"
select select "attorney"
select select "1"
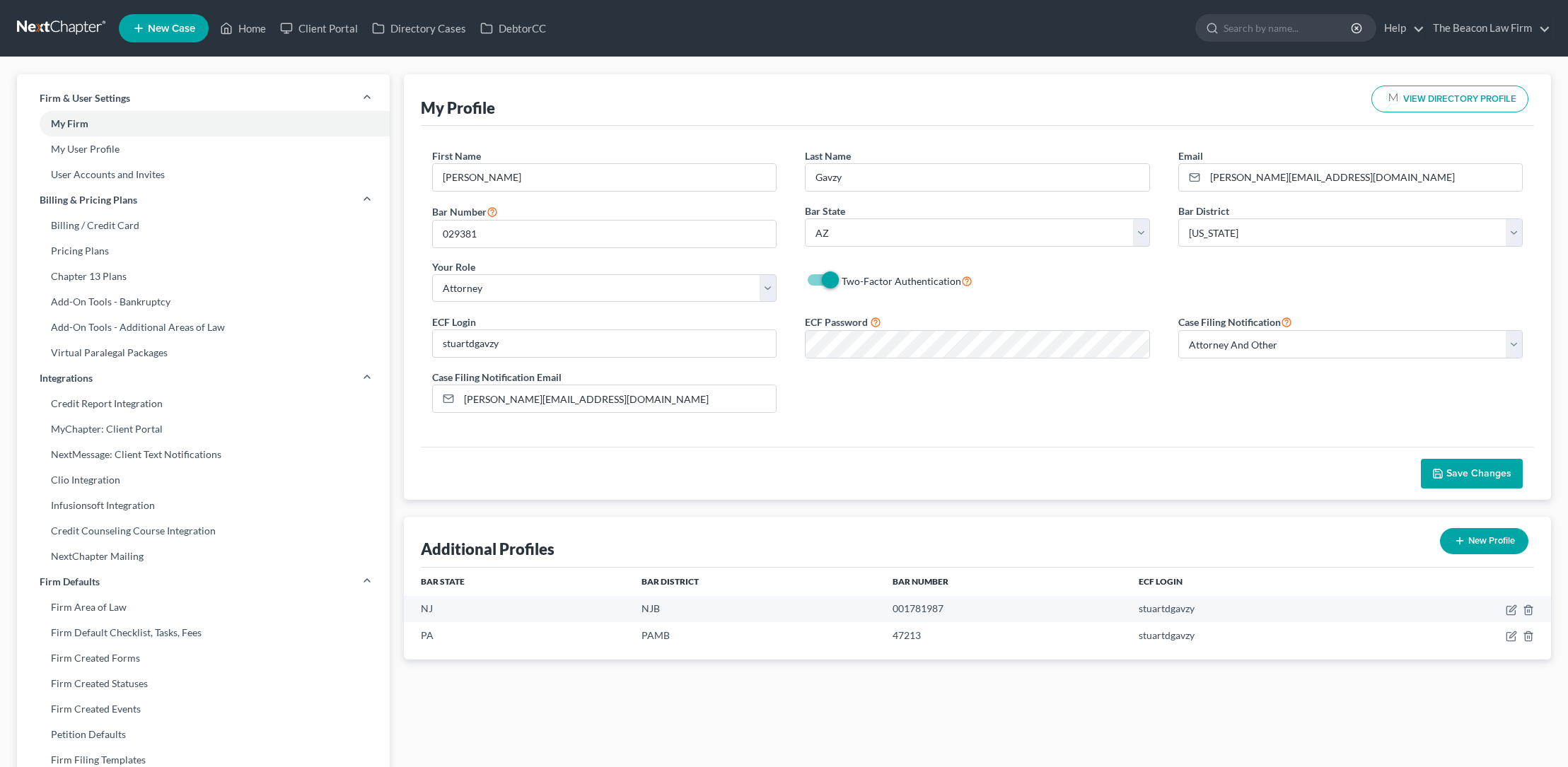
click at [1453, 470] on span "Save Changes" at bounding box center [1479, 473] width 65 height 12
click at [248, 26] on link "Home" at bounding box center [243, 28] width 60 height 26
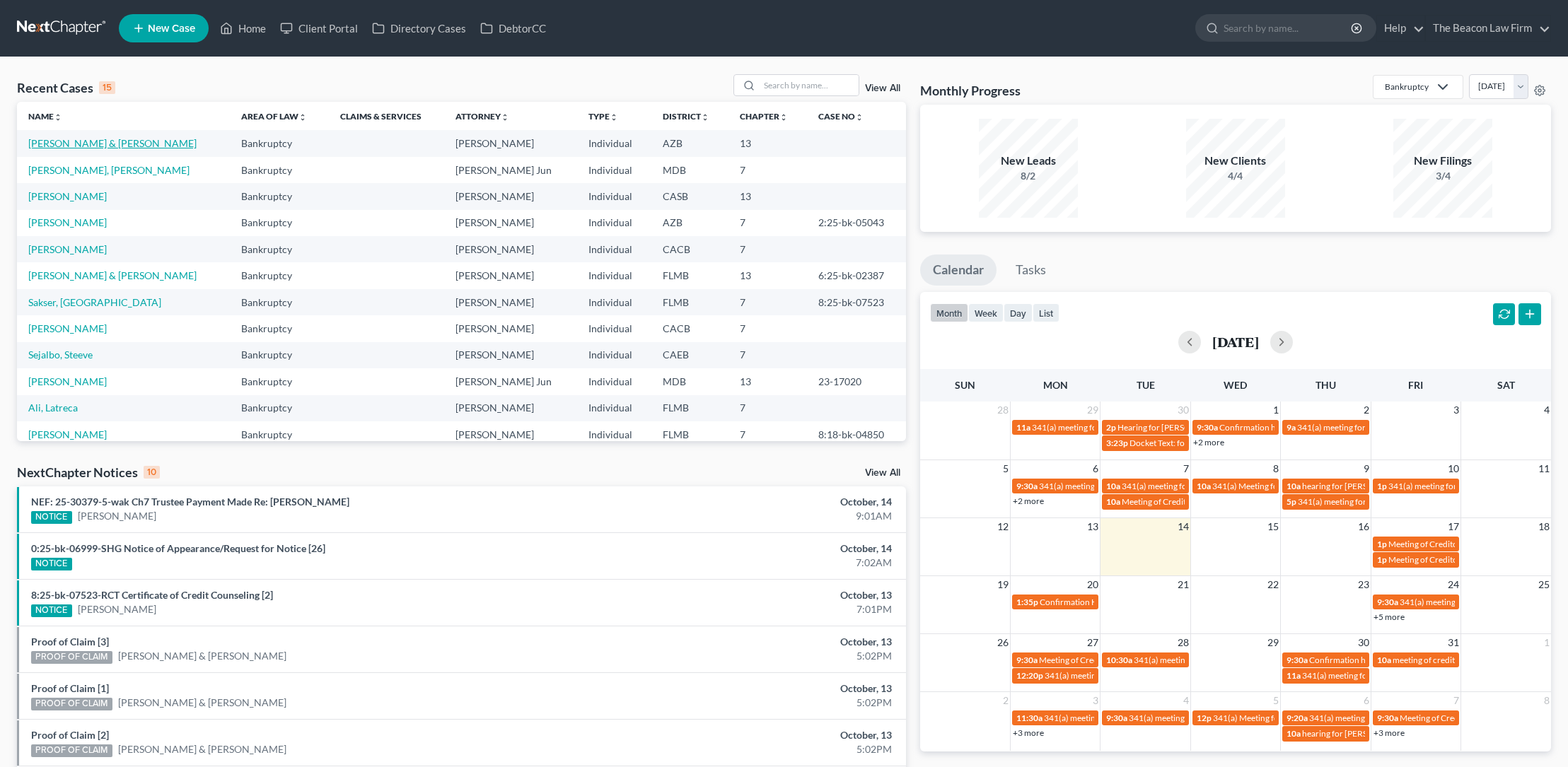
click at [86, 143] on link "[PERSON_NAME] & [PERSON_NAME]" at bounding box center [113, 143] width 169 height 12
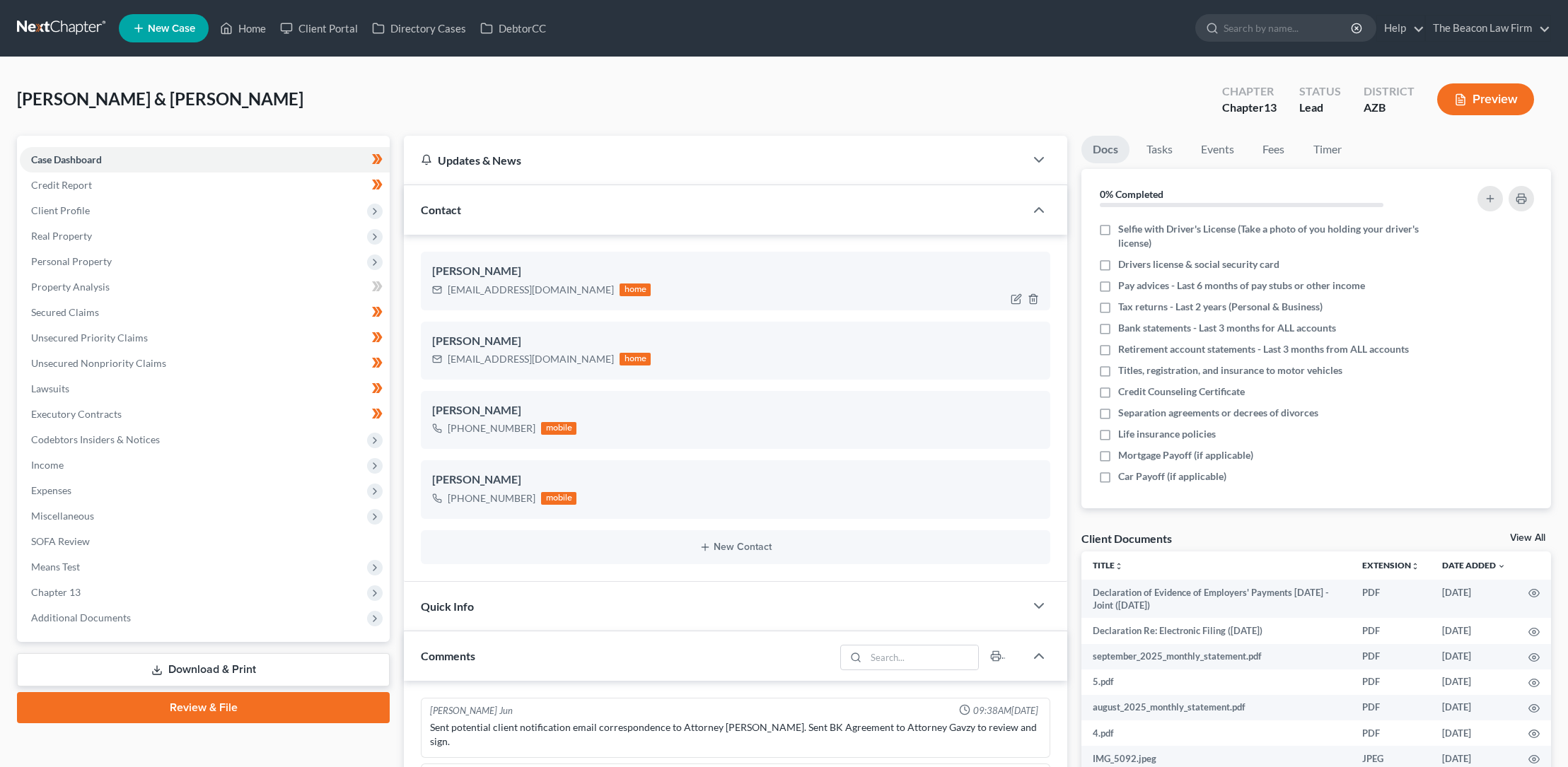
scroll to position [419, 0]
click at [206, 705] on link "Review & File" at bounding box center [203, 708] width 373 height 31
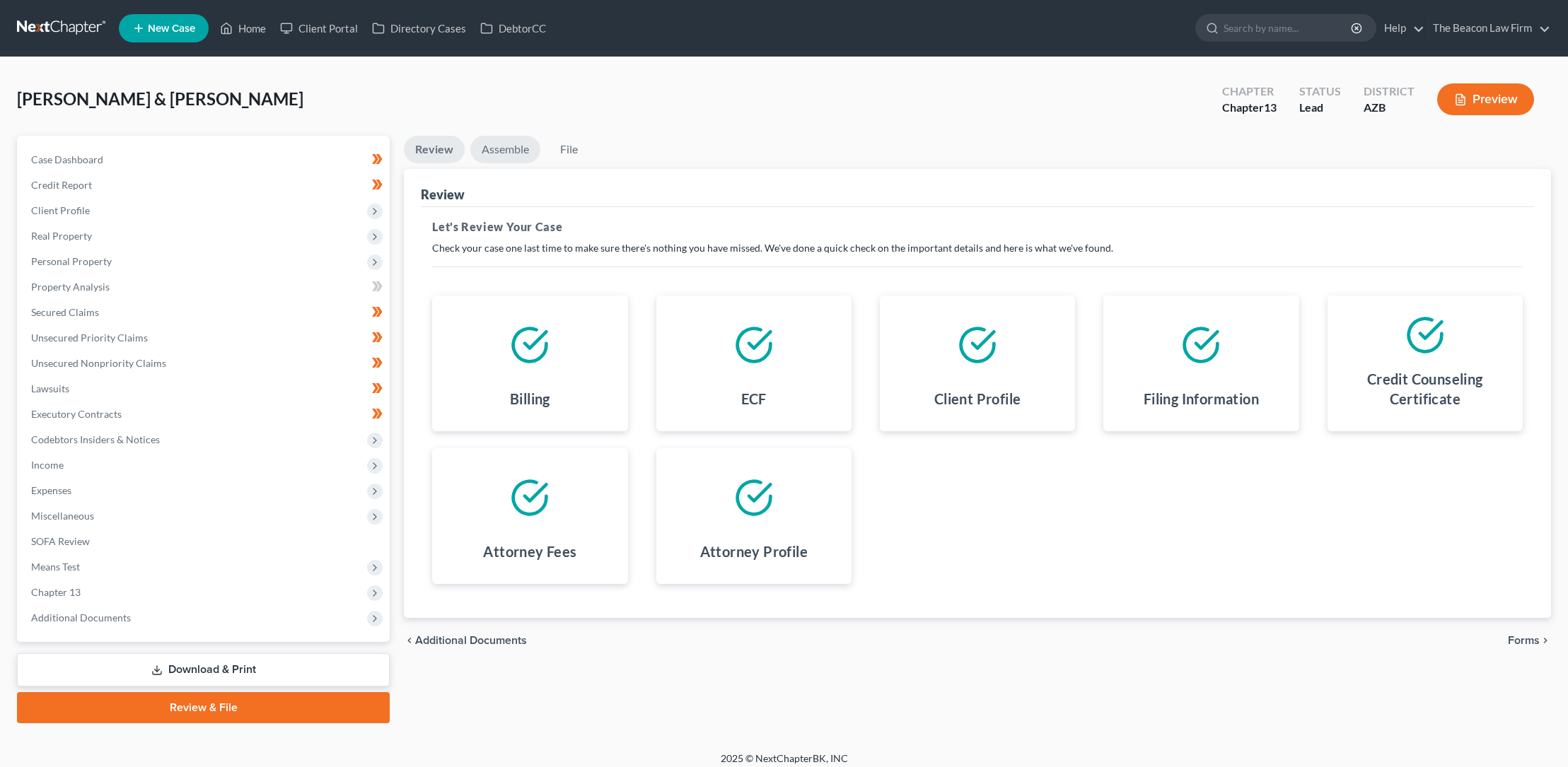
click at [506, 147] on link "Assemble" at bounding box center [506, 149] width 70 height 28
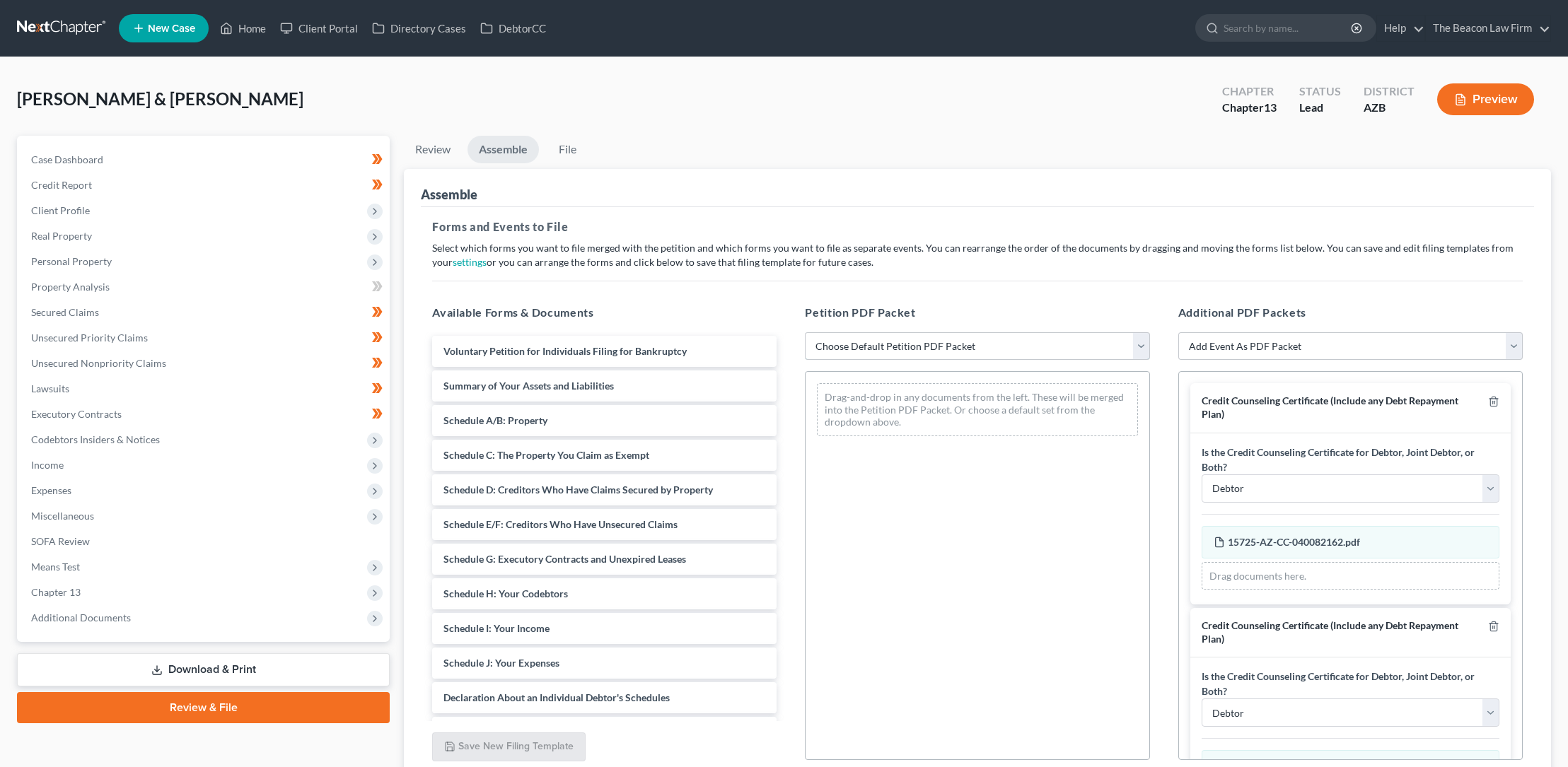
click at [880, 346] on select "Choose Default Petition PDF Packet Complete Bankruptcy Petition (all forms and …" at bounding box center [977, 347] width 344 height 29
select select "0"
click at [805, 333] on select "Choose Default Petition PDF Packet Complete Bankruptcy Petition (all forms and …" at bounding box center [977, 347] width 344 height 29
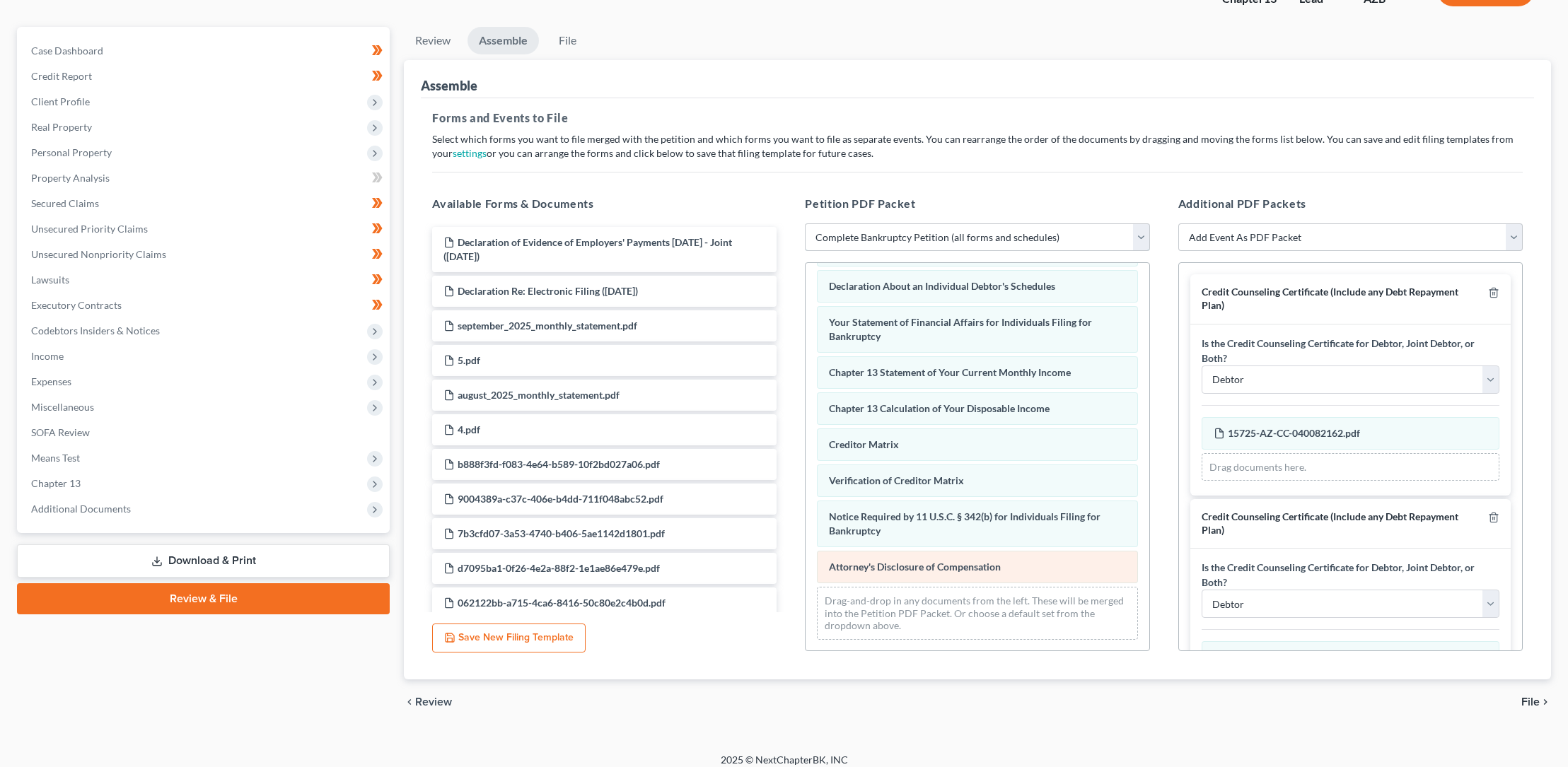
scroll to position [119, 0]
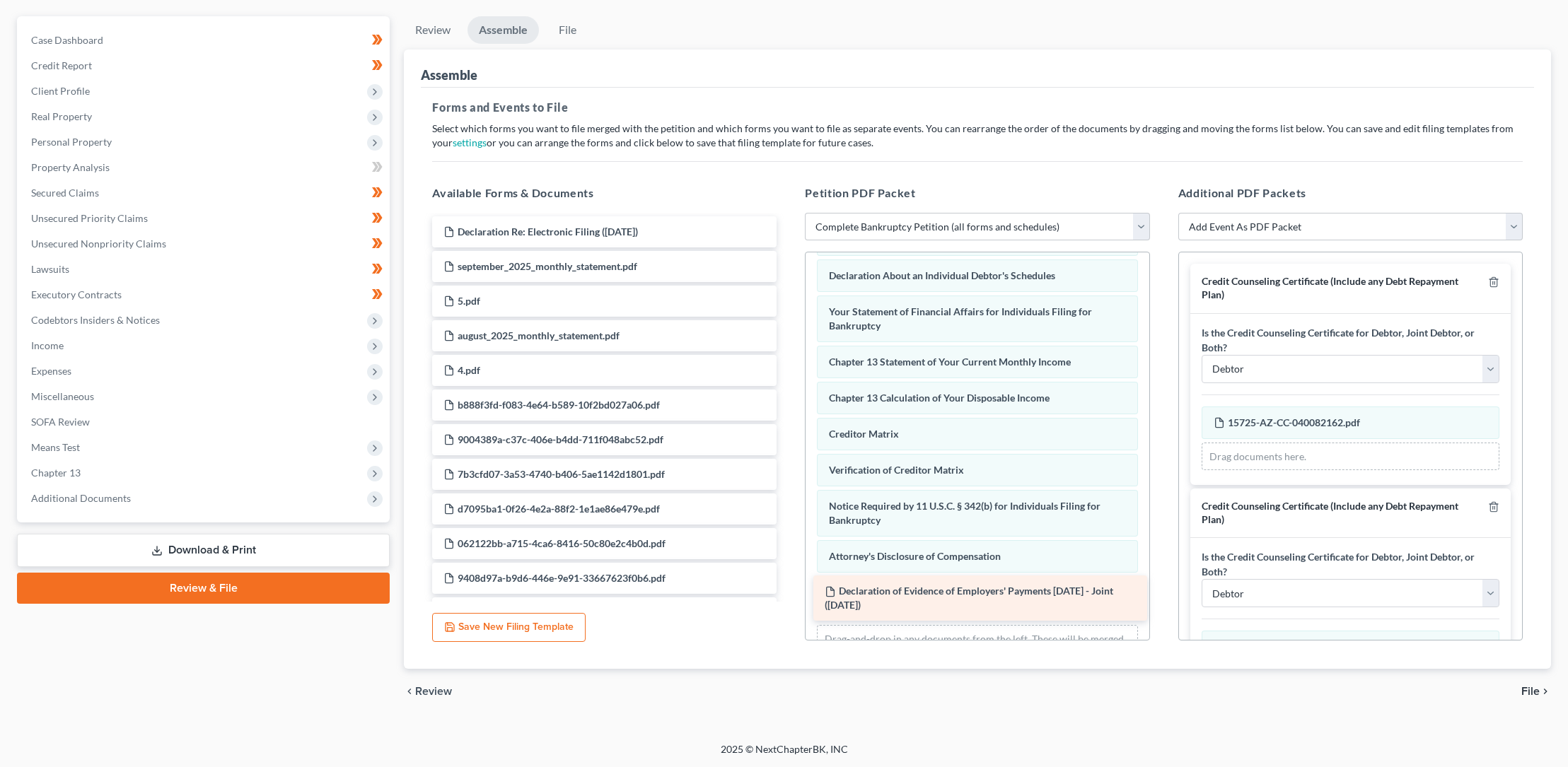
drag, startPoint x: 587, startPoint y: 233, endPoint x: 973, endPoint y: 590, distance: 525.8
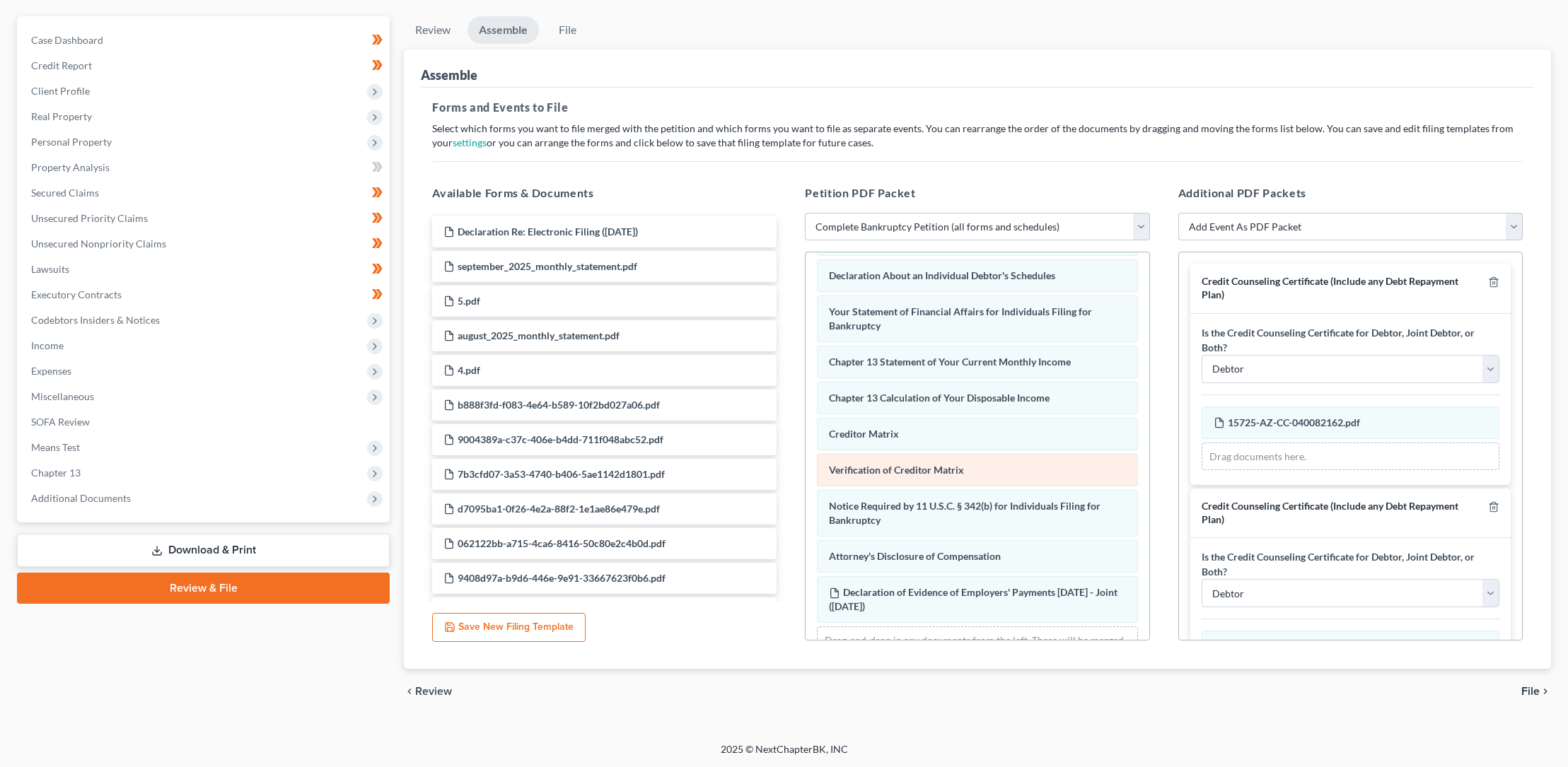
scroll to position [415, 0]
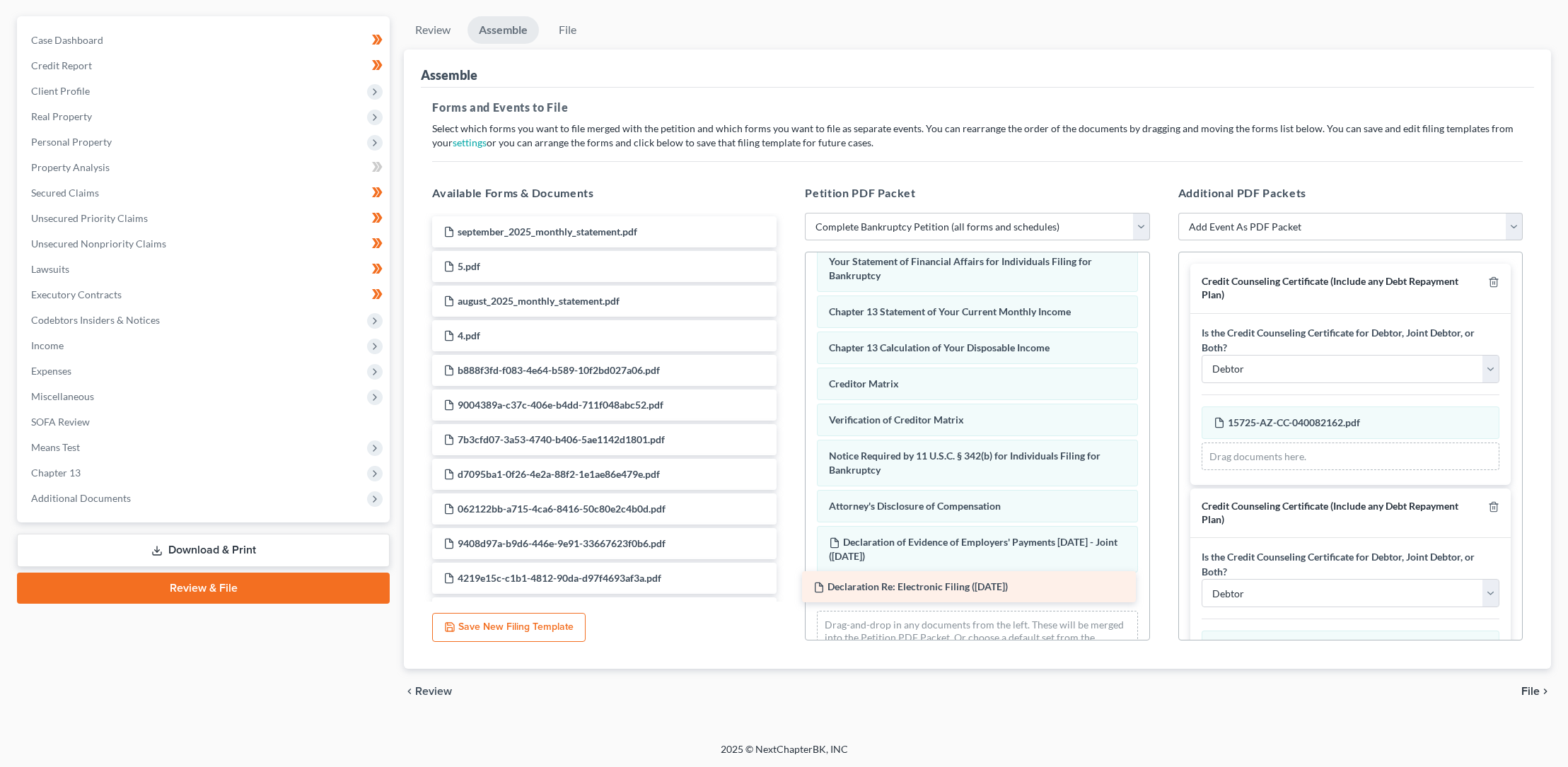
drag, startPoint x: 580, startPoint y: 229, endPoint x: 950, endPoint y: 585, distance: 513.5
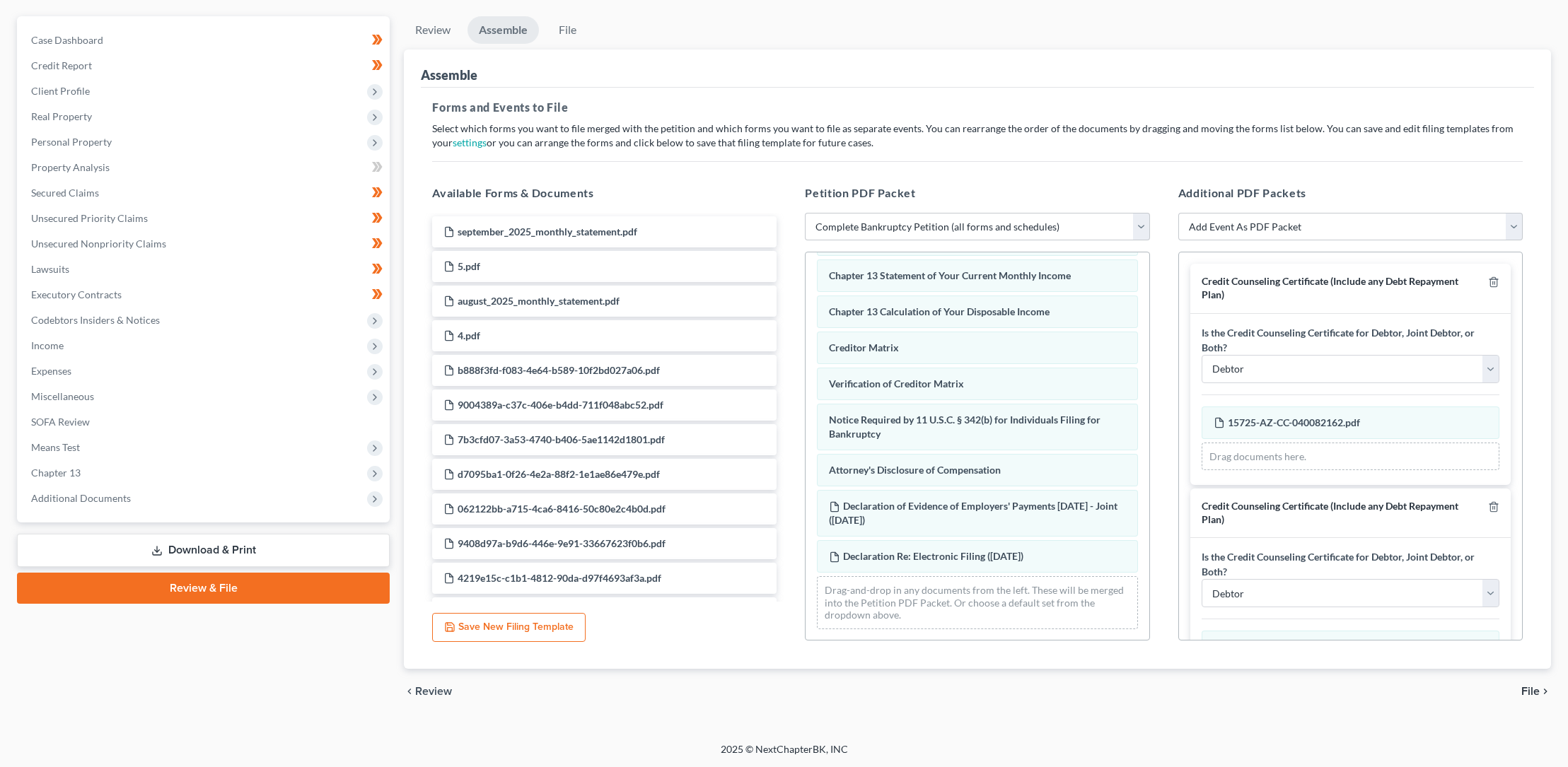
scroll to position [451, 0]
click at [1536, 691] on span "File" at bounding box center [1530, 691] width 18 height 11
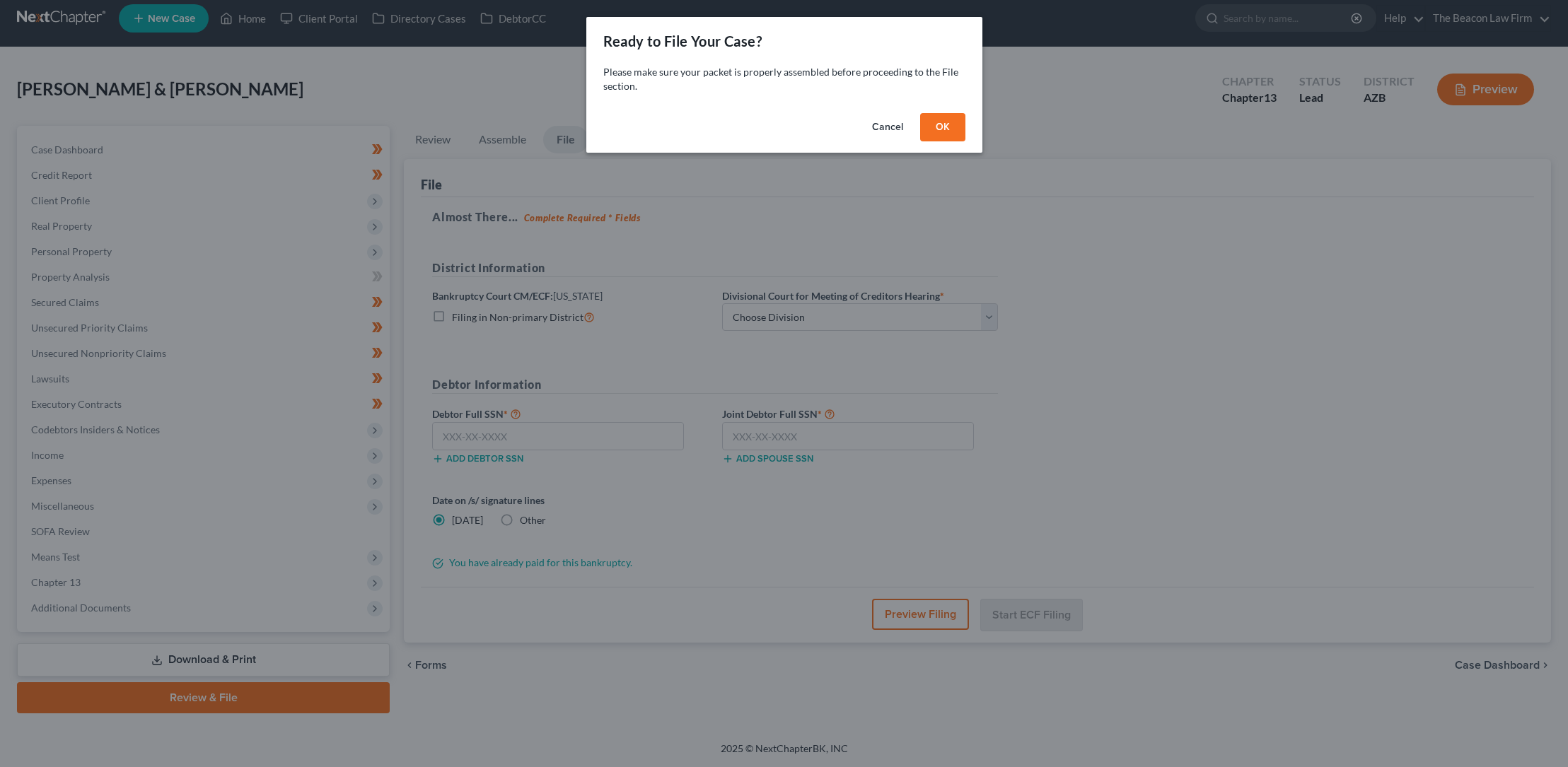
scroll to position [9, 0]
click at [956, 125] on button "OK" at bounding box center [947, 127] width 45 height 29
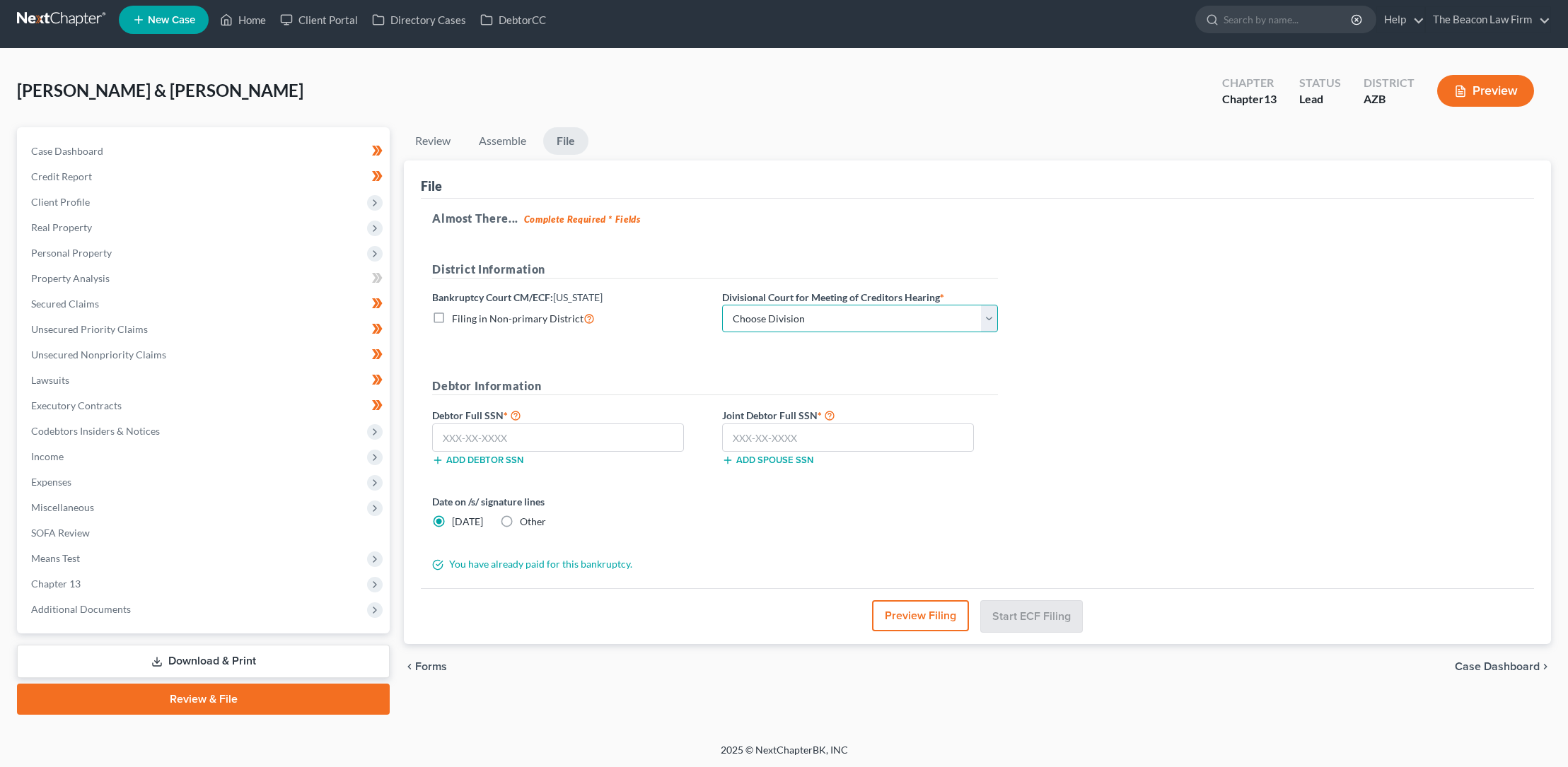
click at [808, 314] on select "Choose Division Phoenix [GEOGRAPHIC_DATA] [PERSON_NAME]" at bounding box center [859, 319] width 275 height 29
select select "0"
click at [722, 305] on select "Choose Division Phoenix [GEOGRAPHIC_DATA] [PERSON_NAME]" at bounding box center [859, 319] width 275 height 29
drag, startPoint x: 438, startPoint y: 434, endPoint x: 500, endPoint y: 440, distance: 62.3
click at [441, 434] on input "text" at bounding box center [558, 437] width 252 height 29
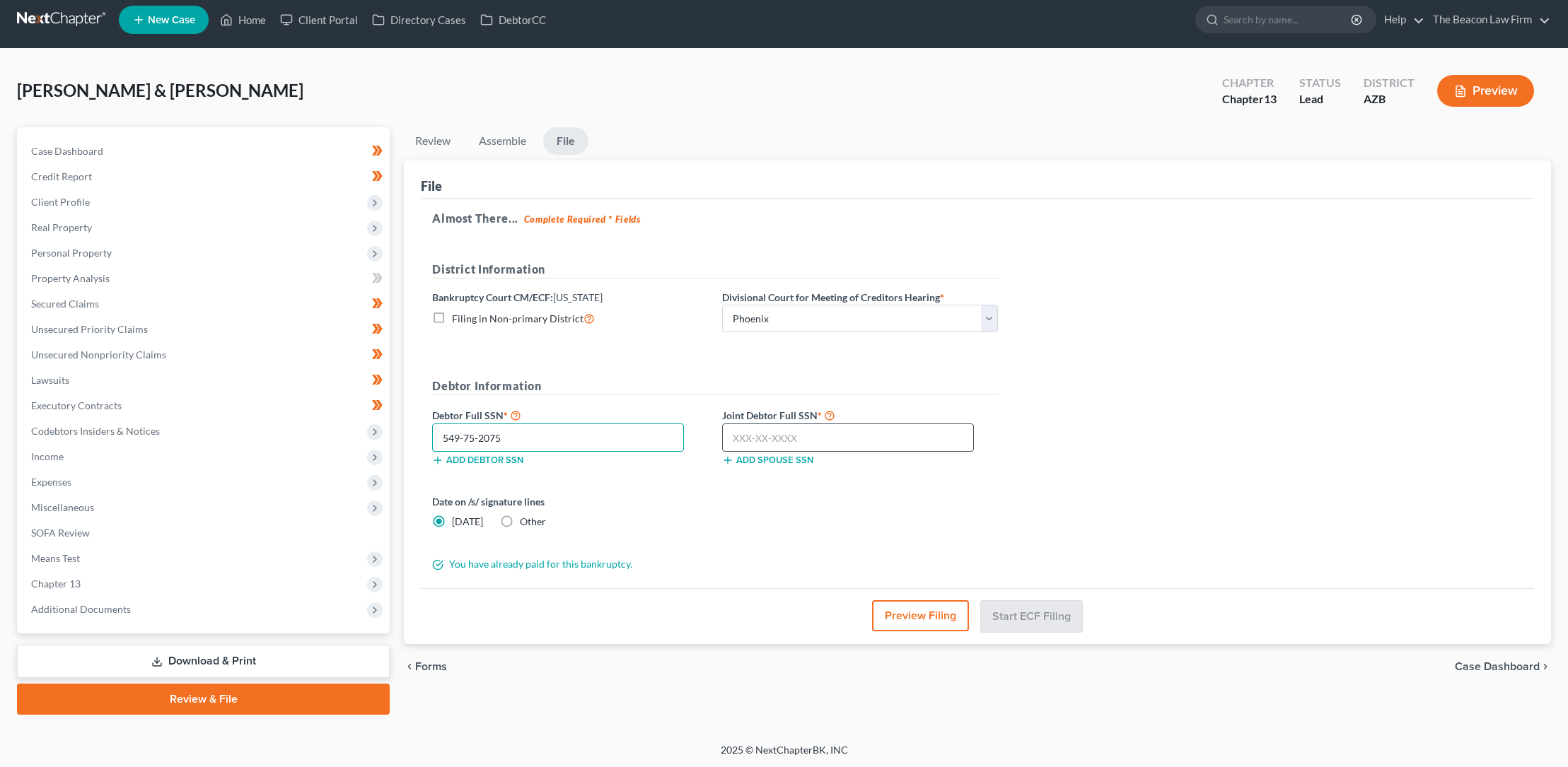
type input "549-75-2075"
drag, startPoint x: 731, startPoint y: 429, endPoint x: 767, endPoint y: 445, distance: 39.4
click at [732, 430] on input "text" at bounding box center [848, 437] width 252 height 29
type input "249-71-9897"
click at [1016, 612] on button "Start ECF Filing" at bounding box center [1032, 615] width 101 height 31
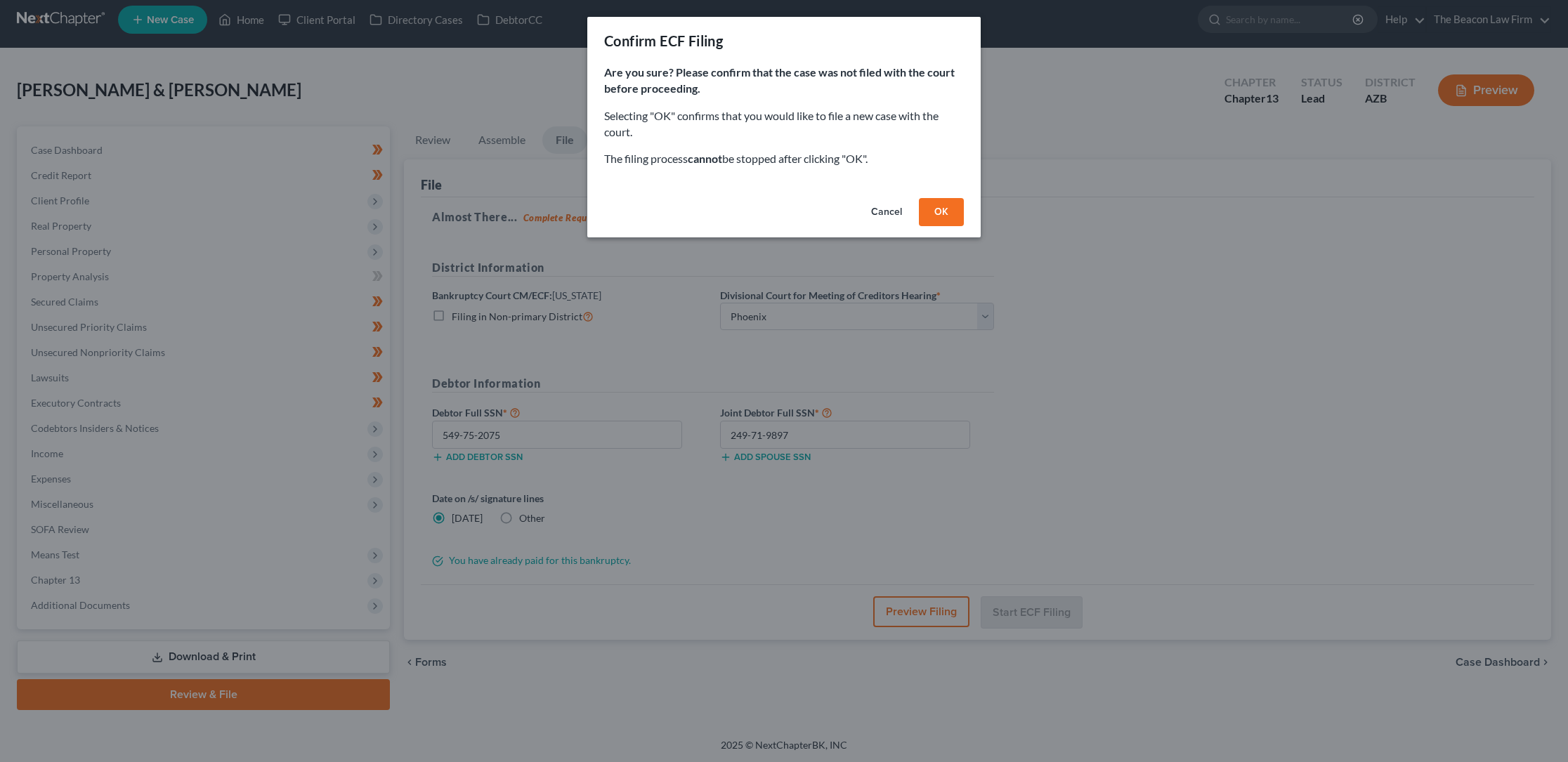
click at [942, 210] on button "OK" at bounding box center [941, 212] width 45 height 28
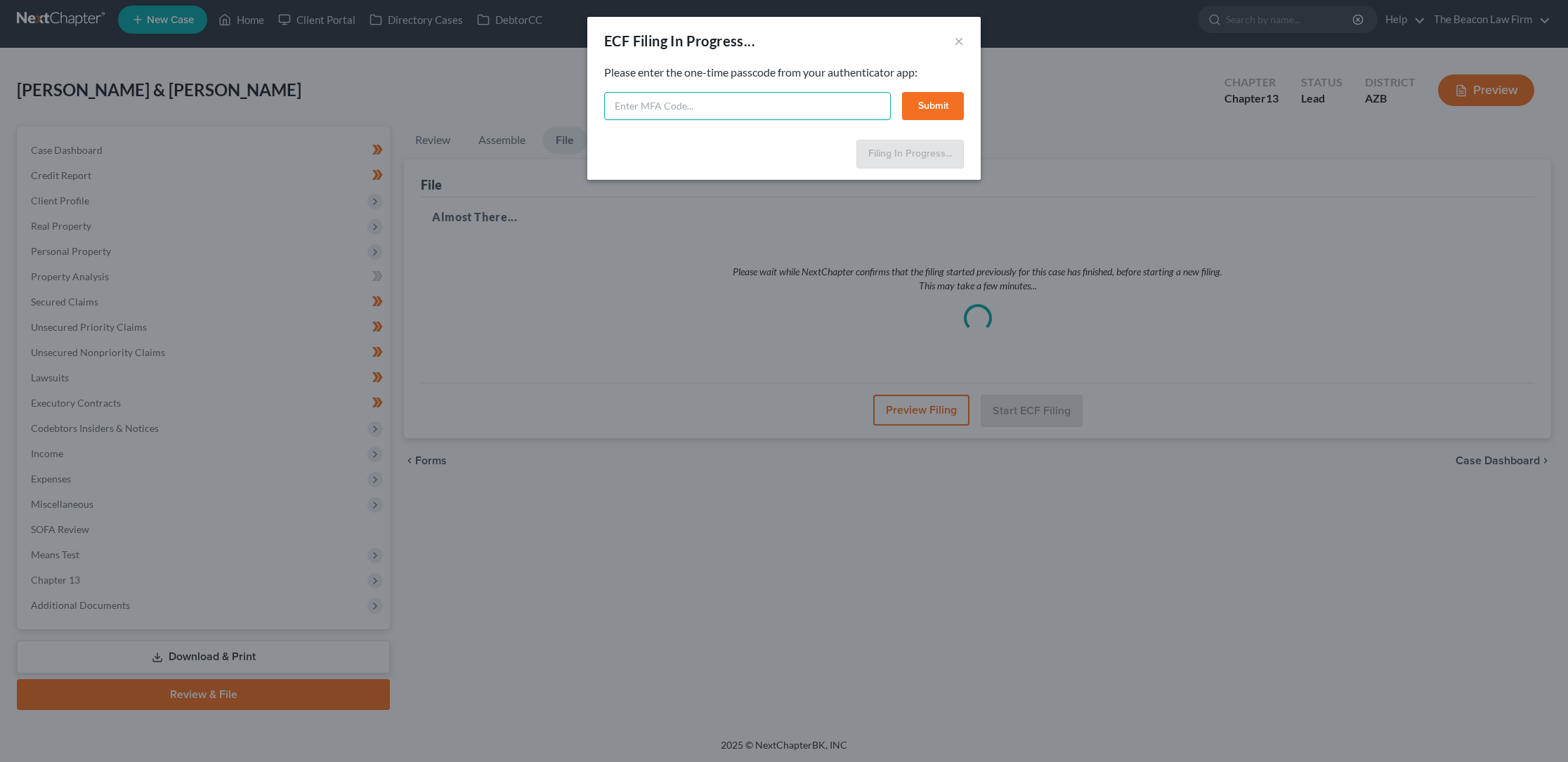
click at [667, 107] on input "text" at bounding box center [748, 106] width 287 height 28
type input "307305"
click at [936, 106] on button "Submit" at bounding box center [933, 106] width 62 height 28
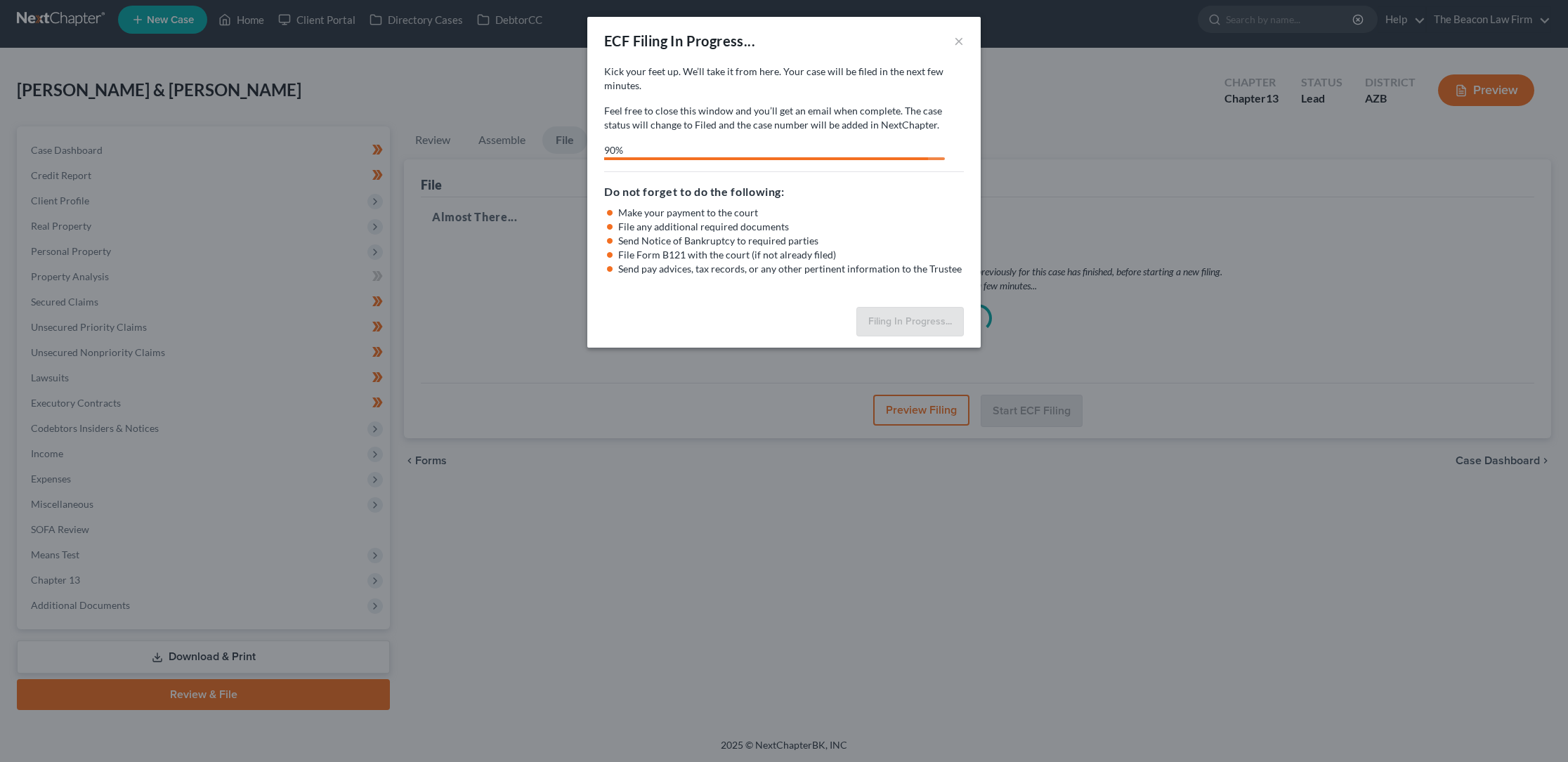
select select "0"
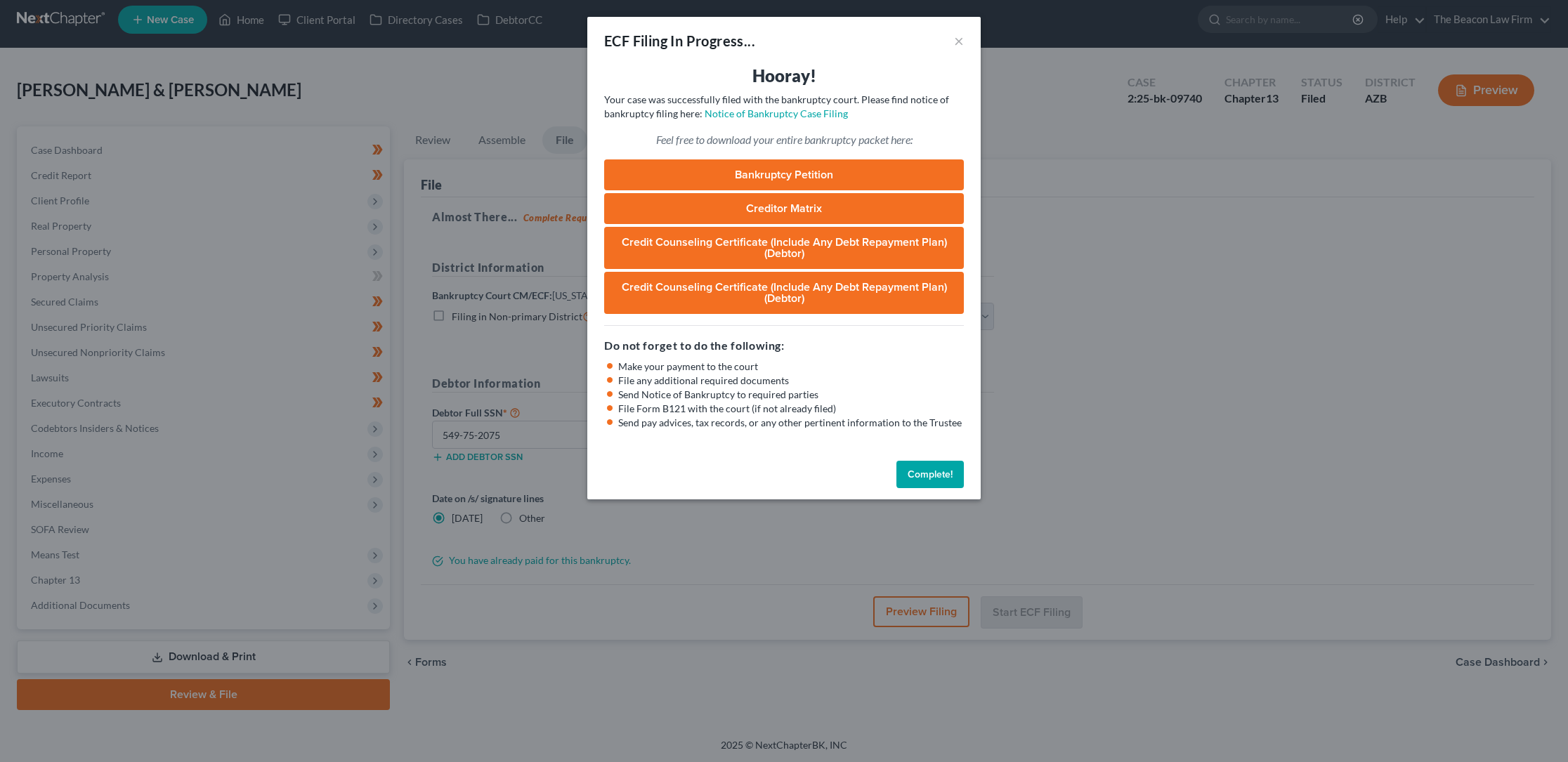
click at [932, 473] on button "Complete!" at bounding box center [930, 475] width 68 height 28
